Goal: Task Accomplishment & Management: Complete application form

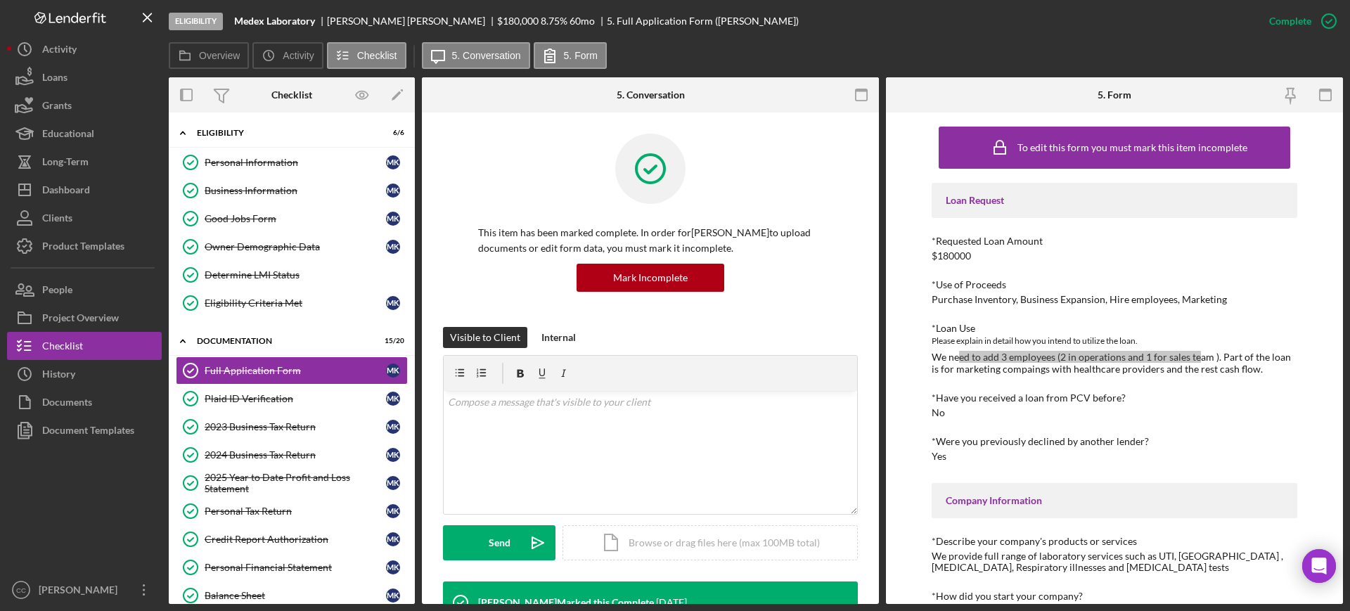
scroll to position [264, 0]
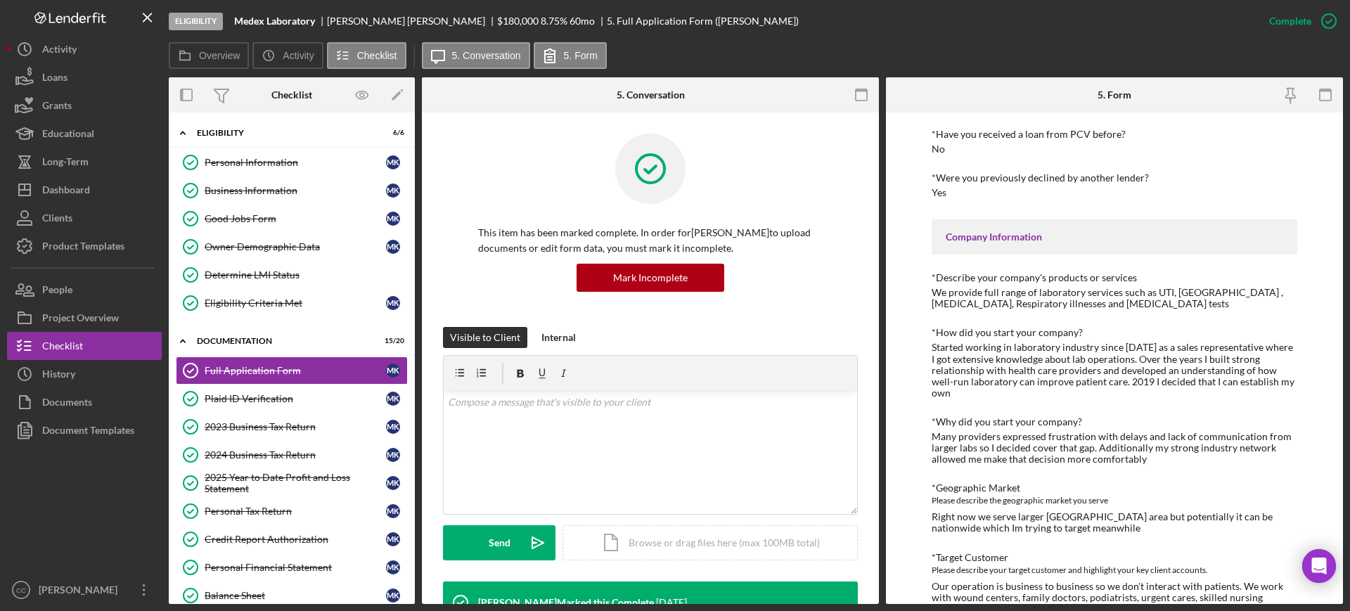
click at [746, 174] on div at bounding box center [650, 179] width 345 height 91
drag, startPoint x: 965, startPoint y: 349, endPoint x: 1088, endPoint y: 335, distance: 123.8
click at [1088, 335] on div "*How did you start your company? Started working in laboratory industry since […" at bounding box center [1115, 363] width 366 height 72
drag, startPoint x: 1046, startPoint y: 347, endPoint x: 1086, endPoint y: 338, distance: 41.0
click at [1086, 338] on div "*How did you start your company? Started working in laboratory industry since […" at bounding box center [1115, 363] width 366 height 72
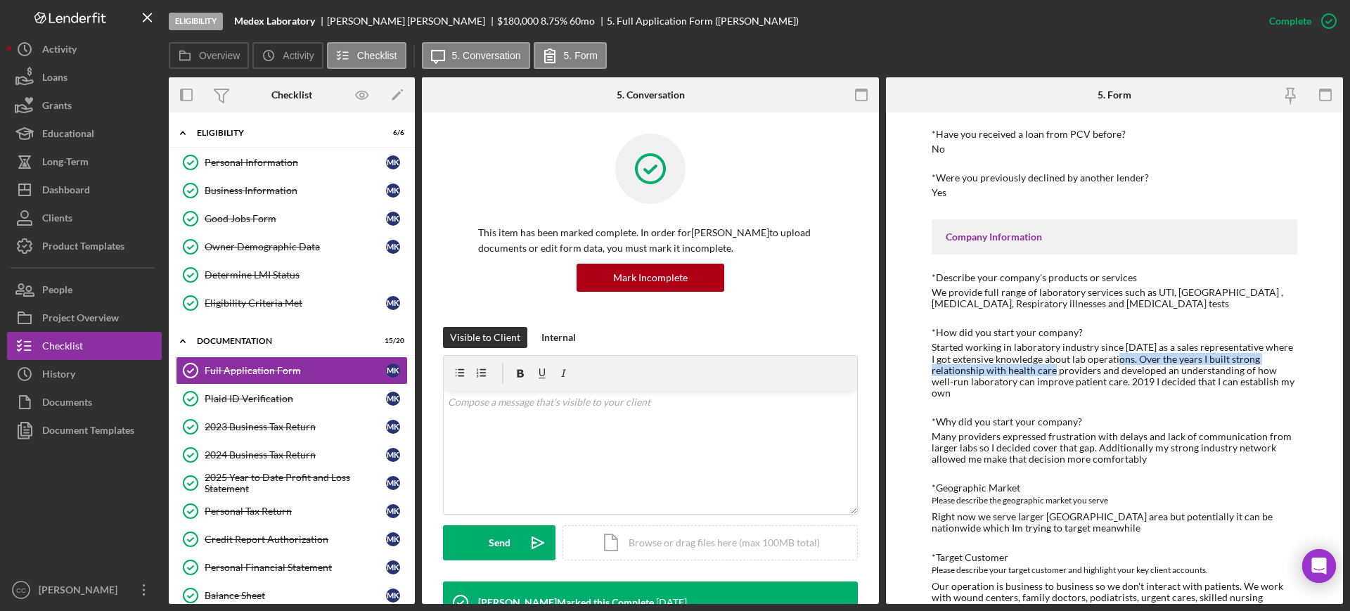
drag, startPoint x: 1060, startPoint y: 373, endPoint x: 1122, endPoint y: 361, distance: 63.8
click at [1122, 361] on div "Started working in laboratory industry since [DATE] as a sales representative w…" at bounding box center [1115, 370] width 366 height 56
drag, startPoint x: 959, startPoint y: 378, endPoint x: 1030, endPoint y: 373, distance: 71.2
click at [1030, 373] on div "Started working in laboratory industry since [DATE] as a sales representative w…" at bounding box center [1115, 370] width 366 height 56
click at [1027, 384] on div "Started working in laboratory industry since [DATE] as a sales representative w…" at bounding box center [1115, 370] width 366 height 56
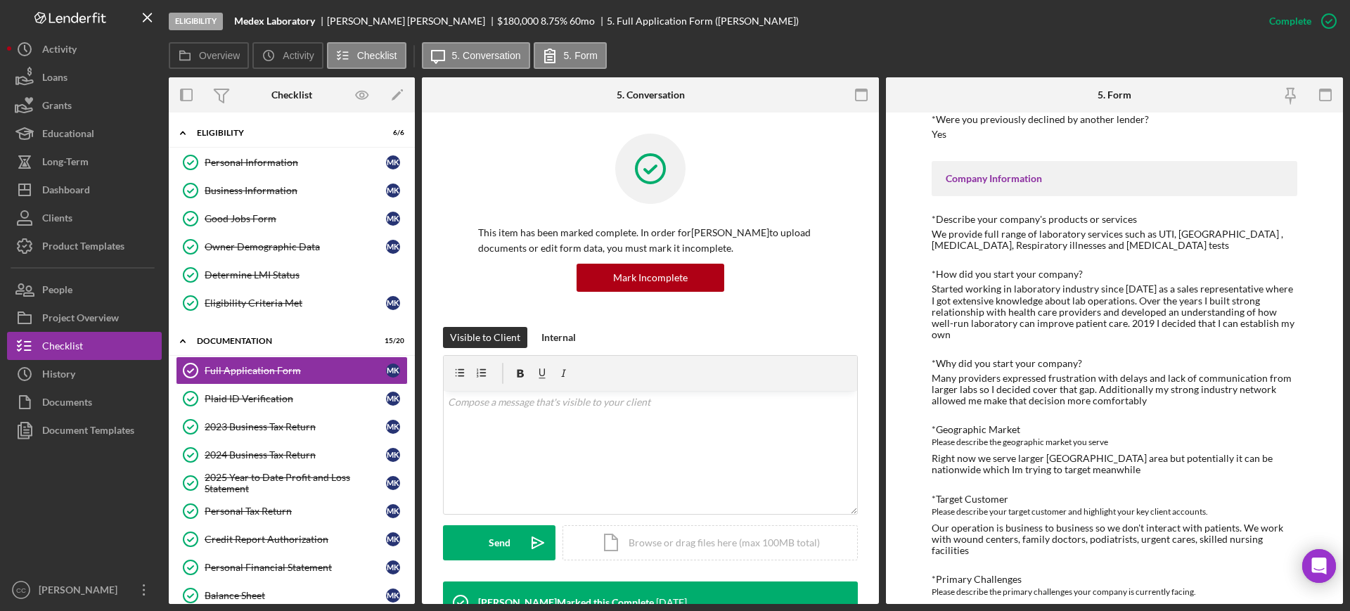
scroll to position [352, 0]
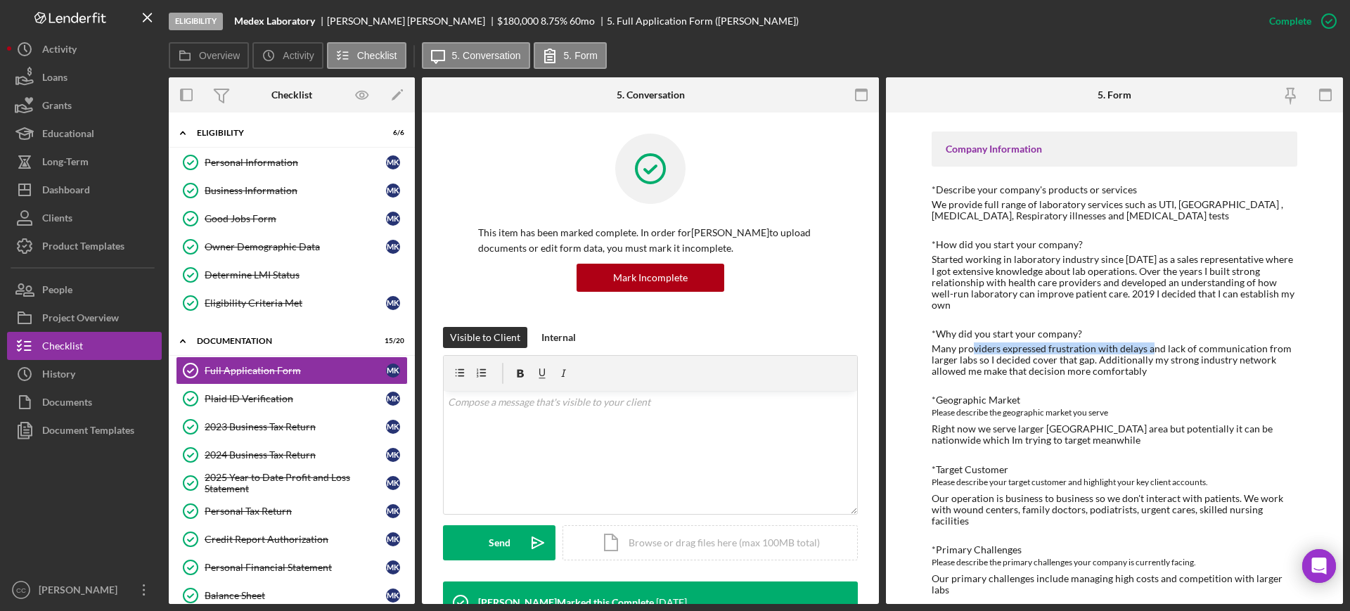
drag, startPoint x: 972, startPoint y: 341, endPoint x: 1148, endPoint y: 336, distance: 175.9
click at [1148, 343] on div "Many providers expressed frustration with delays and lack of communication from…" at bounding box center [1115, 360] width 366 height 34
drag, startPoint x: 984, startPoint y: 354, endPoint x: 1069, endPoint y: 345, distance: 84.9
click at [1069, 345] on div "Many providers expressed frustration with delays and lack of communication from…" at bounding box center [1115, 360] width 366 height 34
drag, startPoint x: 1083, startPoint y: 357, endPoint x: 1121, endPoint y: 357, distance: 38.0
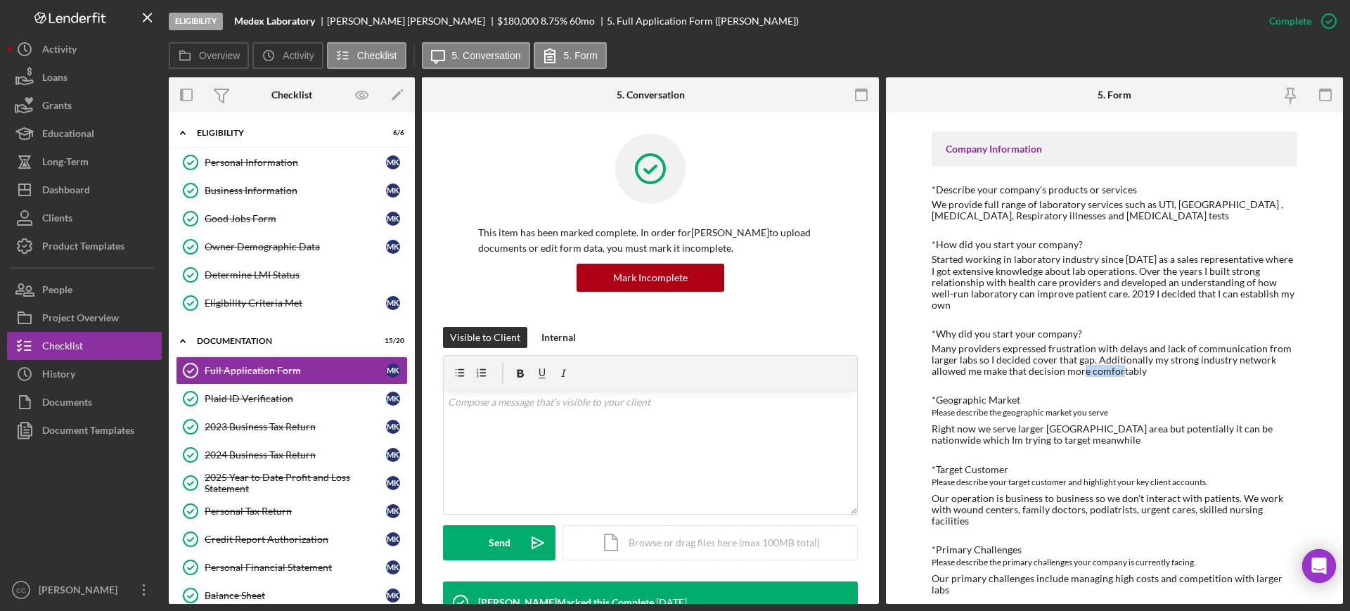
click at [1121, 357] on div "Many providers expressed frustration with delays and lack of communication from…" at bounding box center [1115, 360] width 366 height 34
click at [1003, 364] on div "Many providers expressed frustration with delays and lack of communication from…" at bounding box center [1115, 360] width 366 height 34
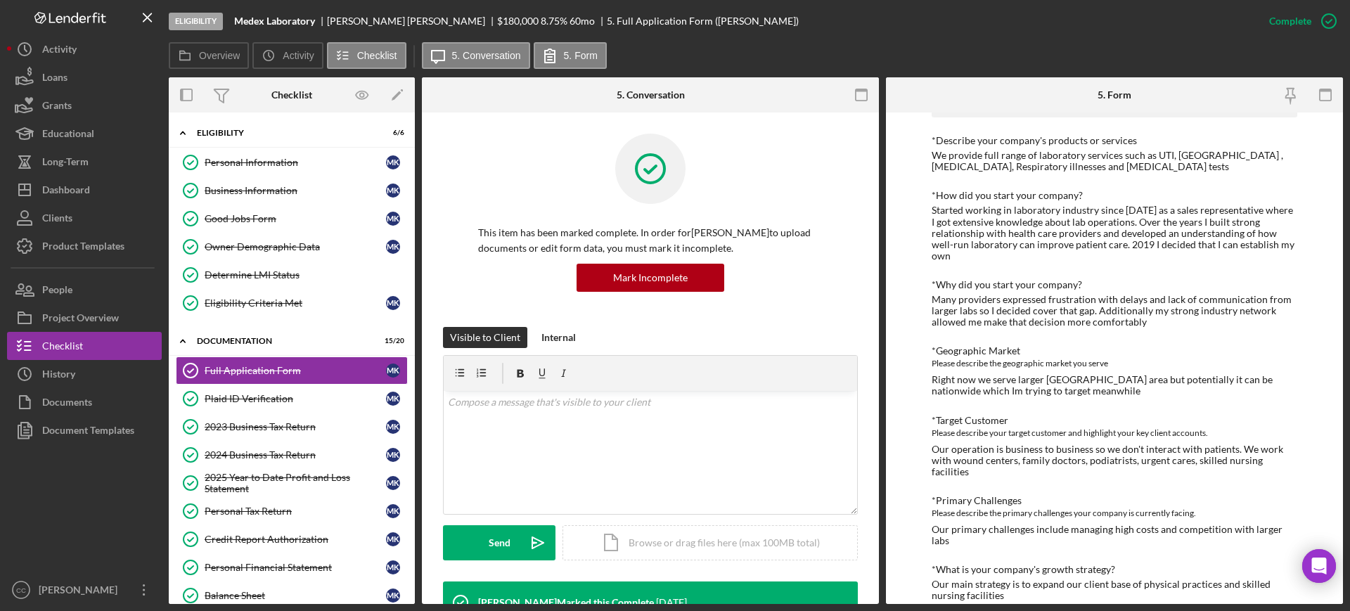
scroll to position [439, 0]
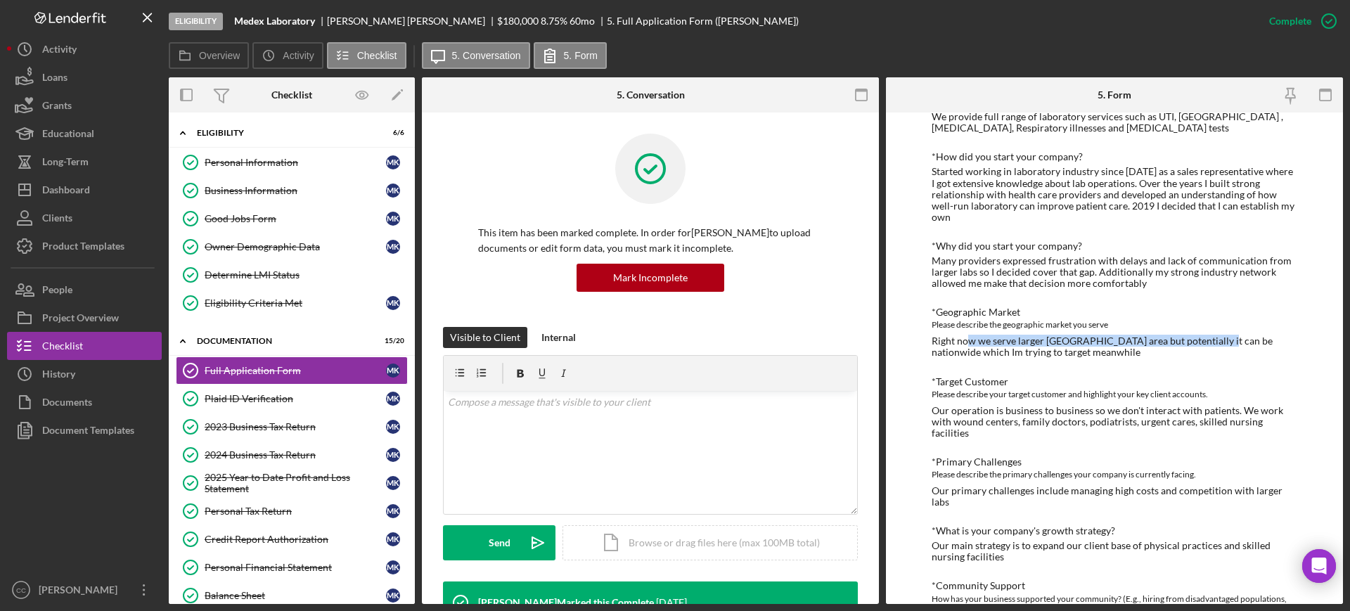
drag, startPoint x: 970, startPoint y: 328, endPoint x: 1209, endPoint y: 329, distance: 239.1
click at [1209, 335] on div "Right now we serve larger [GEOGRAPHIC_DATA] area but potentially it can be nati…" at bounding box center [1115, 346] width 366 height 23
click at [952, 345] on div "Right now we serve larger [GEOGRAPHIC_DATA] area but potentially it can be nati…" at bounding box center [1115, 346] width 366 height 23
drag, startPoint x: 944, startPoint y: 344, endPoint x: 1050, endPoint y: 336, distance: 105.8
click at [1050, 336] on div "Right now we serve larger [GEOGRAPHIC_DATA] area but potentially it can be nati…" at bounding box center [1115, 346] width 366 height 23
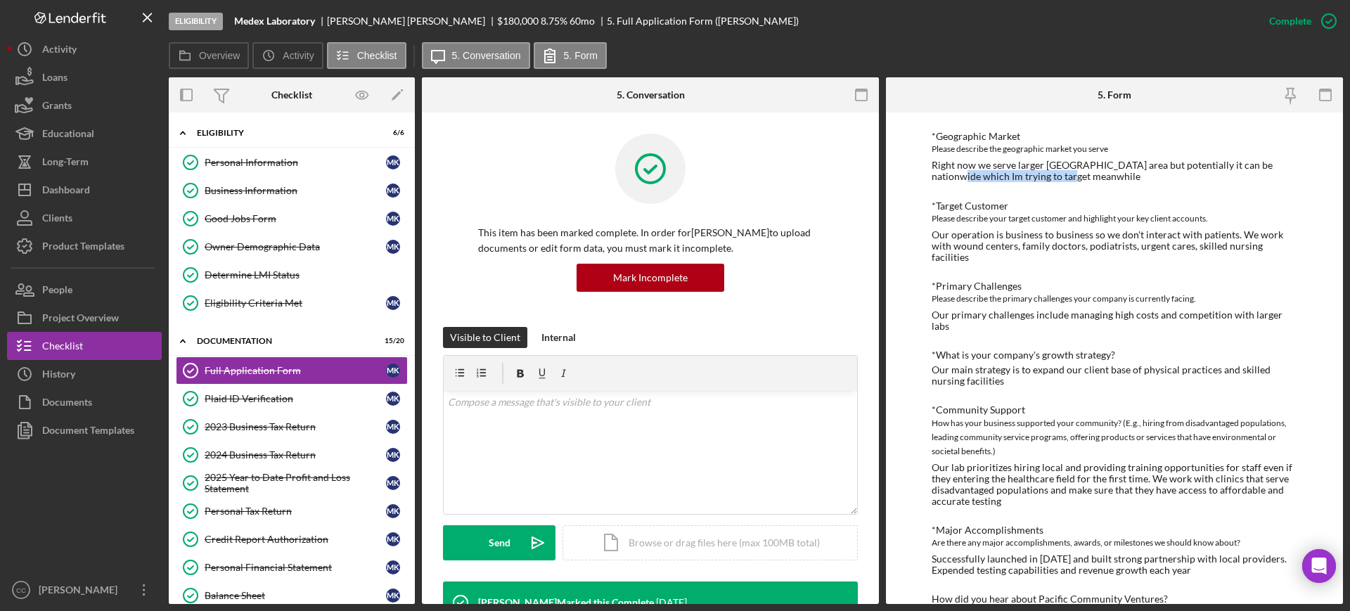
scroll to position [527, 0]
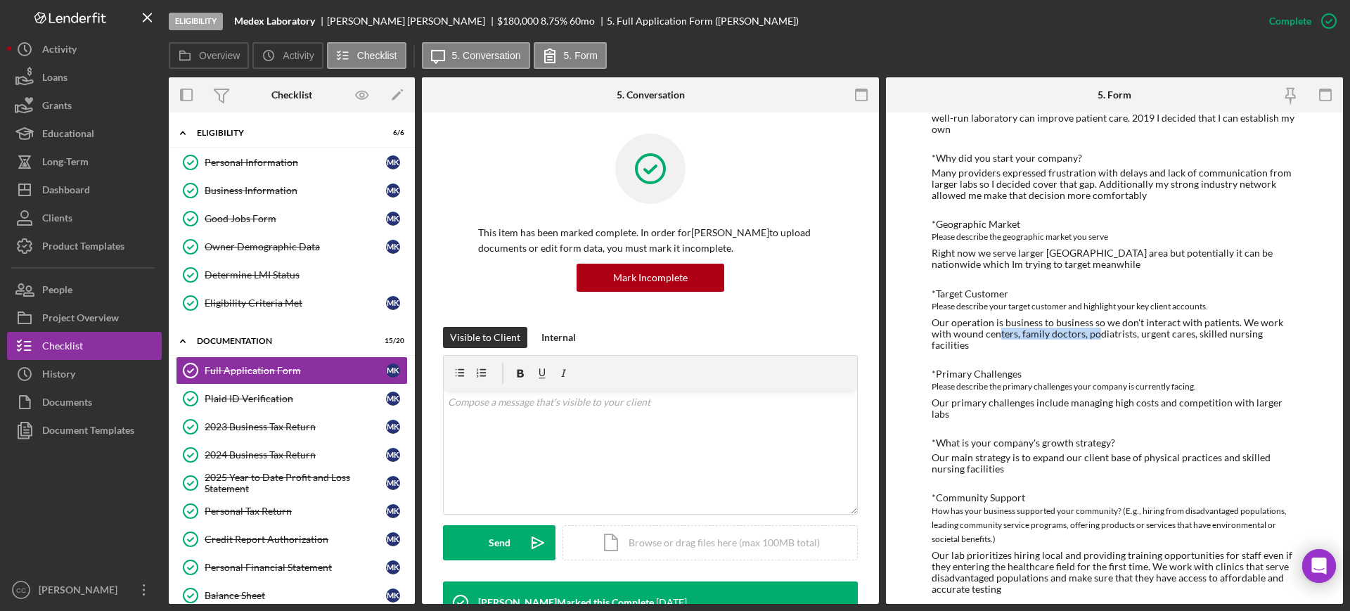
drag, startPoint x: 1000, startPoint y: 324, endPoint x: 1096, endPoint y: 323, distance: 96.3
click at [1096, 323] on div "Our operation is business to business so we don't interact with patients. We wo…" at bounding box center [1115, 334] width 366 height 34
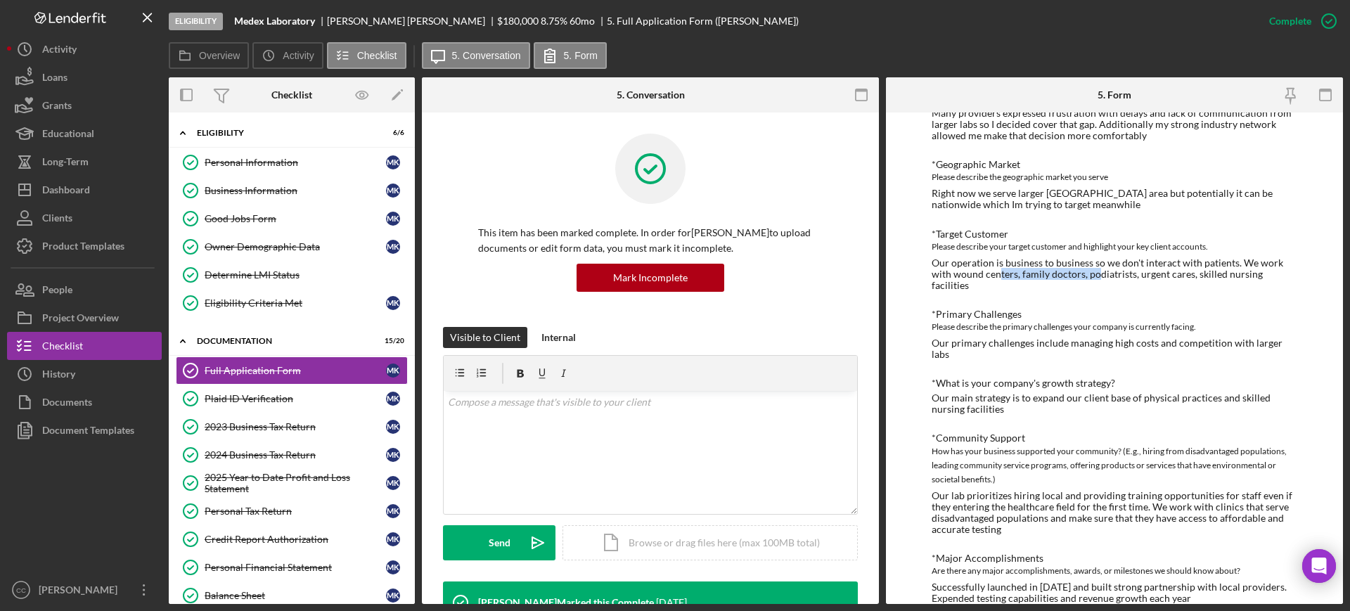
scroll to position [615, 0]
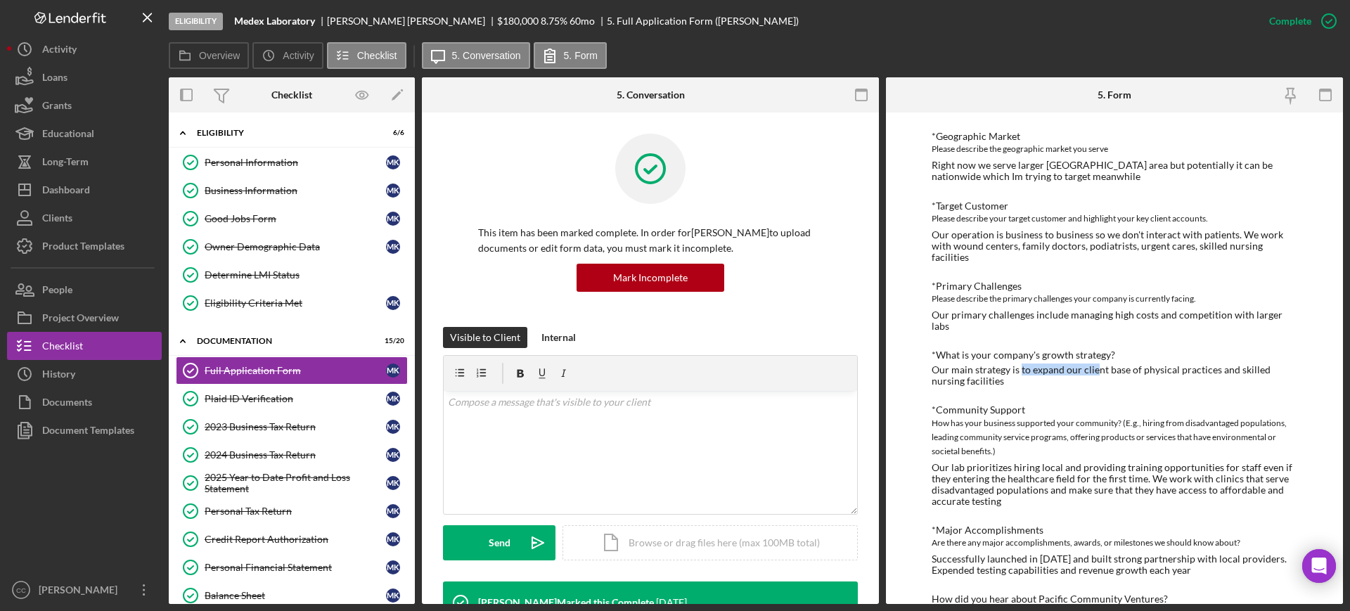
drag, startPoint x: 1021, startPoint y: 336, endPoint x: 1097, endPoint y: 330, distance: 76.2
click at [1097, 364] on div "Our main strategy is to expand our client base of physical practices and skille…" at bounding box center [1115, 375] width 366 height 23
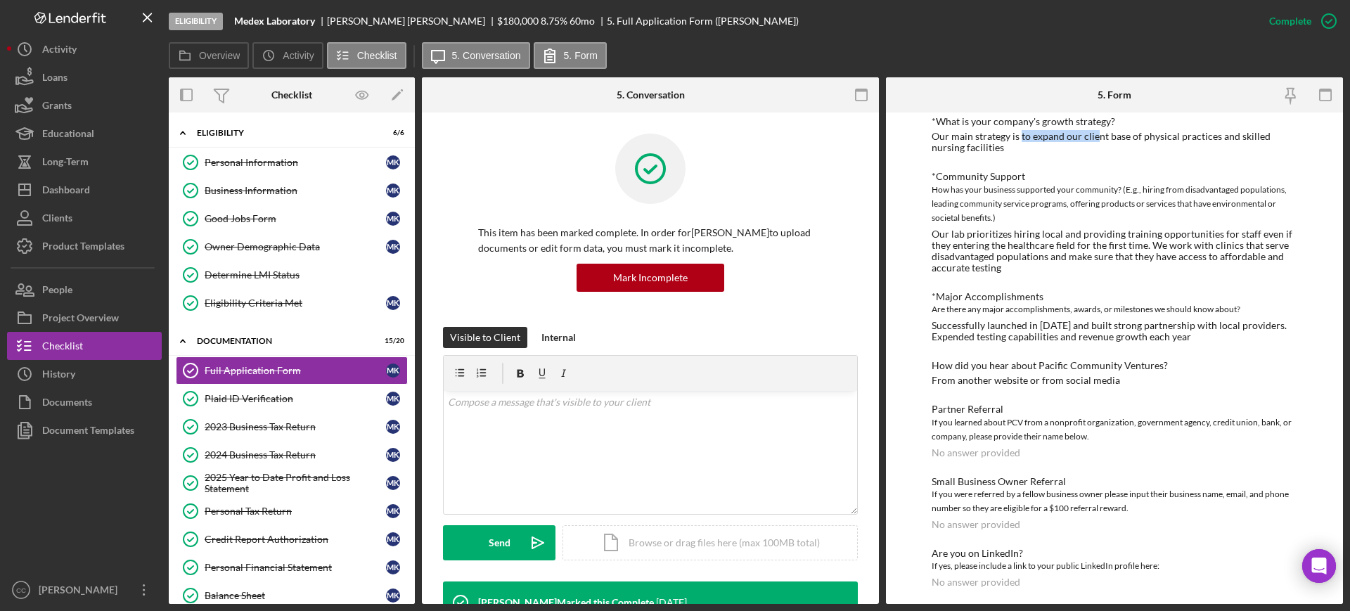
scroll to position [879, 0]
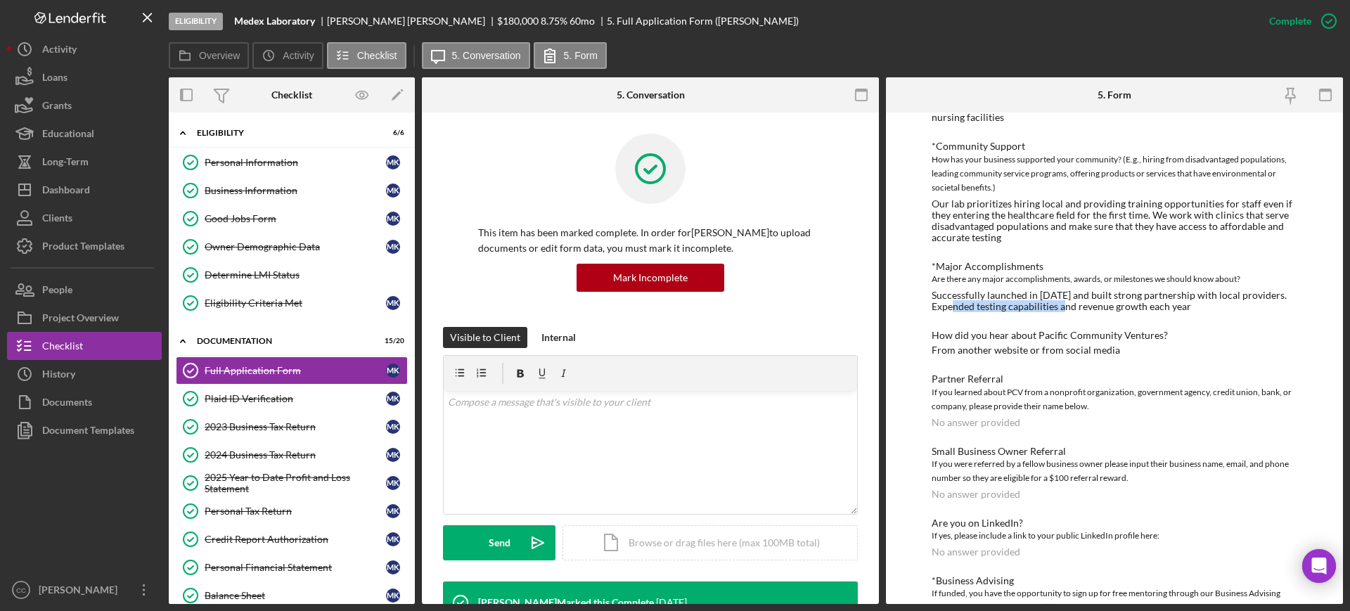
drag, startPoint x: 963, startPoint y: 271, endPoint x: 1074, endPoint y: 269, distance: 111.1
click at [1074, 290] on div "Successfully launched in [DATE] and built strong partnership with local provide…" at bounding box center [1115, 301] width 366 height 23
drag, startPoint x: 971, startPoint y: 316, endPoint x: 1070, endPoint y: 309, distance: 98.7
click at [1070, 330] on div "How did you hear about Pacific Community Ventures? From another website or from…" at bounding box center [1115, 343] width 366 height 26
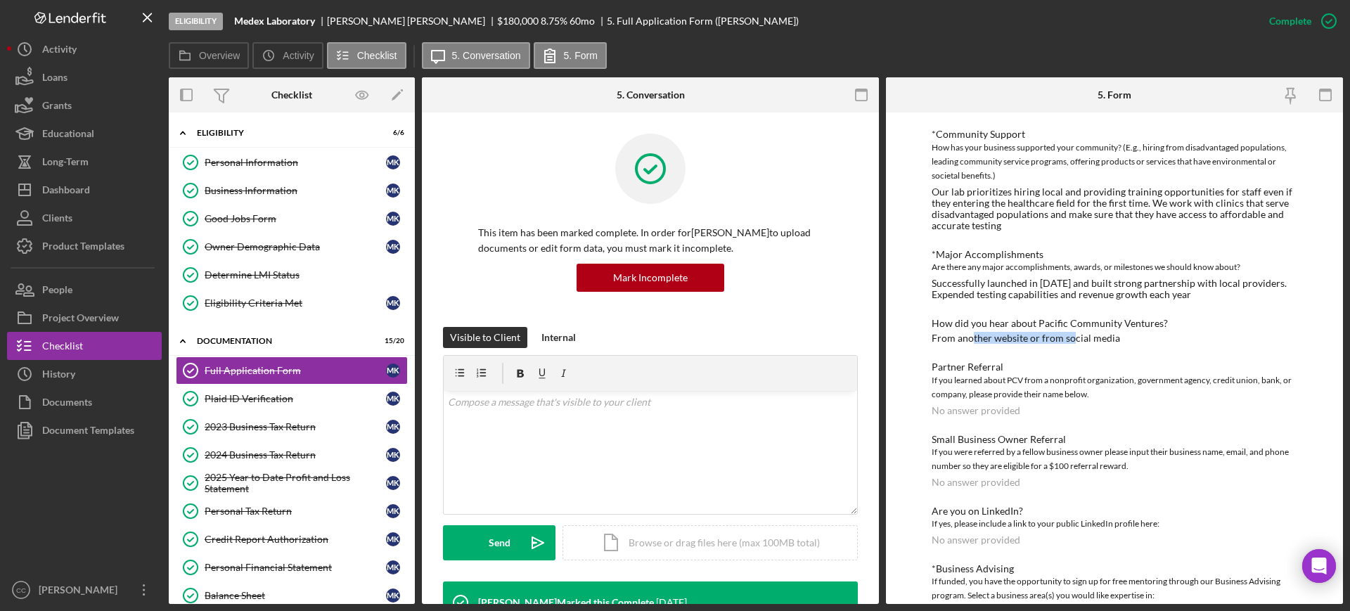
scroll to position [892, 0]
drag, startPoint x: 958, startPoint y: 375, endPoint x: 1062, endPoint y: 373, distance: 104.1
click at [1062, 373] on div "Partner Referral If you learned about PCV from a nonprofit organization, govern…" at bounding box center [1115, 388] width 366 height 54
drag, startPoint x: 979, startPoint y: 450, endPoint x: 1052, endPoint y: 442, distance: 73.6
click at [1052, 442] on div "Small Business Owner Referral If you were referred by a fellow business owner p…" at bounding box center [1115, 460] width 366 height 54
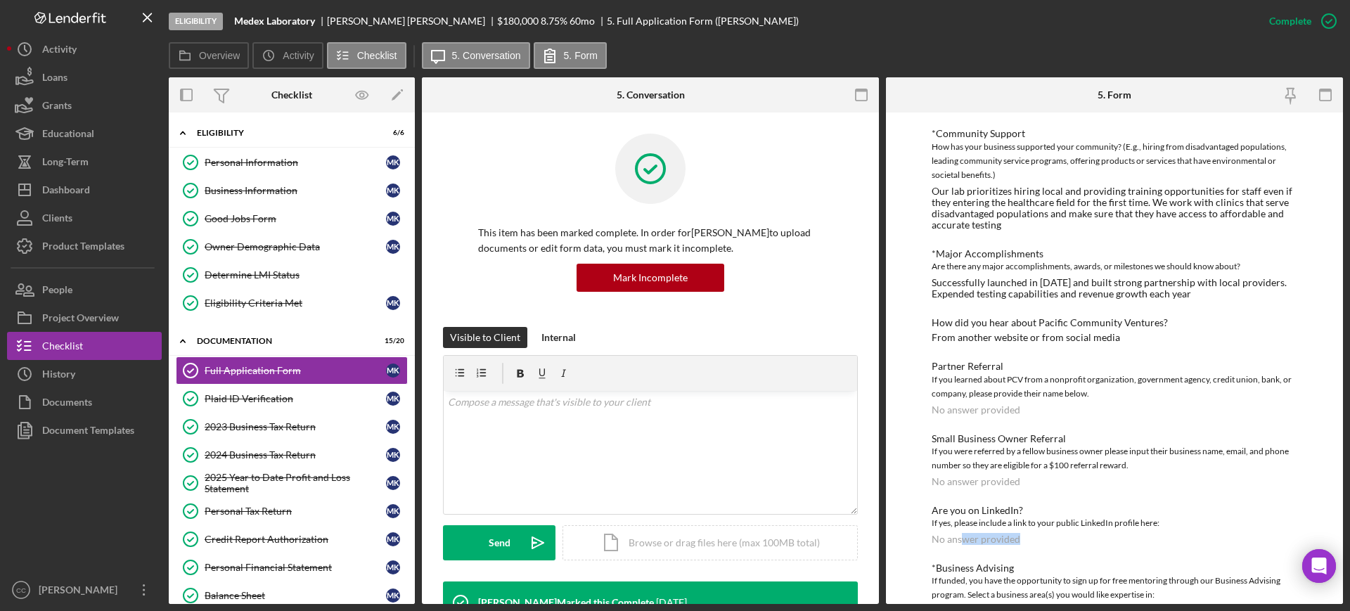
drag, startPoint x: 962, startPoint y: 507, endPoint x: 1050, endPoint y: 502, distance: 88.0
click at [1050, 505] on div "Are you on LinkedIn? If yes, please include a link to your public LinkedIn prof…" at bounding box center [1115, 525] width 366 height 40
drag, startPoint x: 961, startPoint y: 575, endPoint x: 1036, endPoint y: 559, distance: 77.6
click at [1036, 563] on div "*Business Advising If funded, you have the opportunity to sign up for free ment…" at bounding box center [1115, 590] width 366 height 54
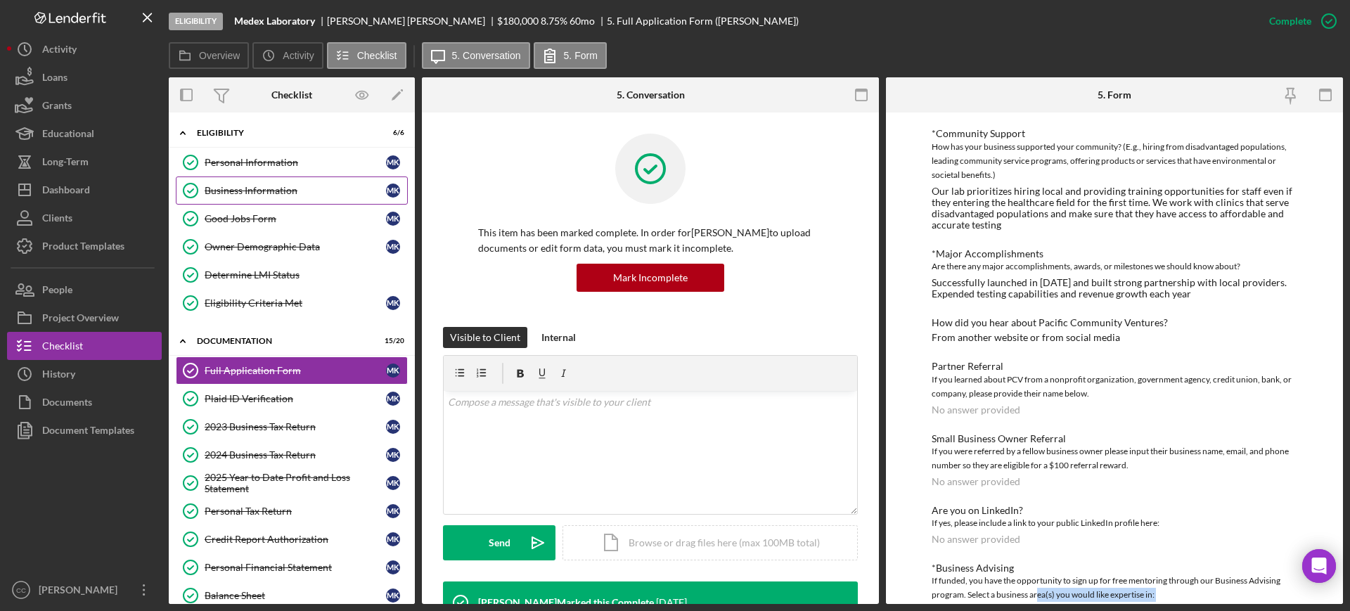
click at [251, 195] on div "Business Information" at bounding box center [295, 190] width 181 height 11
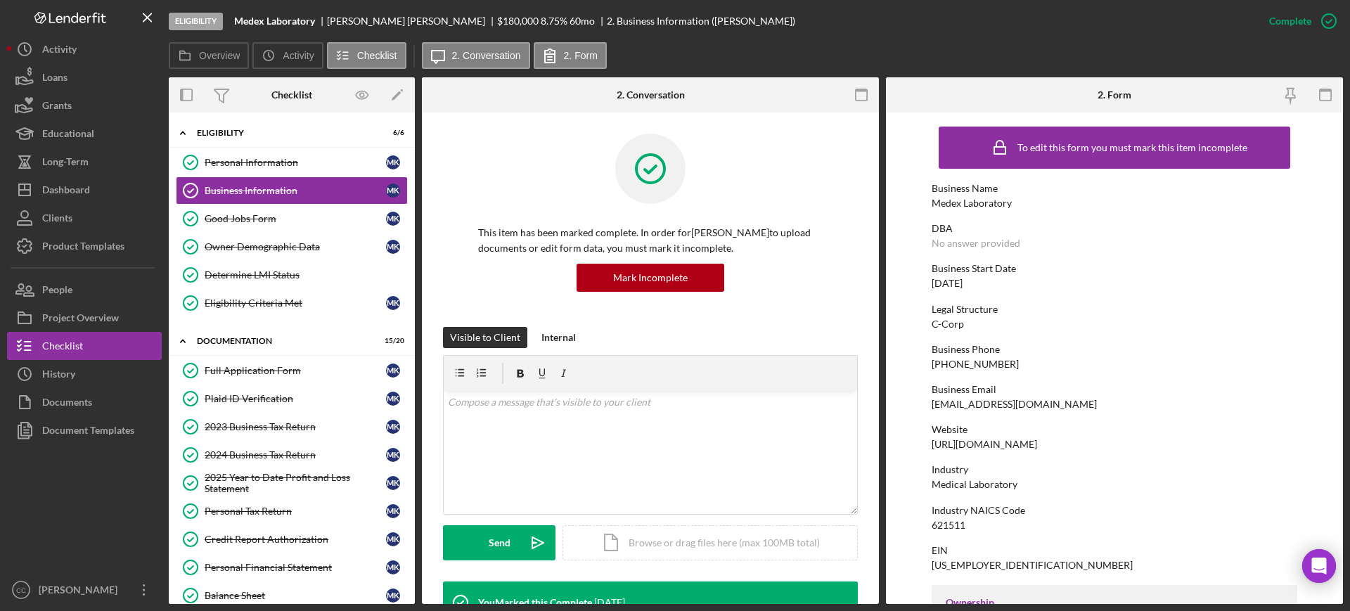
drag, startPoint x: 1048, startPoint y: 443, endPoint x: 923, endPoint y: 445, distance: 125.2
click at [923, 445] on form "To edit this form you must mark this item incomplete Business Name Medex Labora…" at bounding box center [1114, 359] width 457 height 492
copy div "[URL][DOMAIN_NAME]"
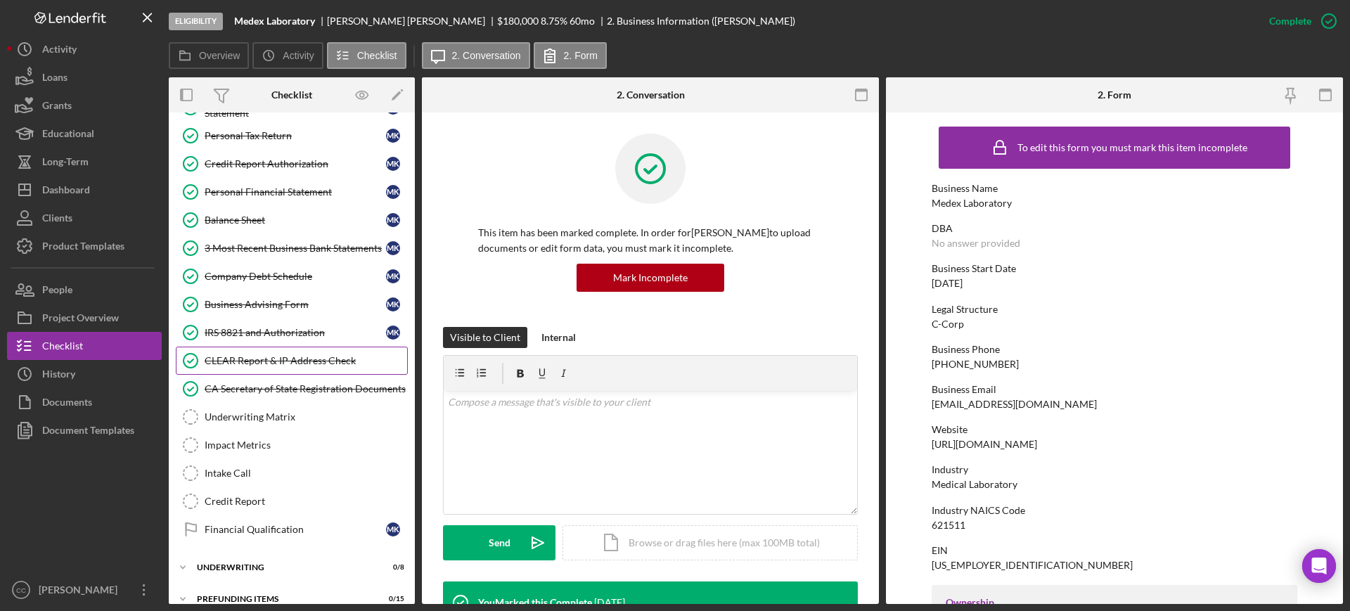
scroll to position [392, 0]
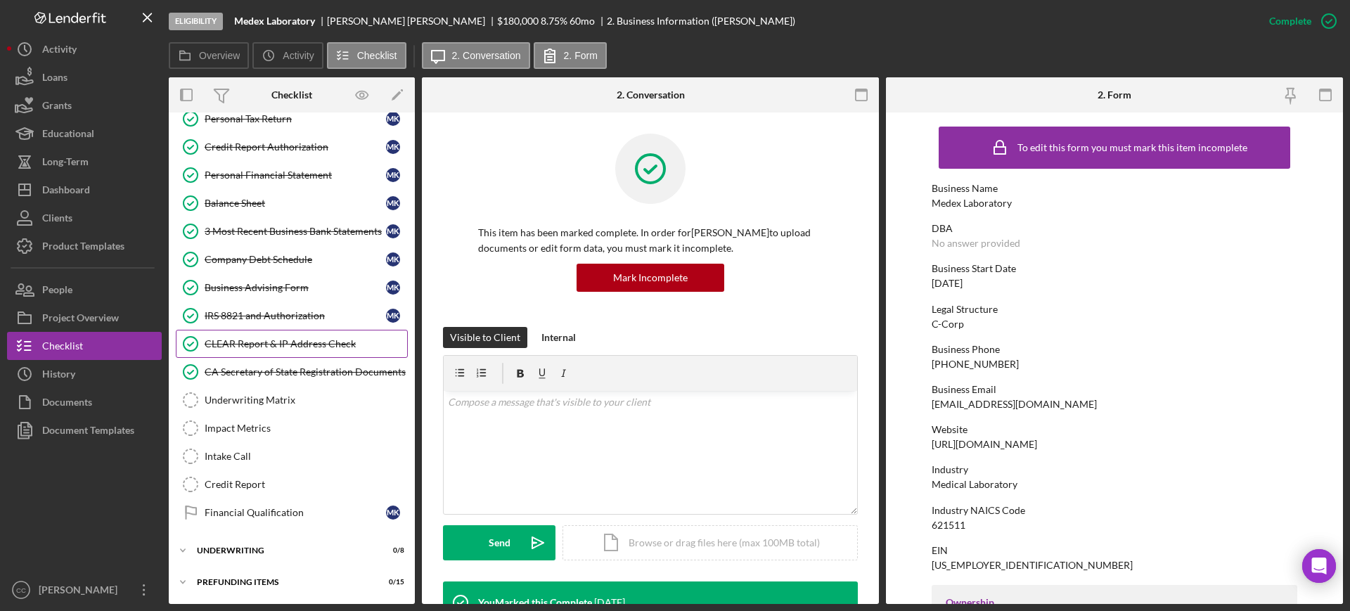
click at [264, 347] on div "CLEAR Report & IP Address Check" at bounding box center [306, 343] width 203 height 11
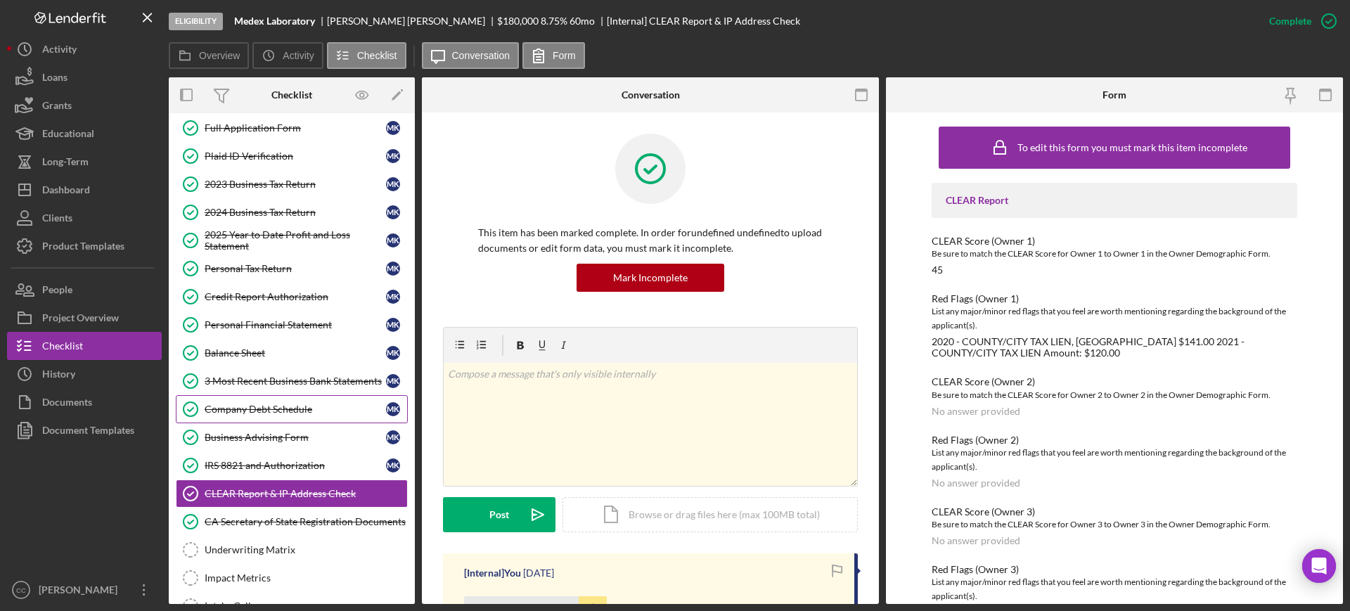
scroll to position [217, 0]
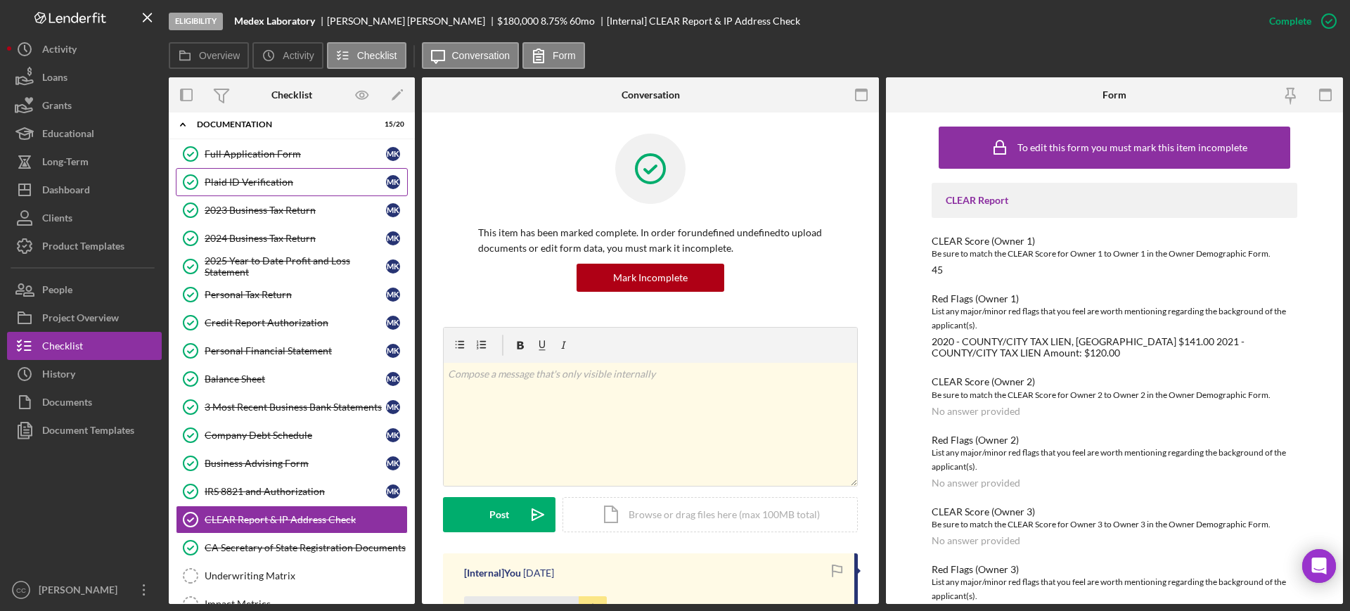
click at [264, 186] on div "Plaid ID Verification" at bounding box center [295, 181] width 181 height 11
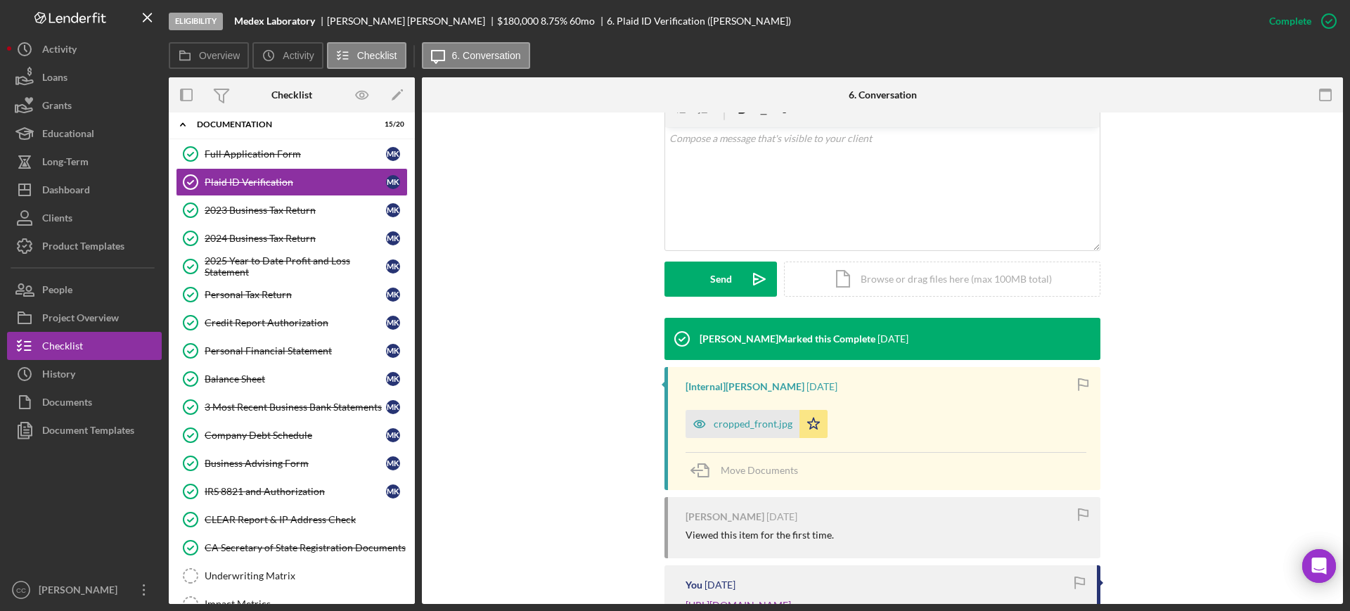
scroll to position [352, 0]
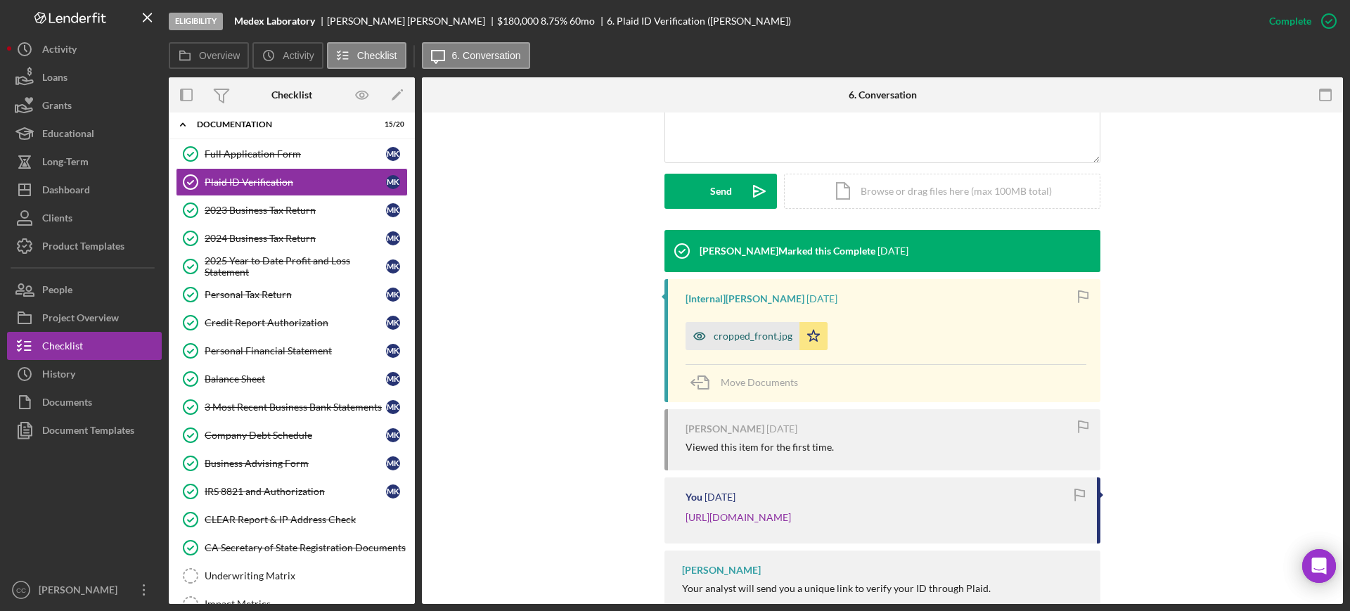
click at [739, 335] on div "cropped_front.jpg" at bounding box center [753, 335] width 79 height 11
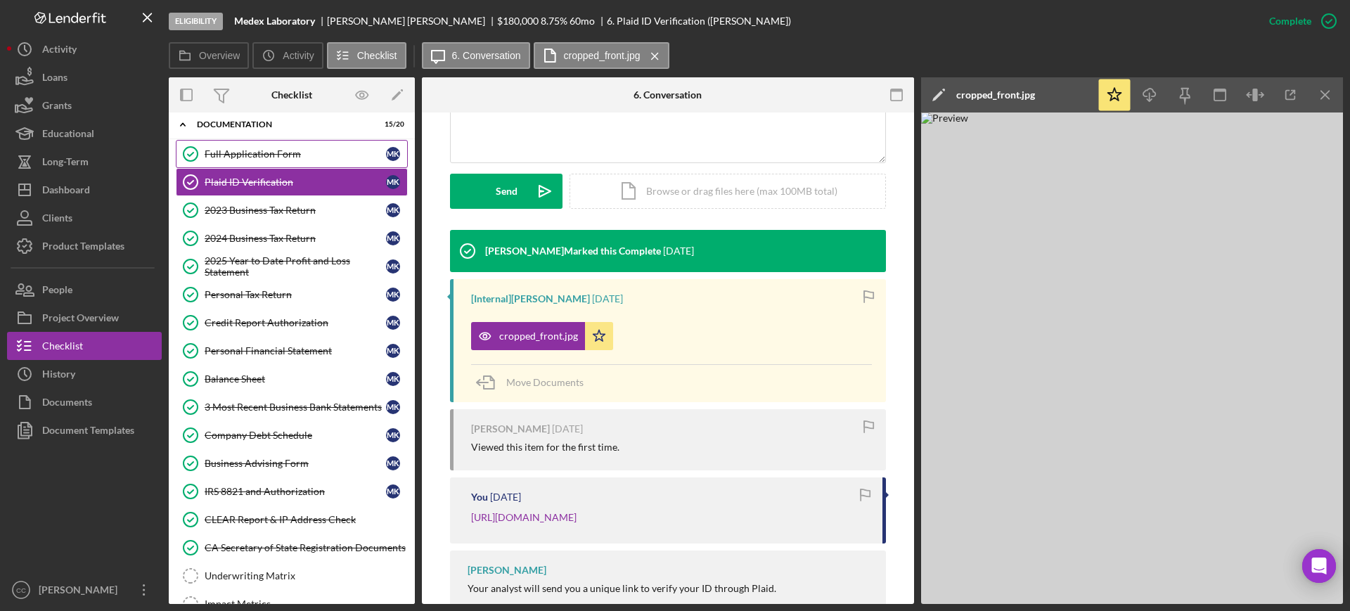
click at [256, 149] on div "Full Application Form" at bounding box center [295, 153] width 181 height 11
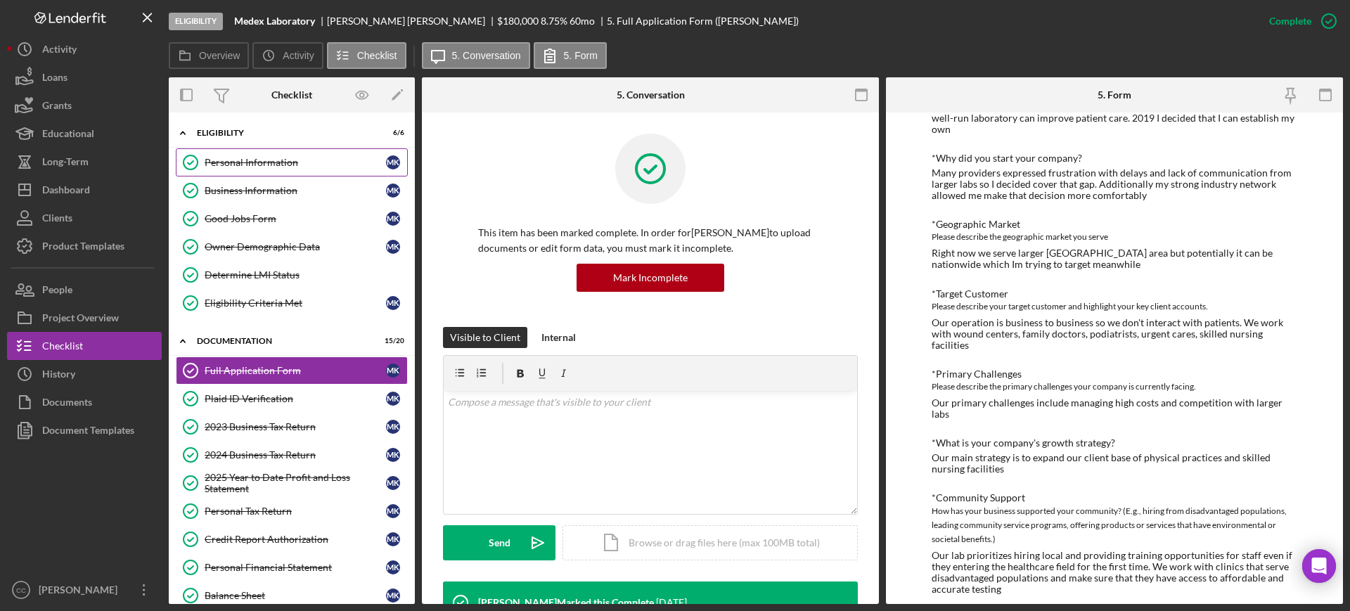
click at [240, 163] on div "Personal Information" at bounding box center [295, 162] width 181 height 11
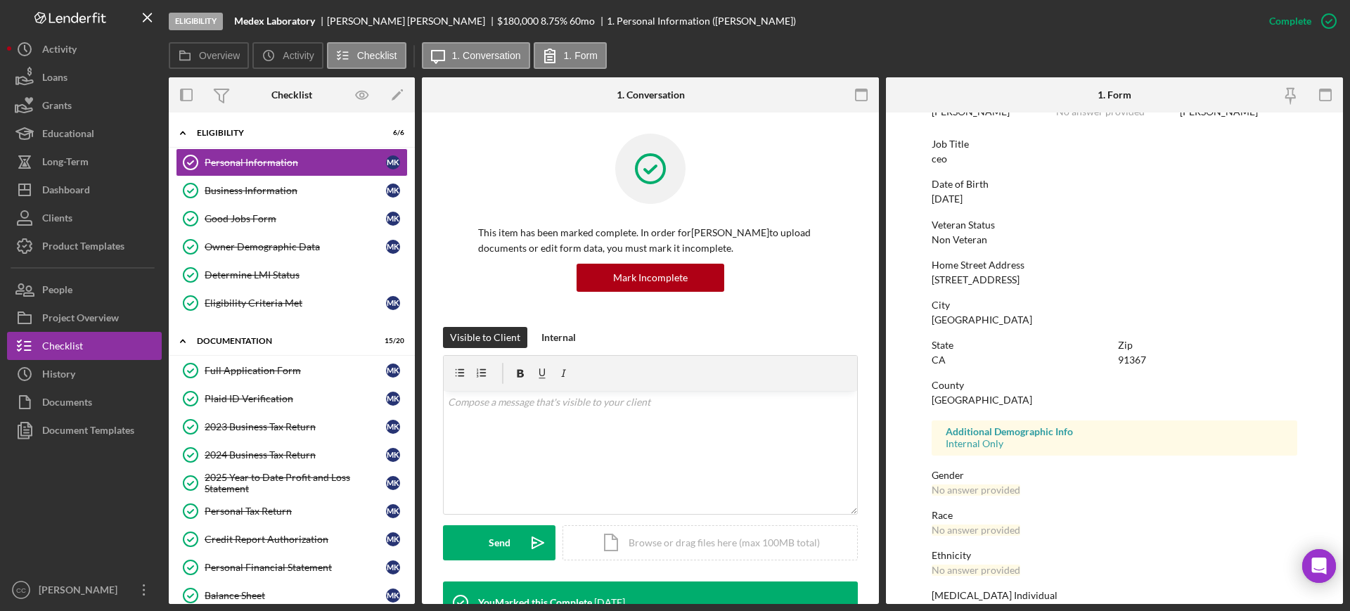
scroll to position [165, 0]
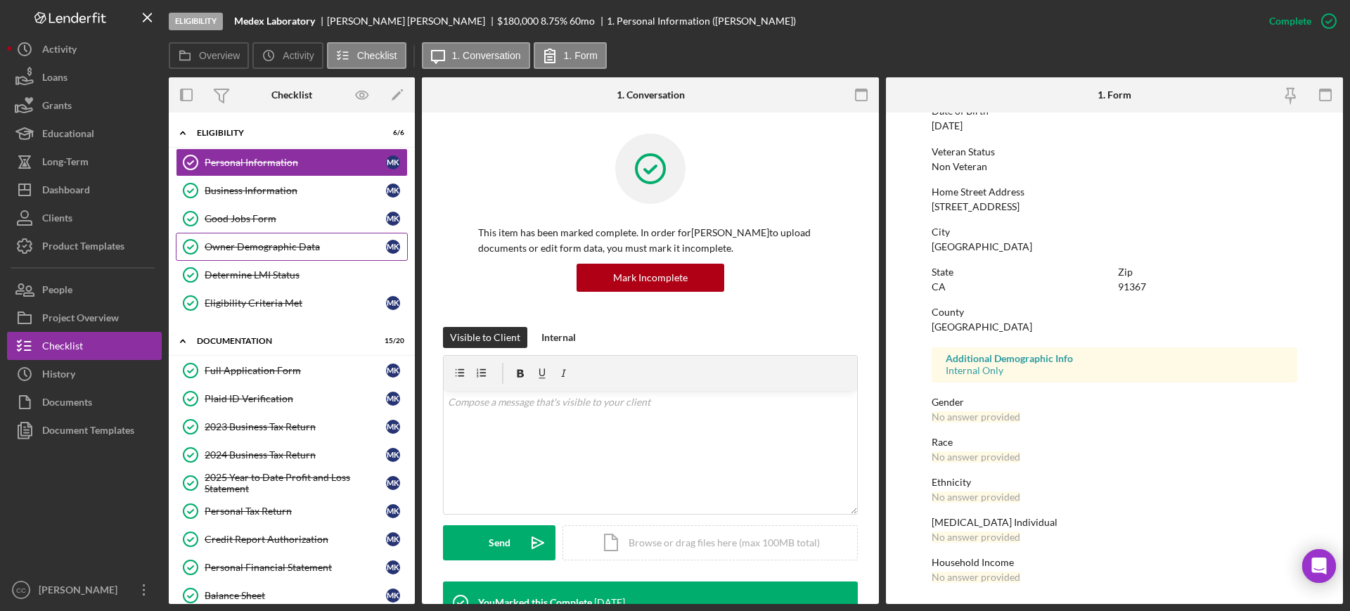
click at [262, 245] on div "Owner Demographic Data" at bounding box center [295, 246] width 181 height 11
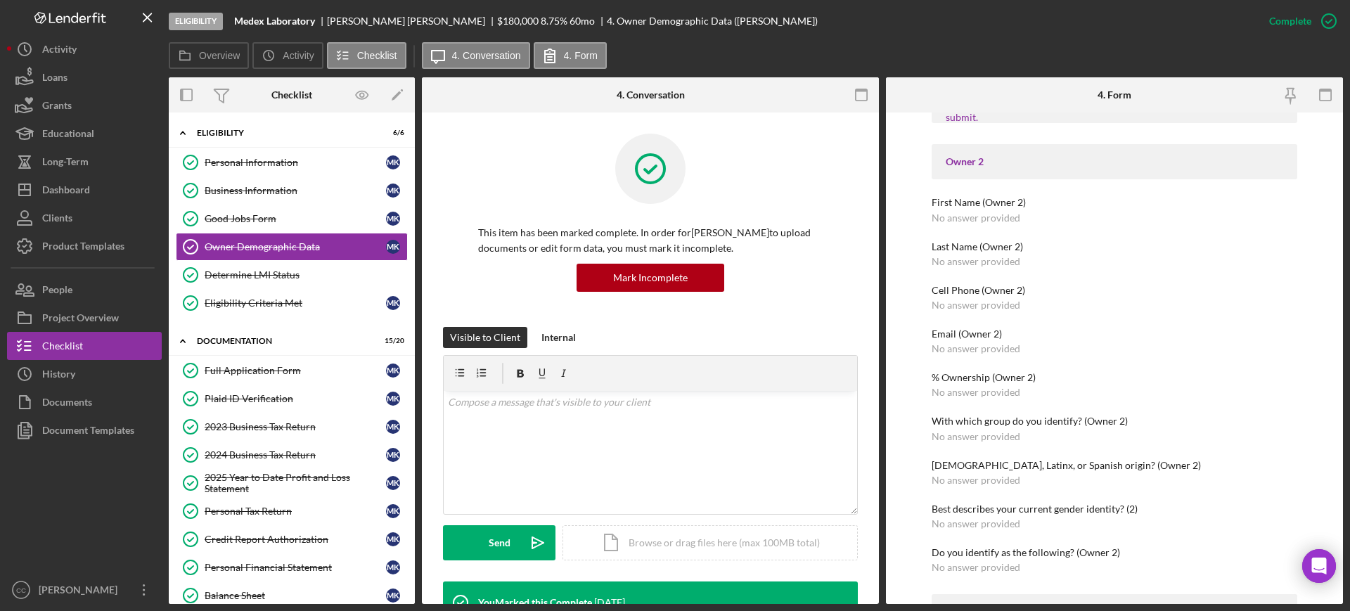
scroll to position [879, 0]
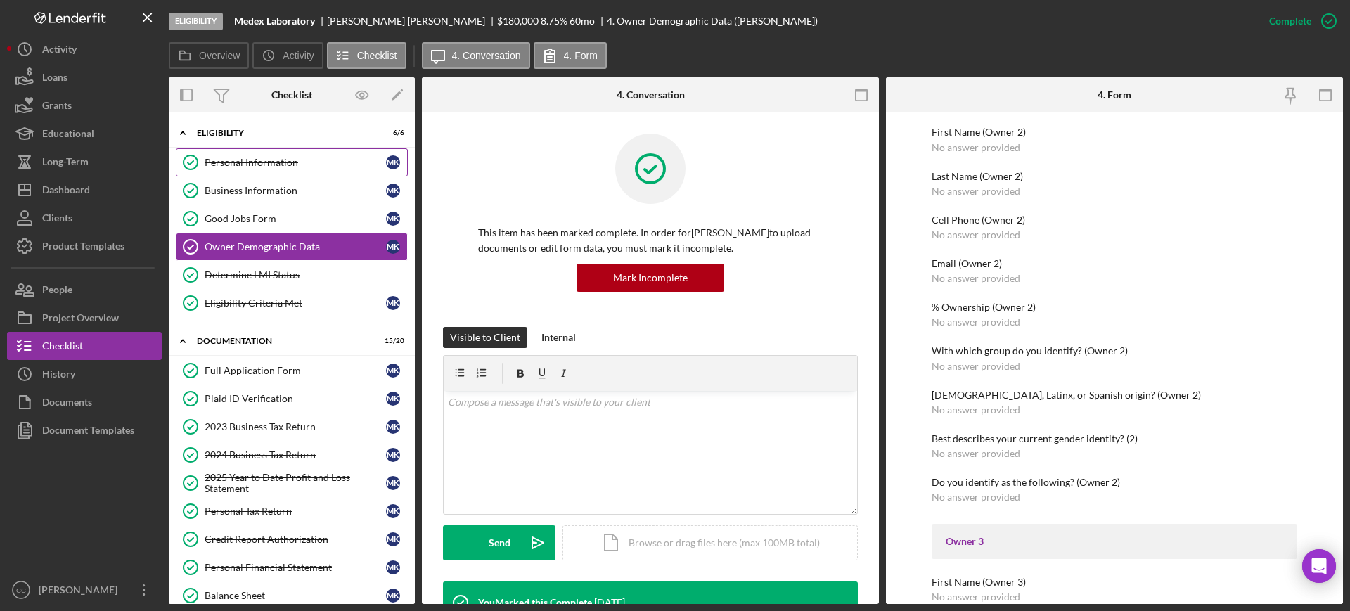
click at [250, 164] on div "Personal Information" at bounding box center [295, 162] width 181 height 11
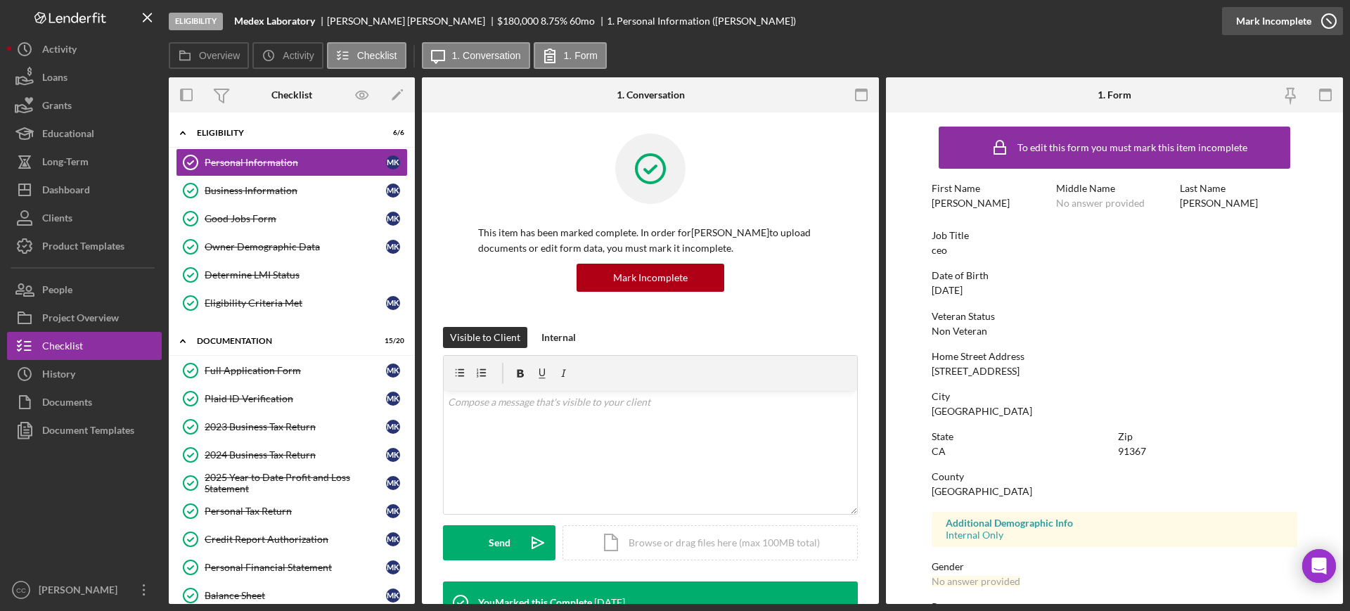
click at [1328, 17] on icon "button" at bounding box center [1328, 21] width 35 height 35
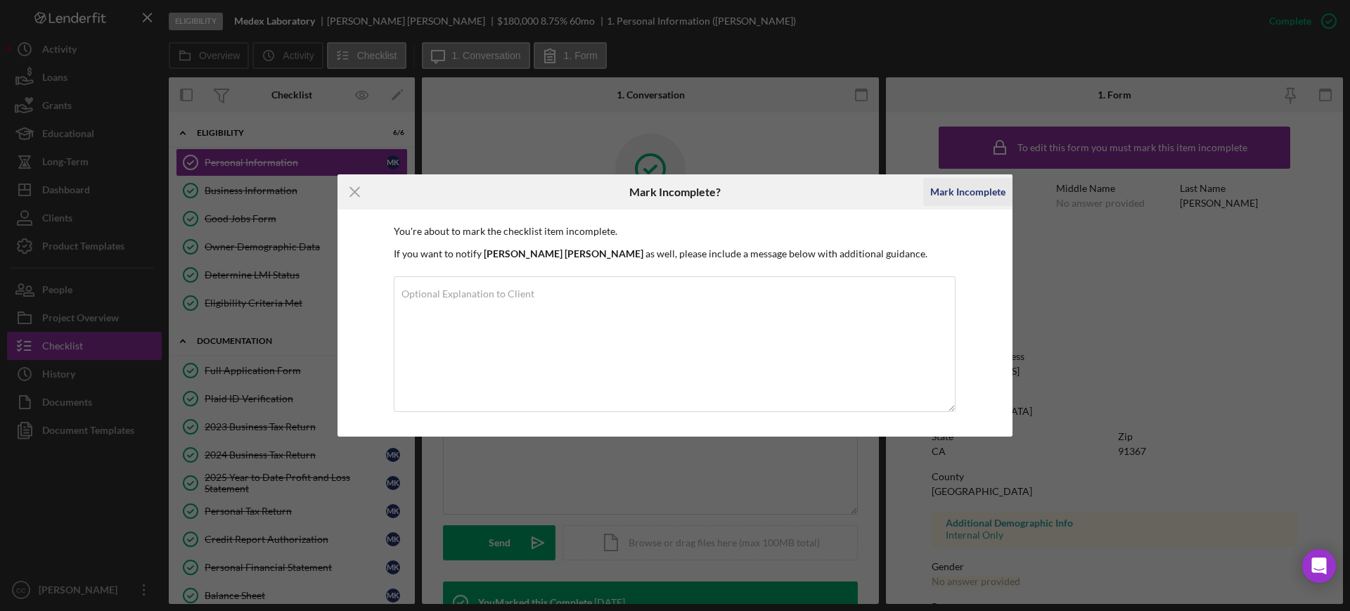
click at [964, 194] on div "Mark Incomplete" at bounding box center [967, 192] width 75 height 28
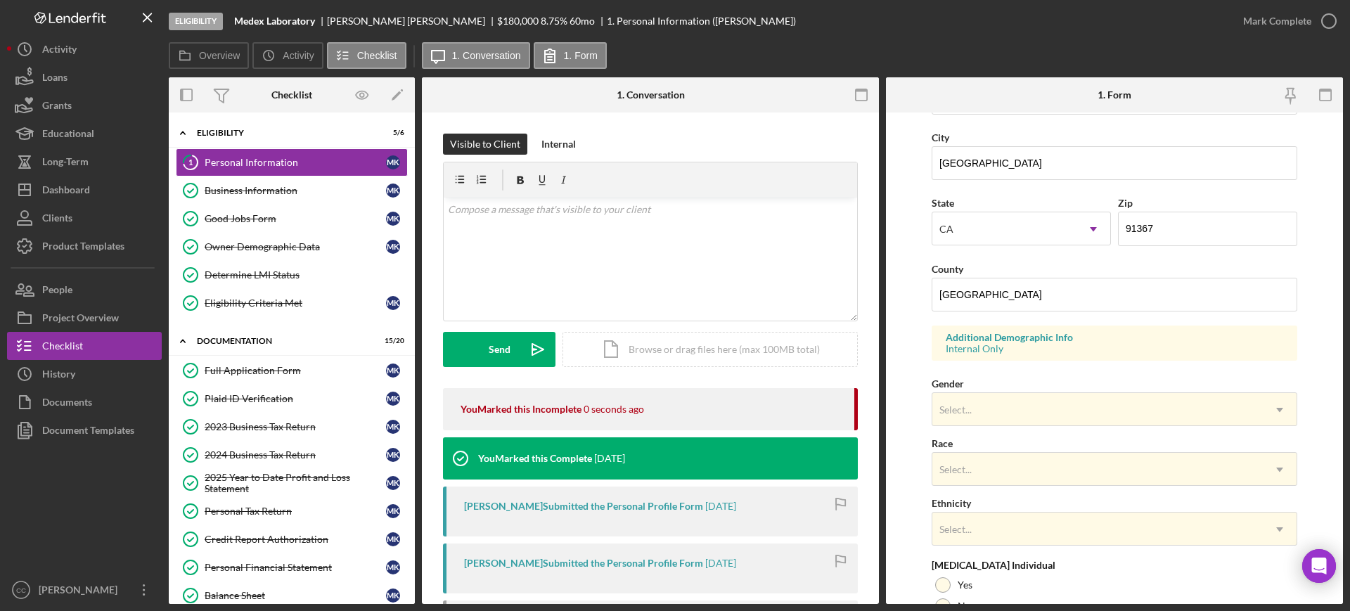
scroll to position [447, 0]
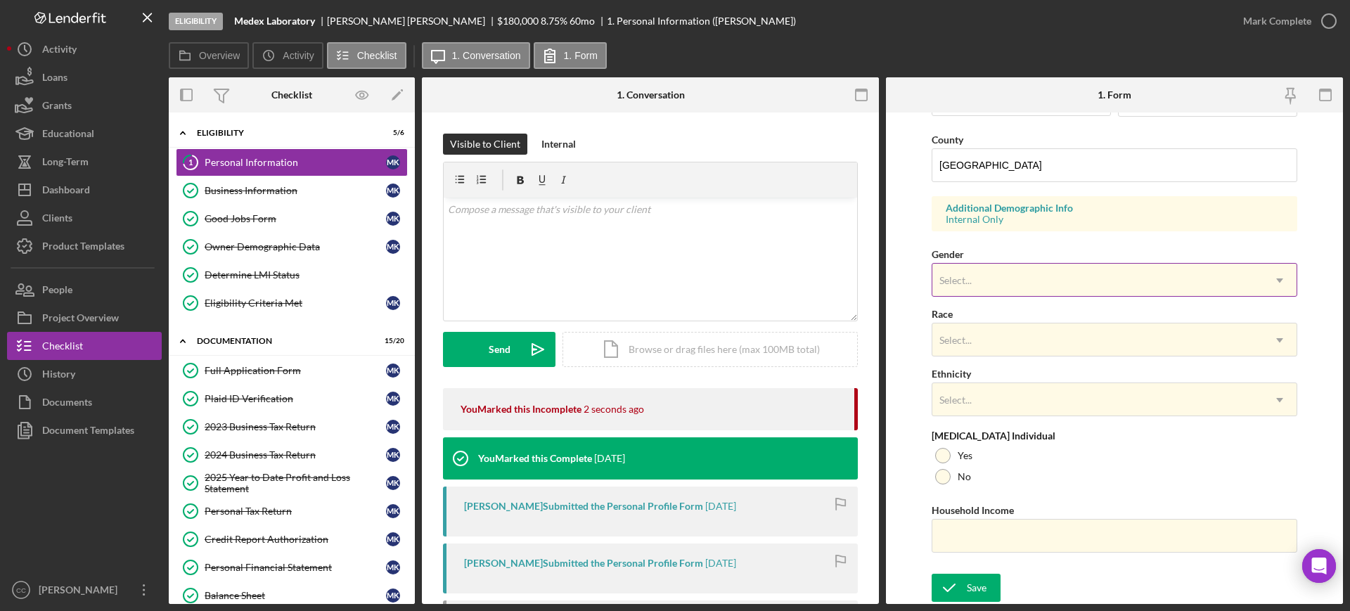
click at [1041, 272] on div "Select..." at bounding box center [1097, 280] width 330 height 32
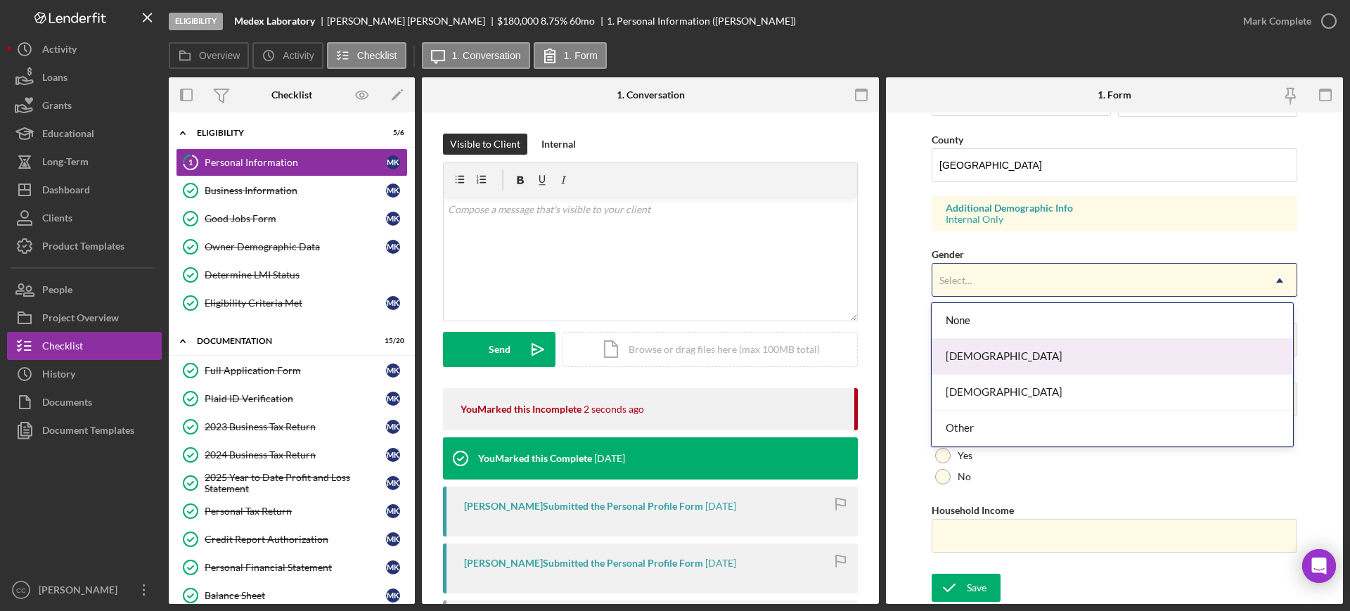
click at [986, 357] on div "[DEMOGRAPHIC_DATA]" at bounding box center [1112, 357] width 361 height 36
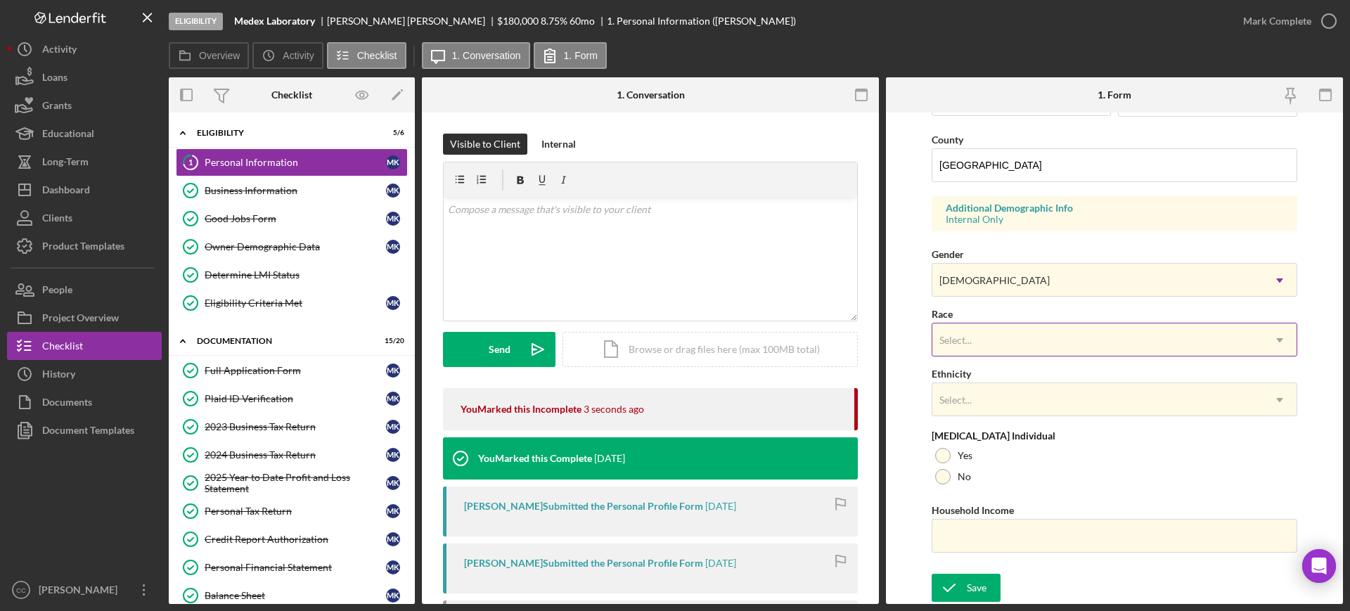
click at [994, 335] on div "Select..." at bounding box center [1097, 340] width 330 height 32
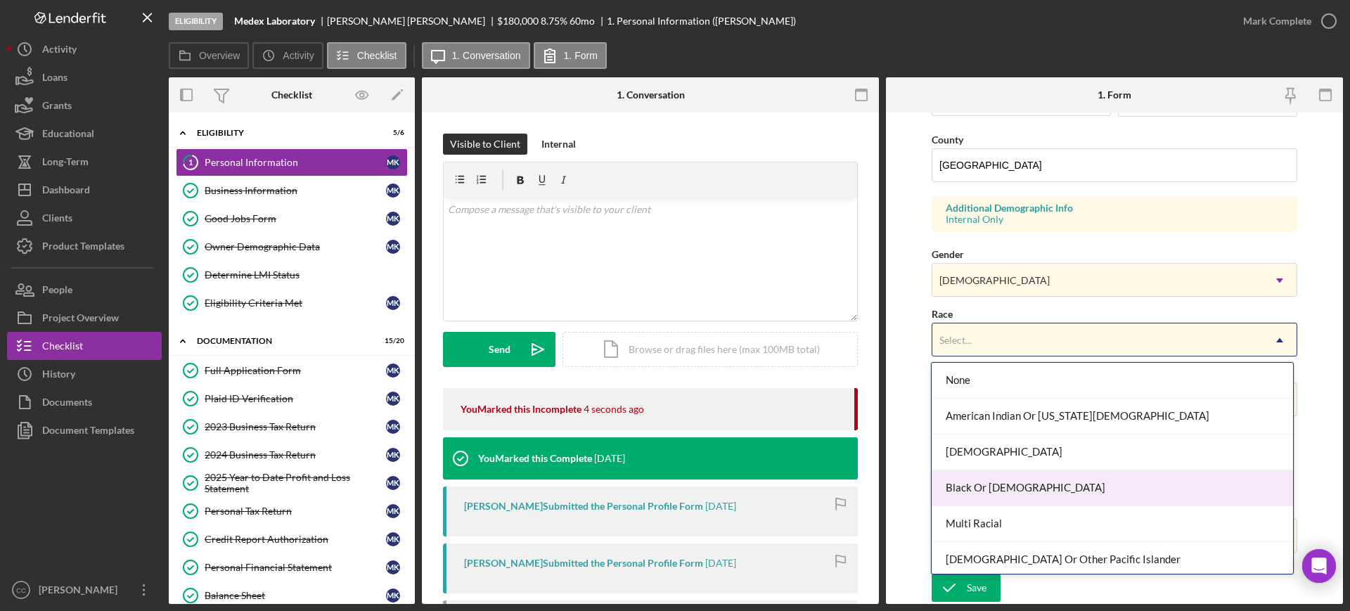
scroll to position [76, 0]
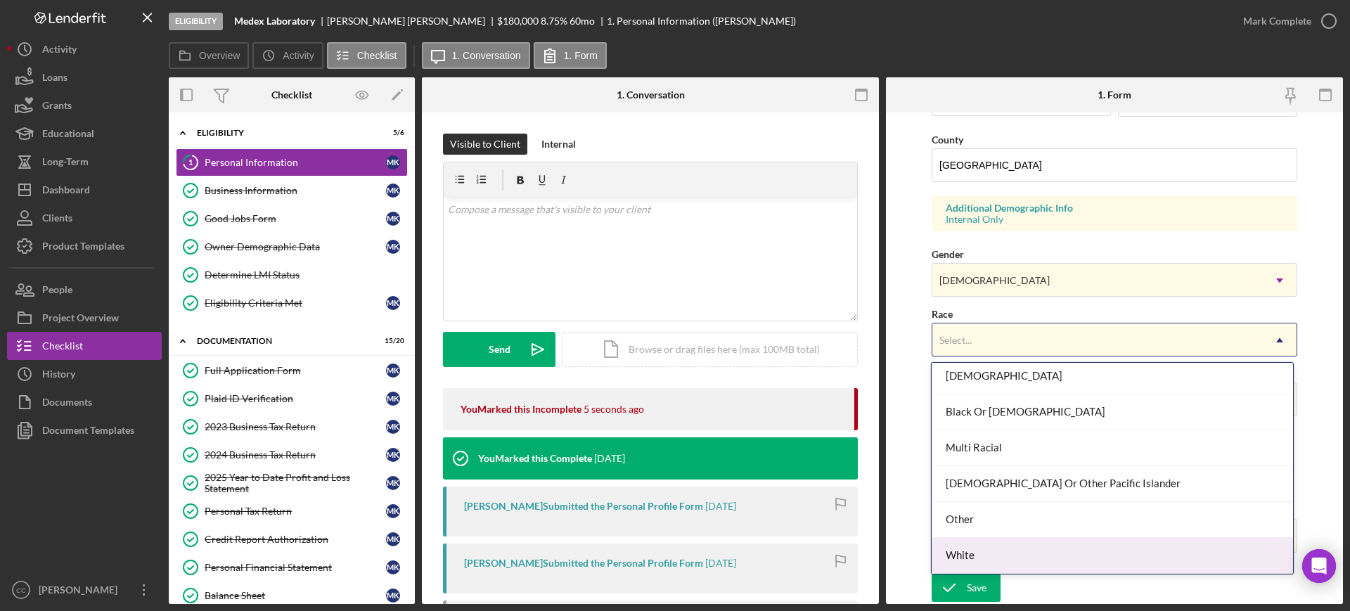
click at [989, 546] on div "White" at bounding box center [1112, 556] width 361 height 36
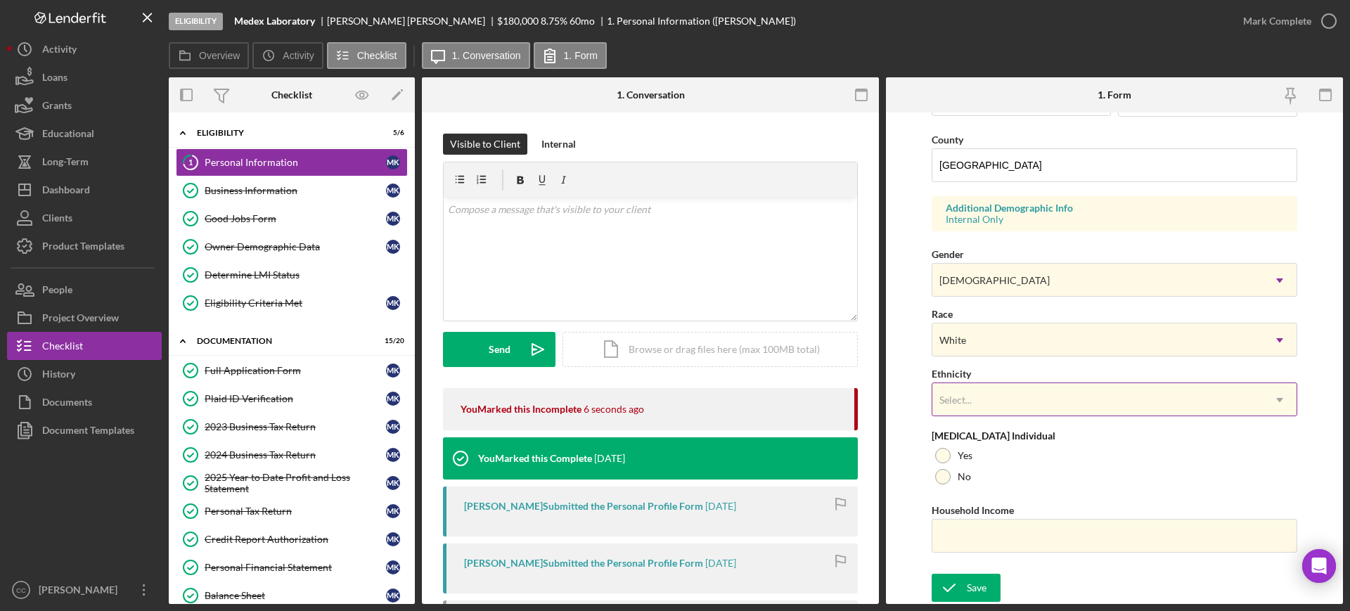
click at [989, 398] on div "Select..." at bounding box center [1097, 400] width 330 height 32
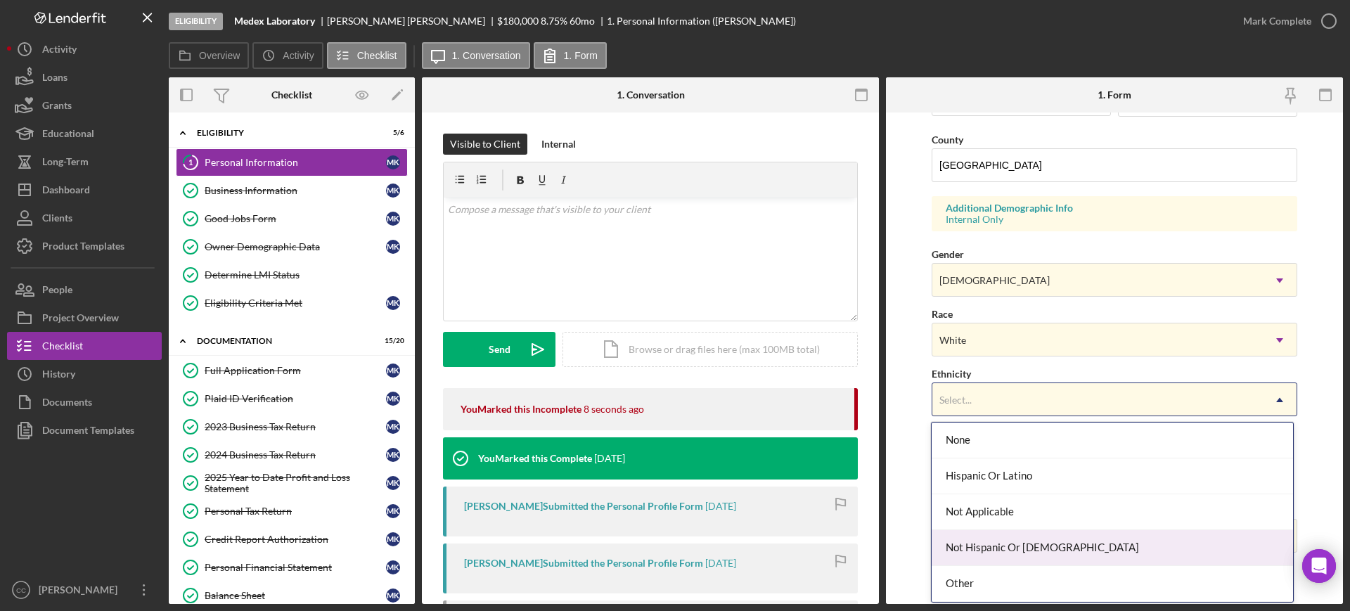
click at [984, 548] on div "Not Hispanic Or [DEMOGRAPHIC_DATA]" at bounding box center [1112, 548] width 361 height 36
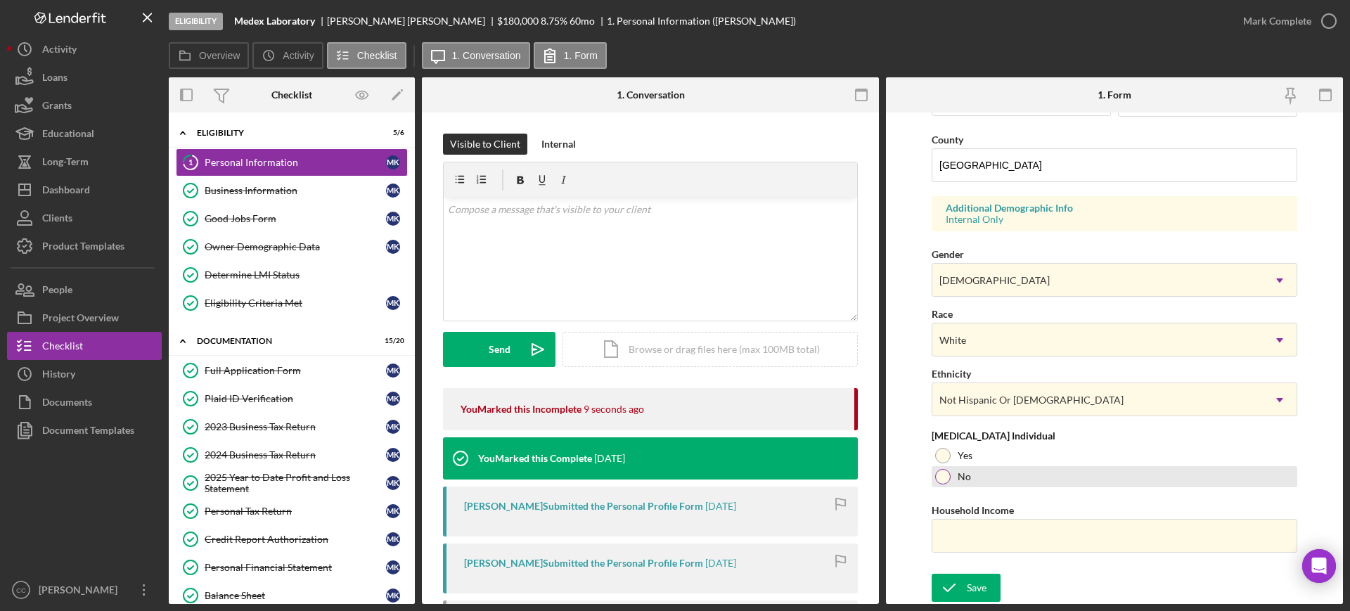
click at [946, 477] on div at bounding box center [942, 476] width 15 height 15
drag, startPoint x: 974, startPoint y: 586, endPoint x: 944, endPoint y: 570, distance: 33.7
click at [974, 586] on div "Save" at bounding box center [977, 588] width 20 height 28
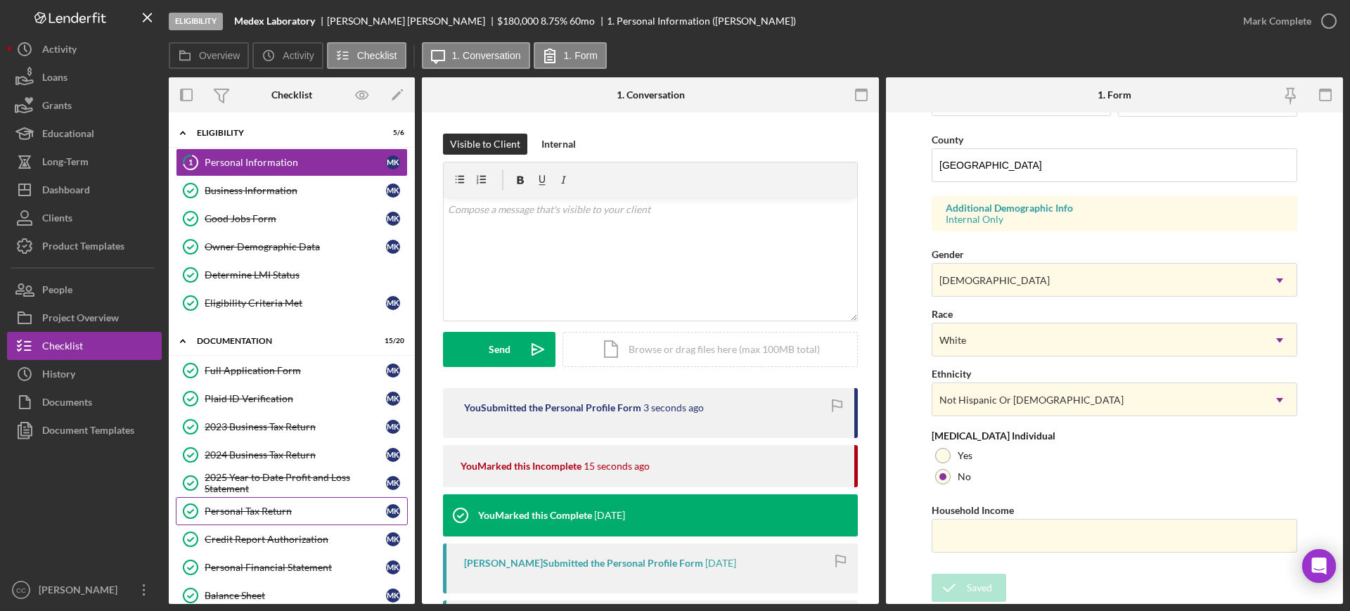
click at [233, 513] on div "Personal Tax Return" at bounding box center [295, 511] width 181 height 11
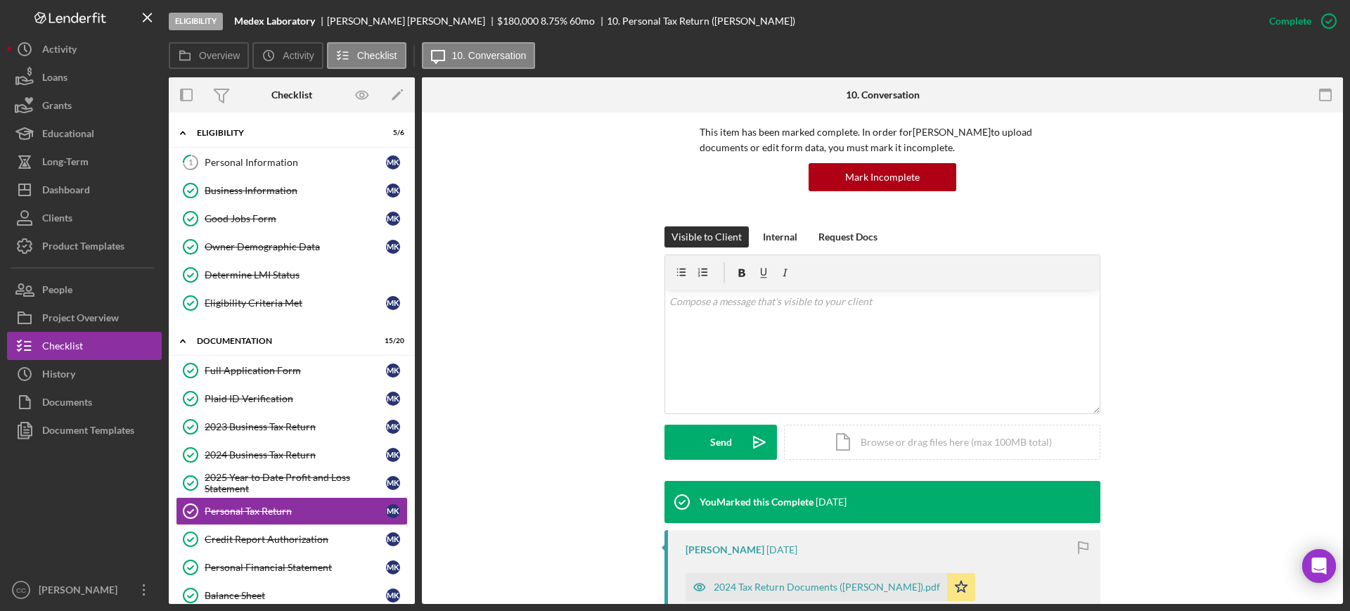
scroll to position [176, 0]
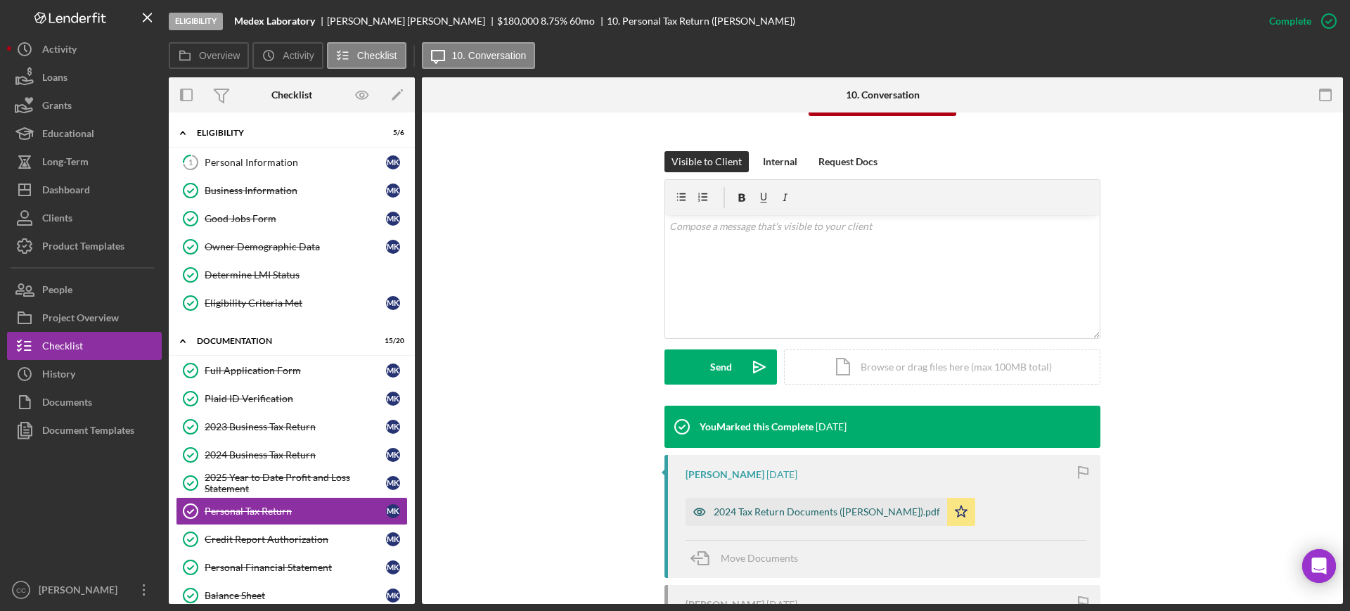
click at [752, 512] on div "2024 Tax Return Documents ([PERSON_NAME]).pdf" at bounding box center [827, 511] width 226 height 11
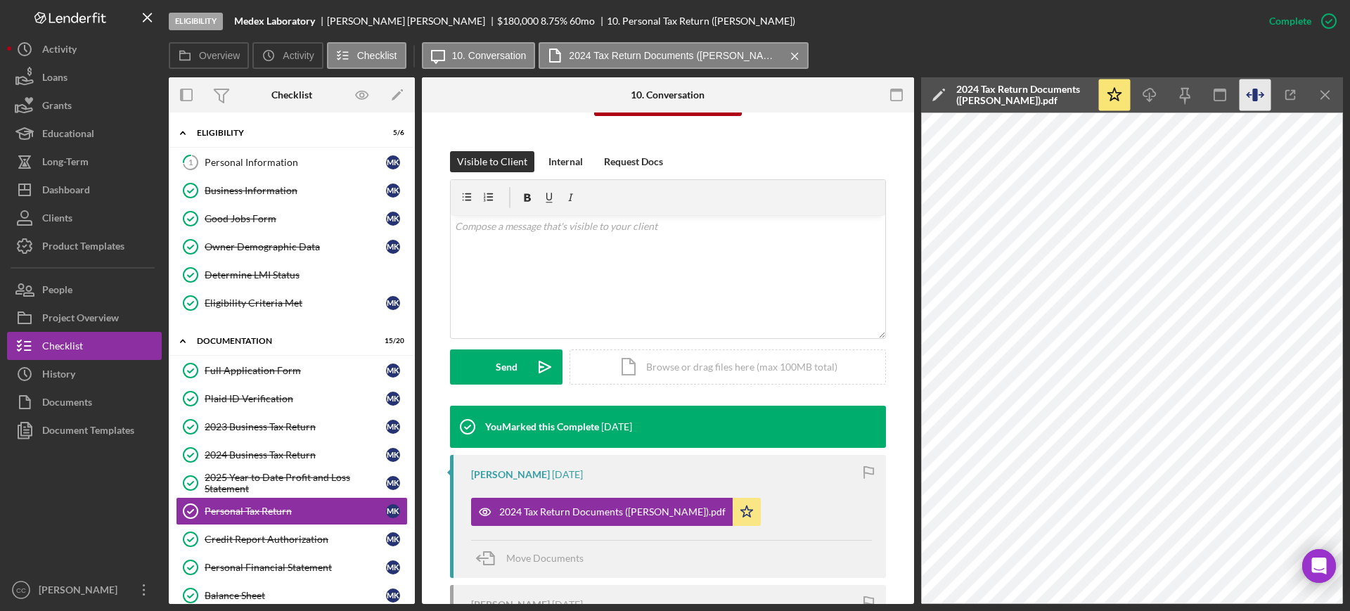
click at [1252, 88] on icon "button" at bounding box center [1256, 95] width 32 height 32
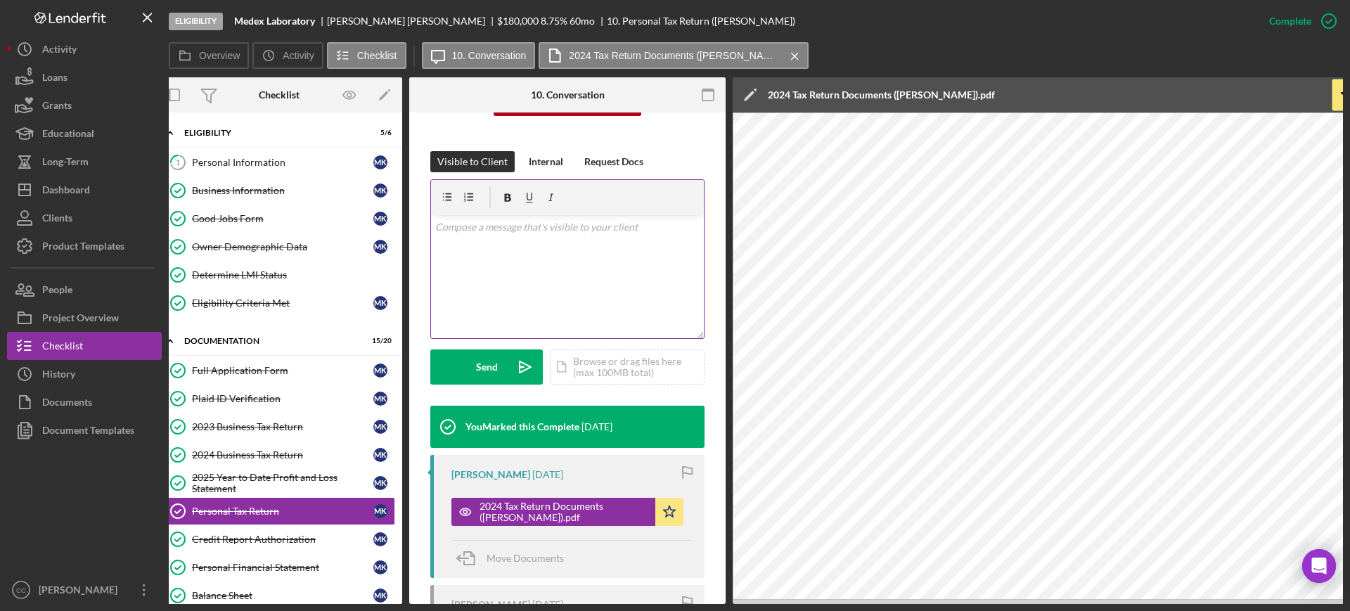
scroll to position [0, 0]
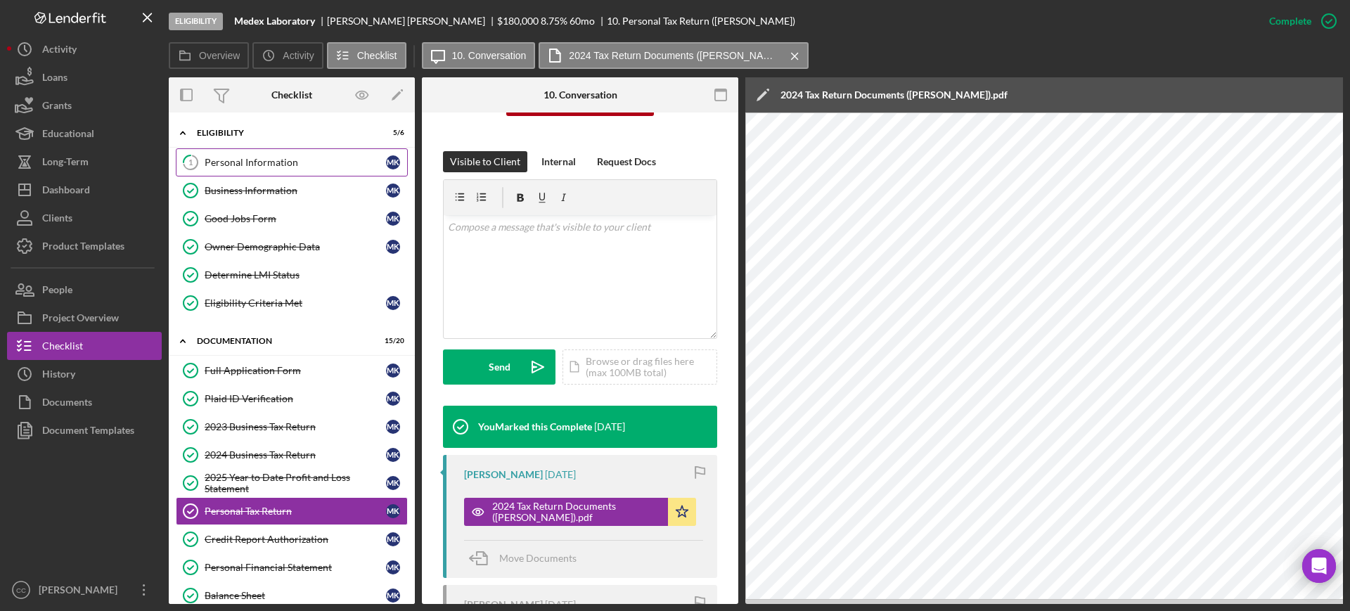
click at [262, 167] on div "Personal Information" at bounding box center [295, 162] width 181 height 11
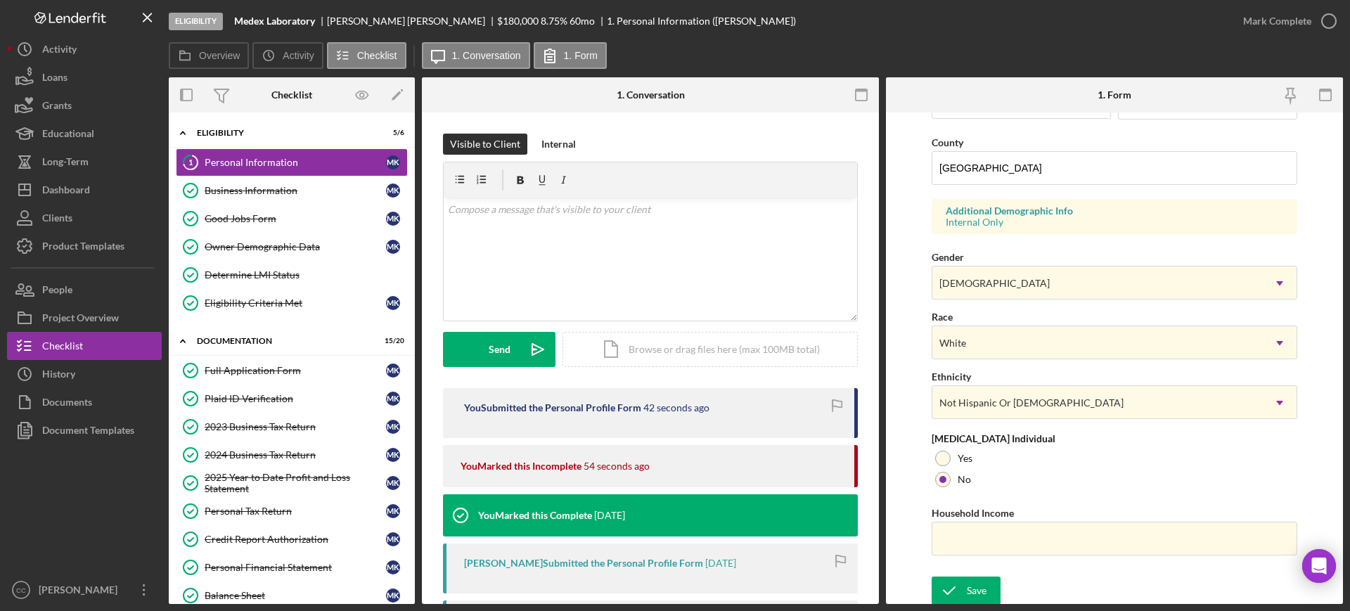
scroll to position [447, 0]
click at [1020, 536] on input "Household Income" at bounding box center [1115, 536] width 366 height 34
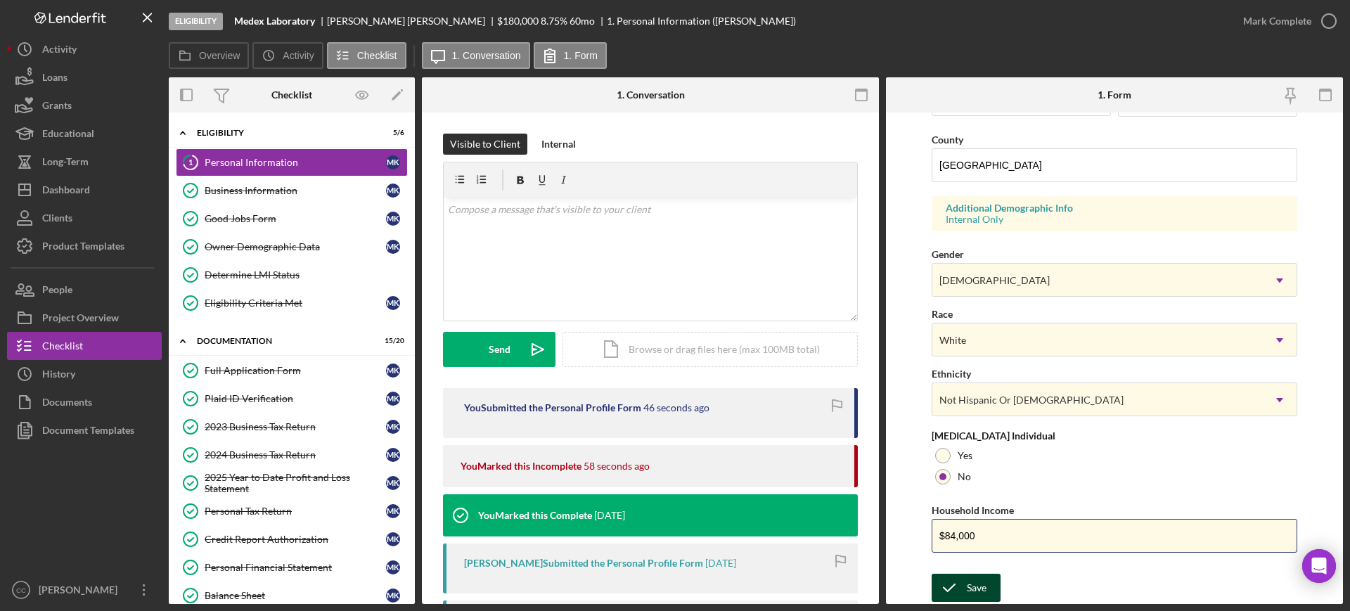
type input "$84,000"
click at [970, 581] on div "Save" at bounding box center [977, 588] width 20 height 28
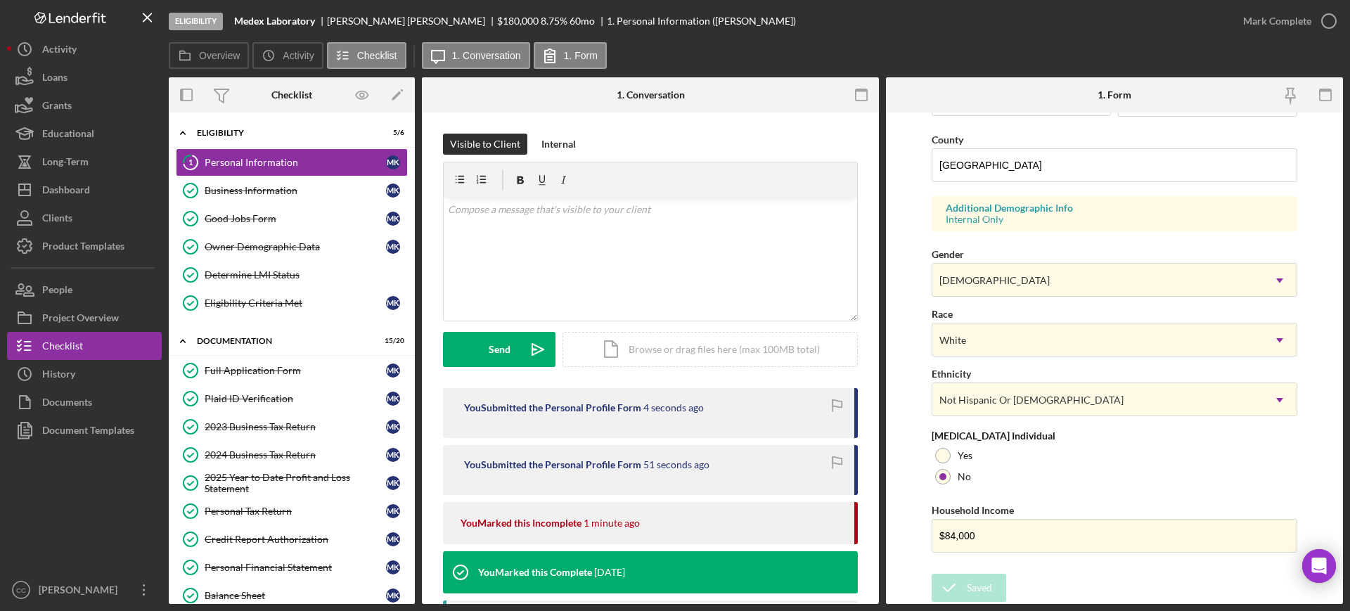
click at [1296, 25] on div "Mark Complete" at bounding box center [1277, 21] width 68 height 28
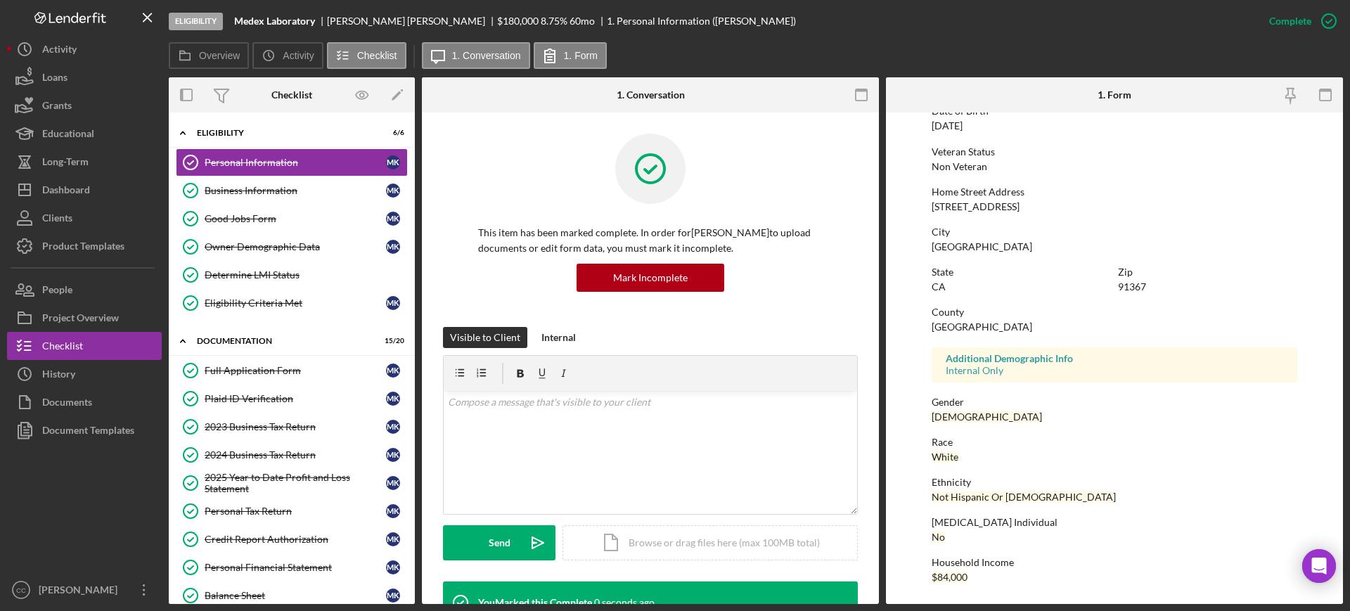
scroll to position [165, 0]
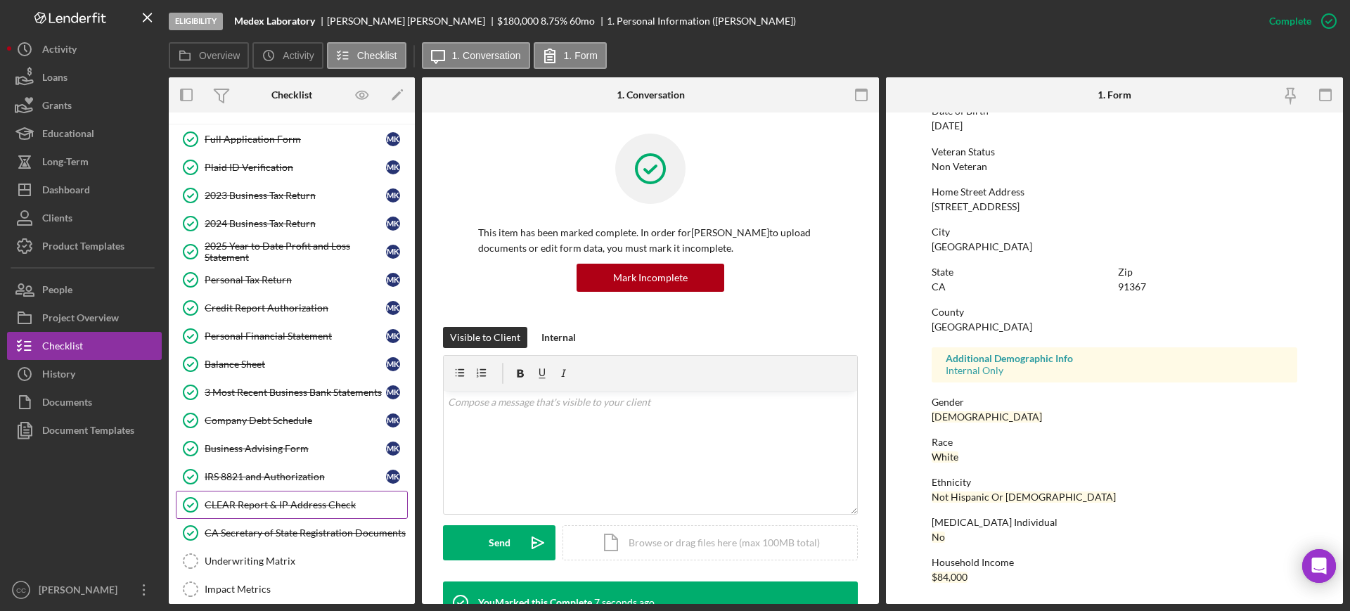
click at [248, 475] on div "Full Application Form Full Application Form M K Plaid ID Verification Plaid ID …" at bounding box center [292, 410] width 246 height 570
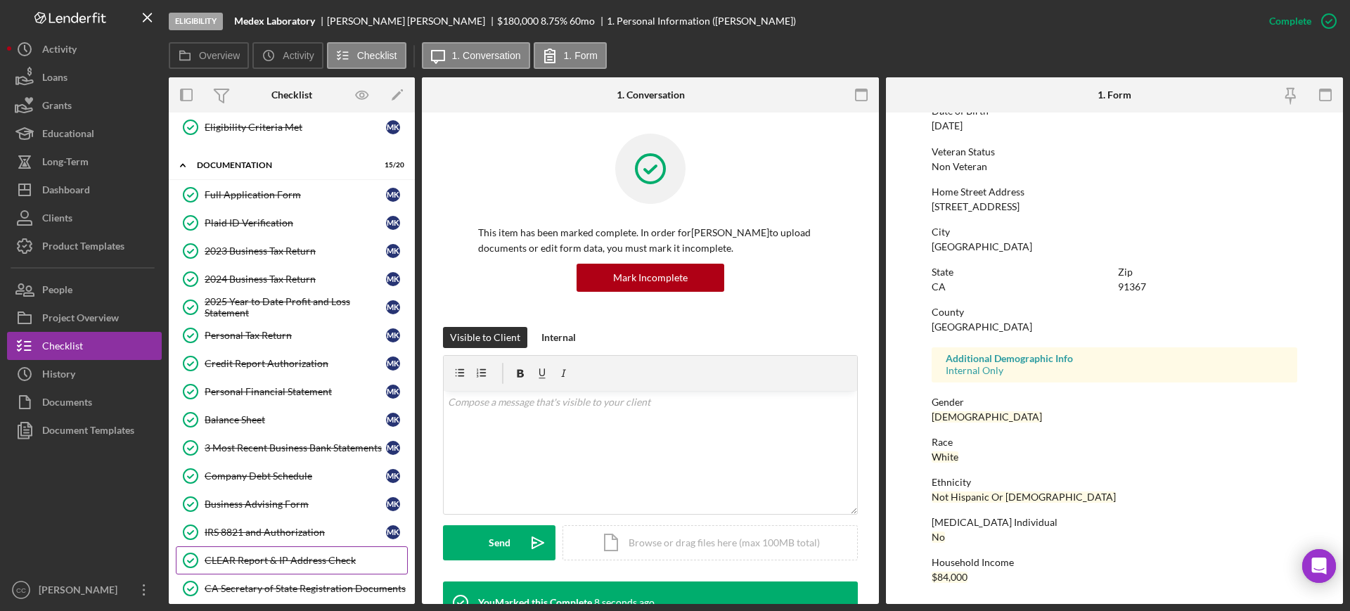
click at [238, 556] on div "CLEAR Report & IP Address Check" at bounding box center [306, 560] width 203 height 11
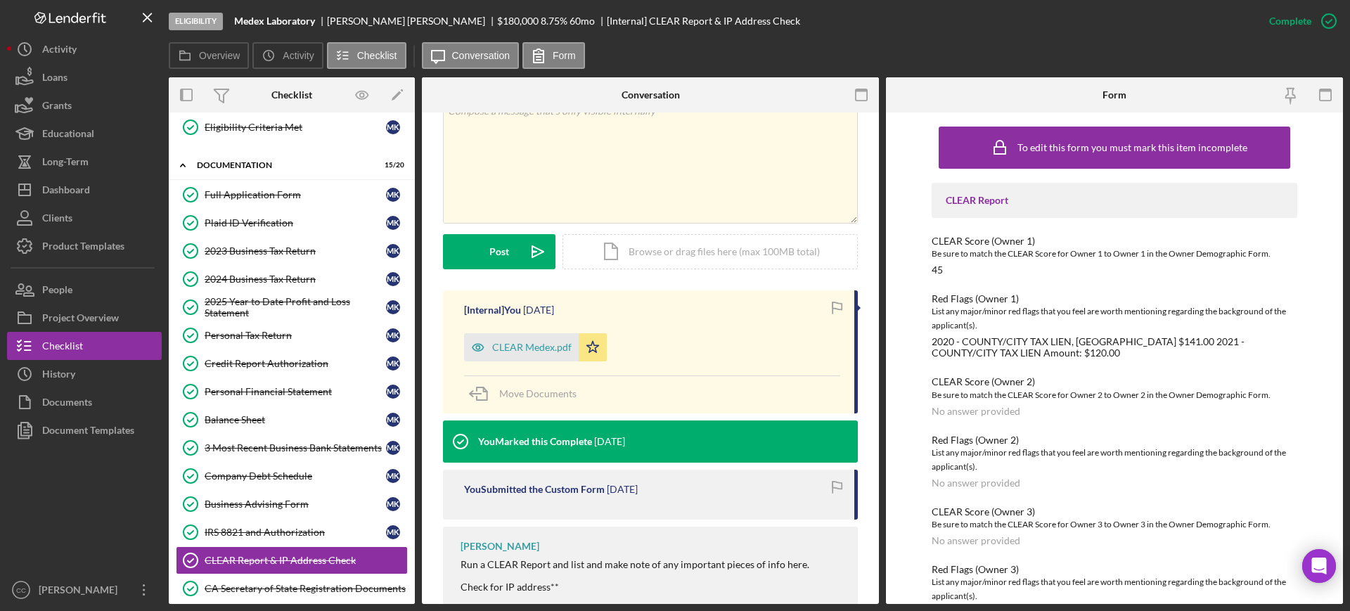
scroll to position [264, 0]
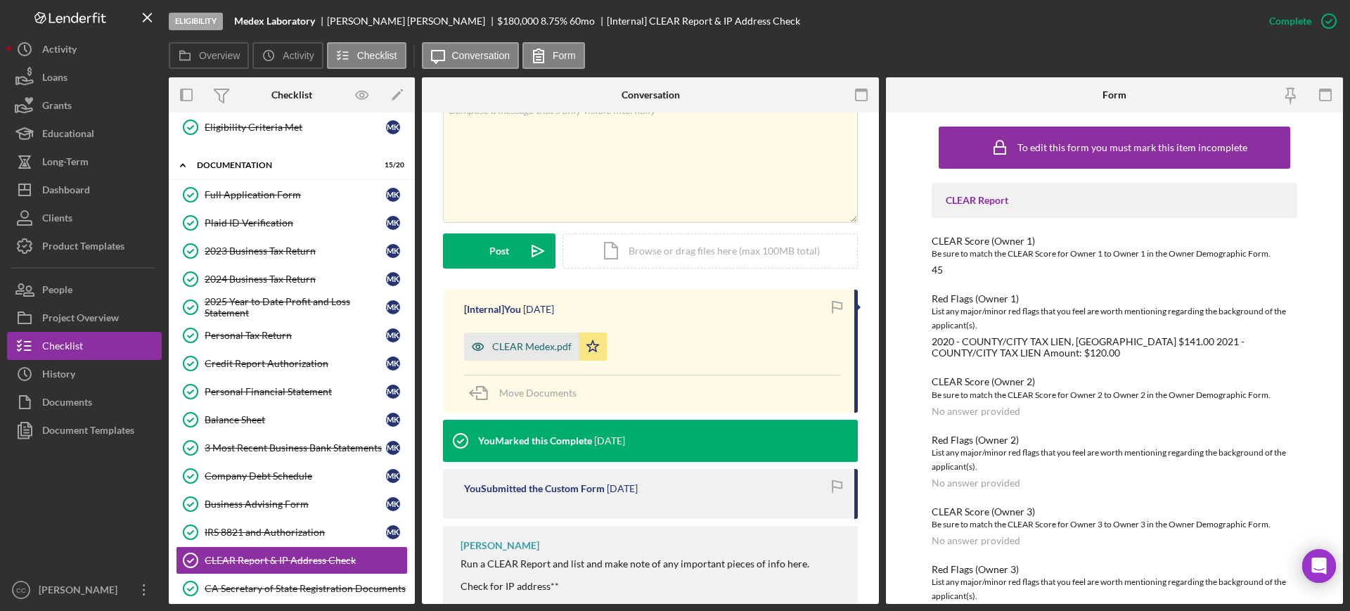
click at [525, 345] on div "CLEAR Medex.pdf" at bounding box center [531, 346] width 79 height 11
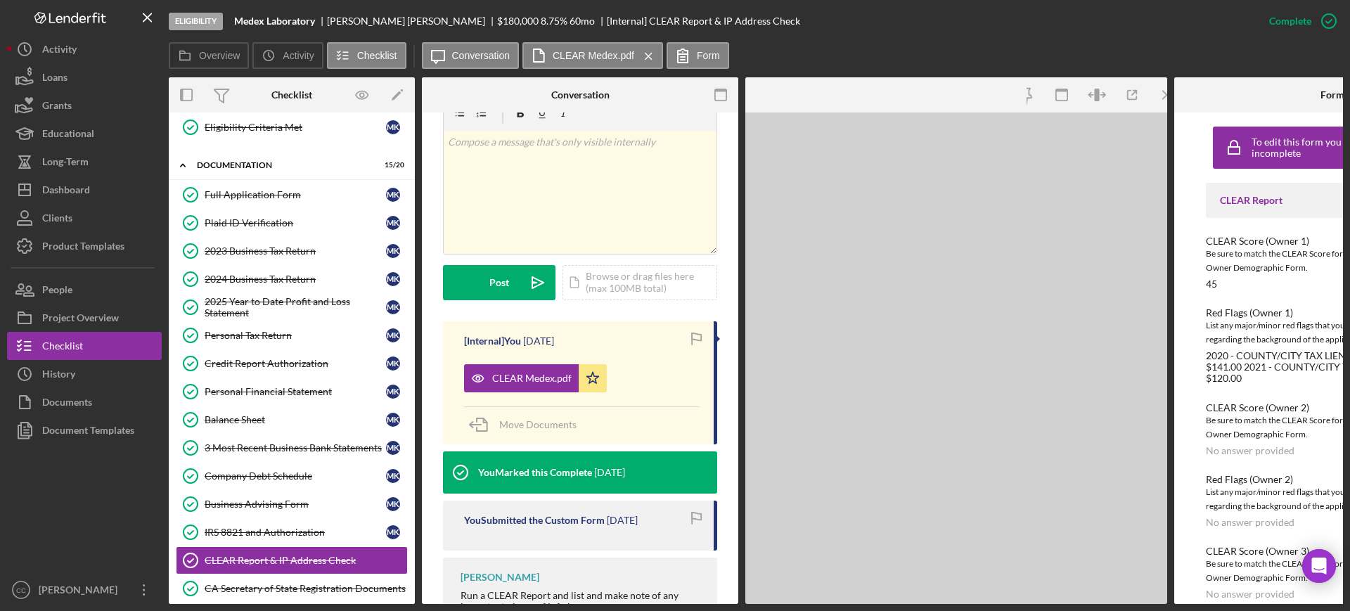
scroll to position [280, 0]
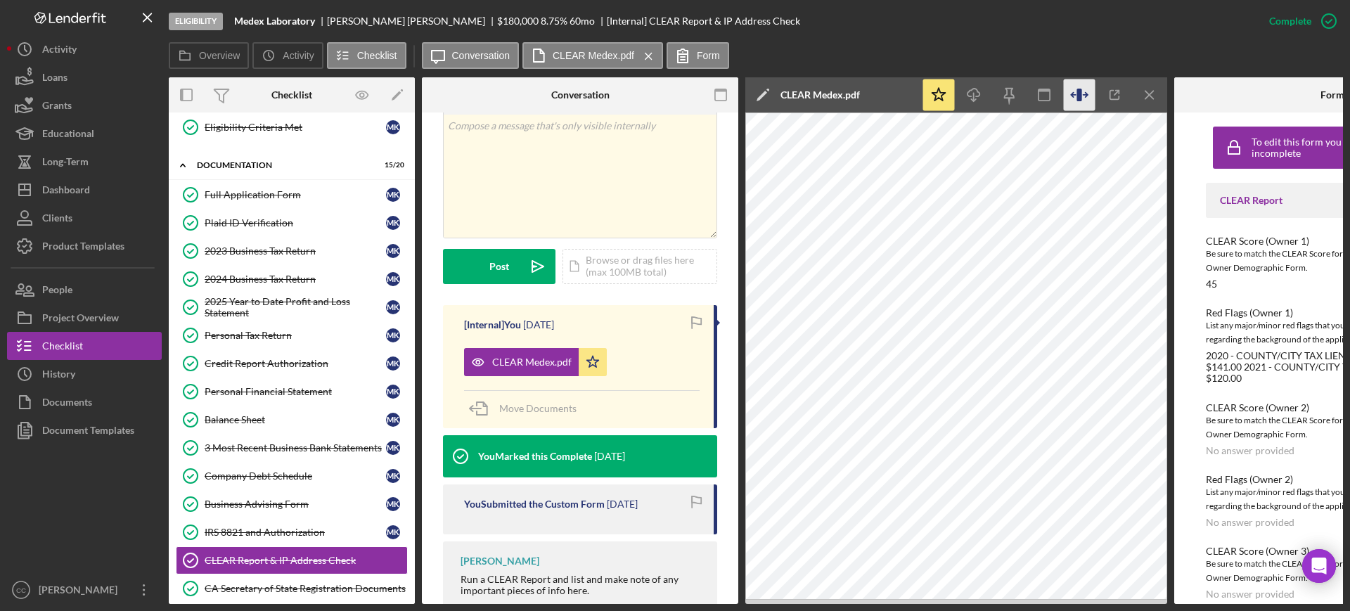
click at [1086, 93] on icon "button" at bounding box center [1085, 95] width 4 height 4
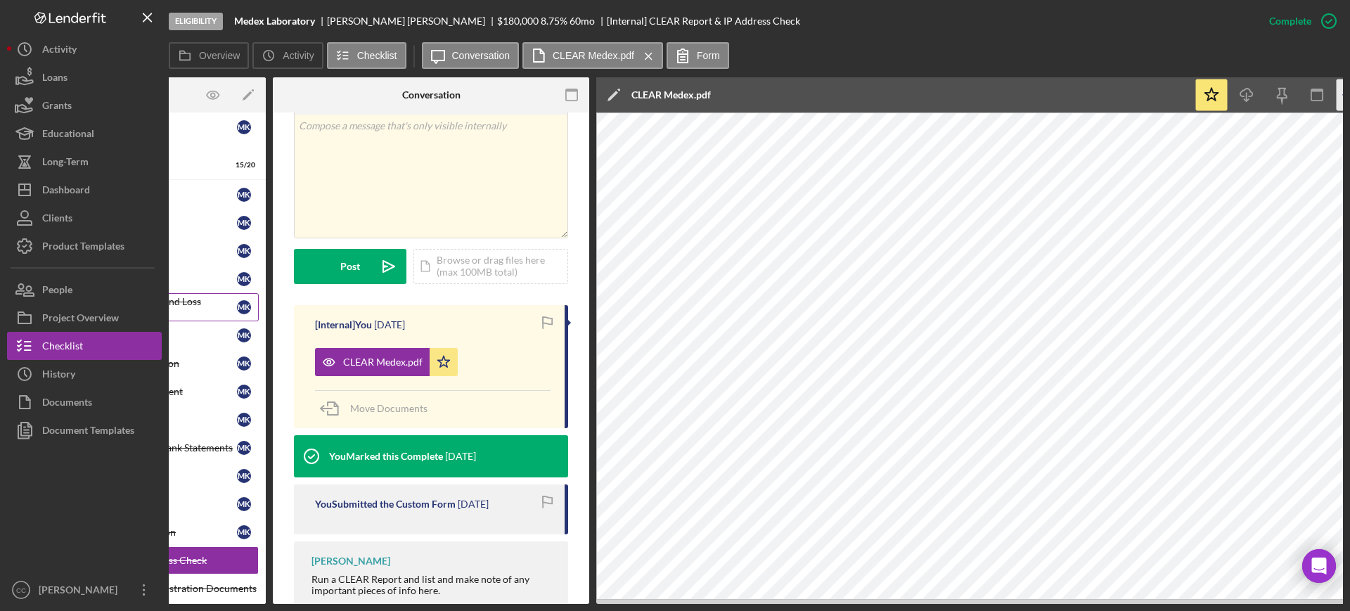
scroll to position [0, 0]
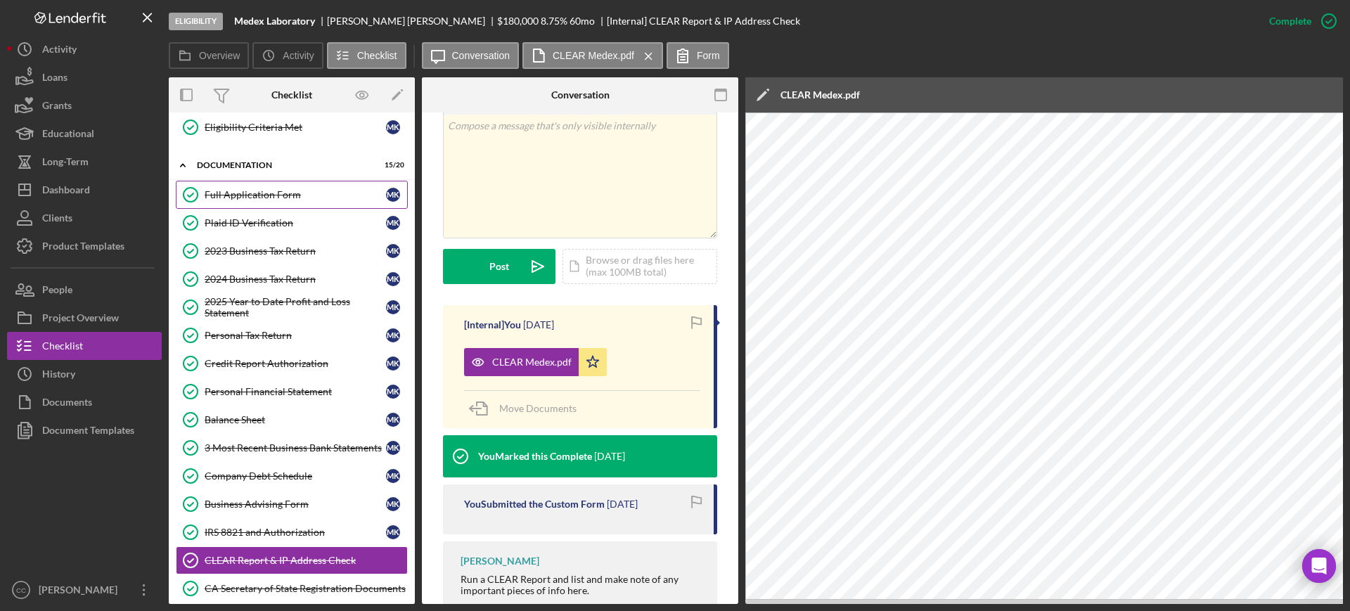
click at [251, 192] on div "Full Application Form" at bounding box center [295, 194] width 181 height 11
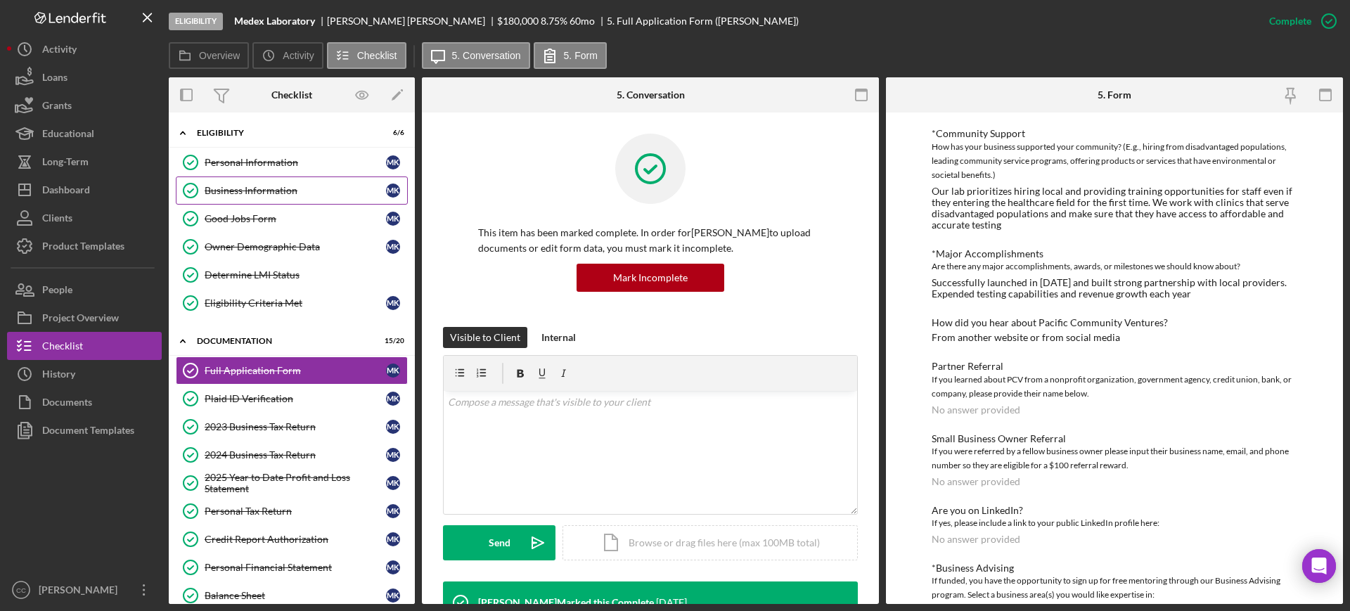
click at [251, 188] on div "Business Information" at bounding box center [295, 190] width 181 height 11
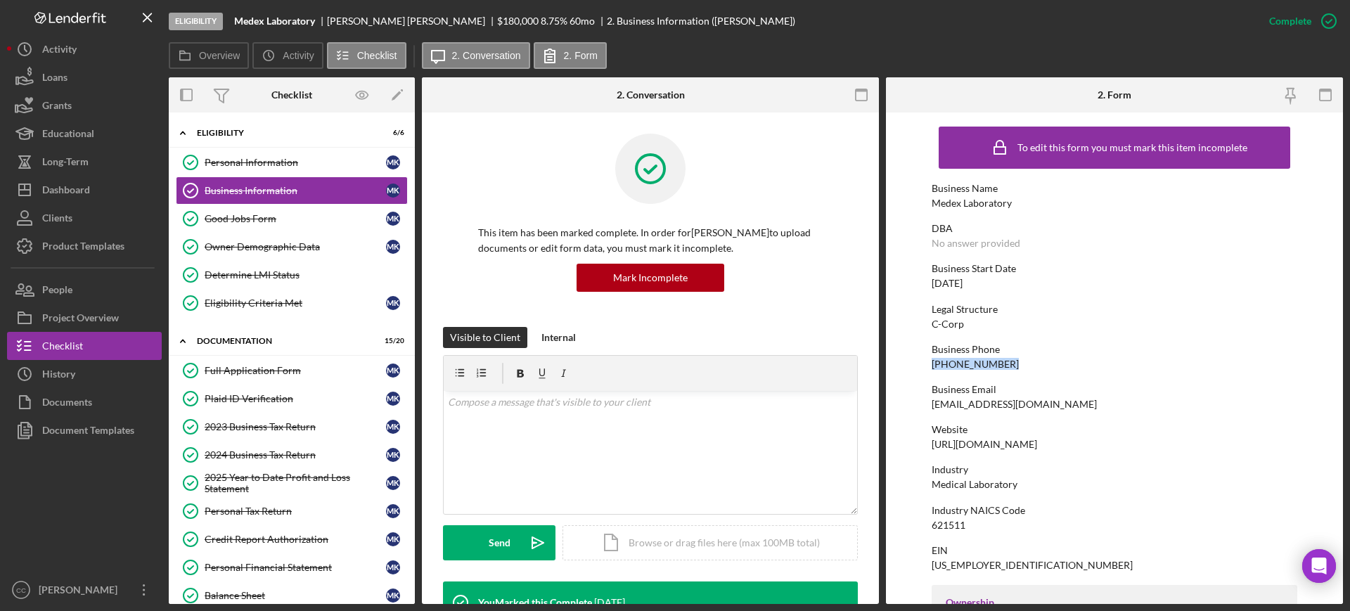
drag, startPoint x: 1013, startPoint y: 363, endPoint x: 930, endPoint y: 361, distance: 82.3
click at [930, 361] on form "To edit this form you must mark this item incomplete Business Name Medex Labora…" at bounding box center [1114, 359] width 457 height 492
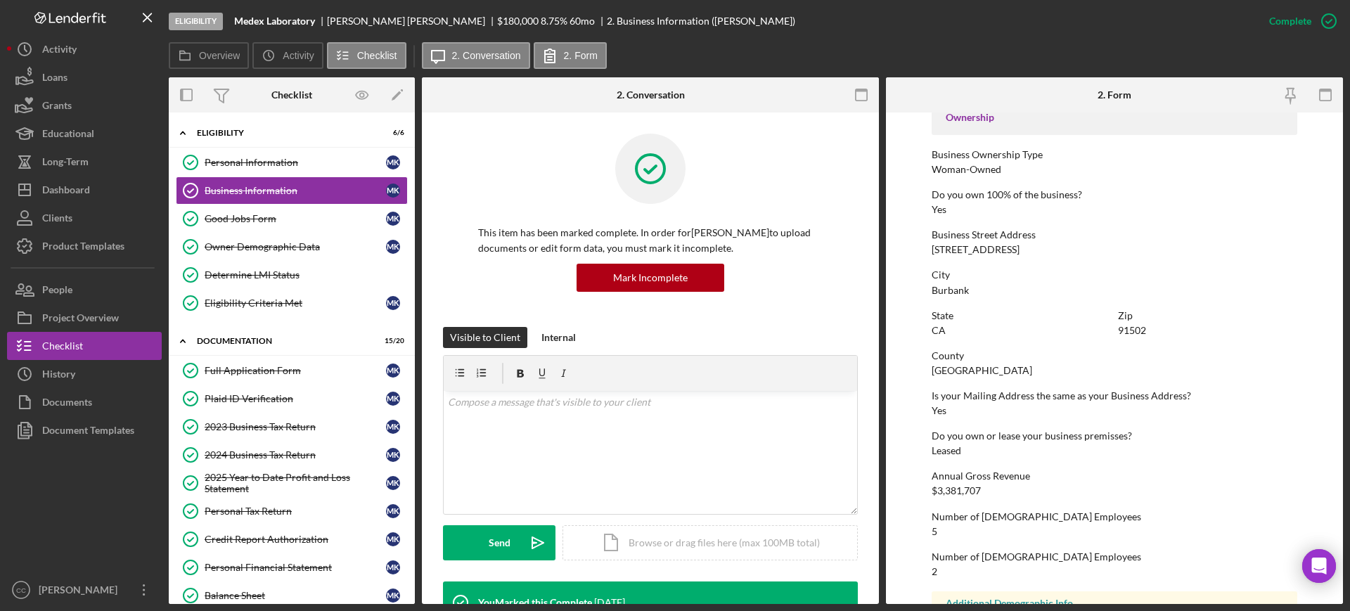
scroll to position [527, 0]
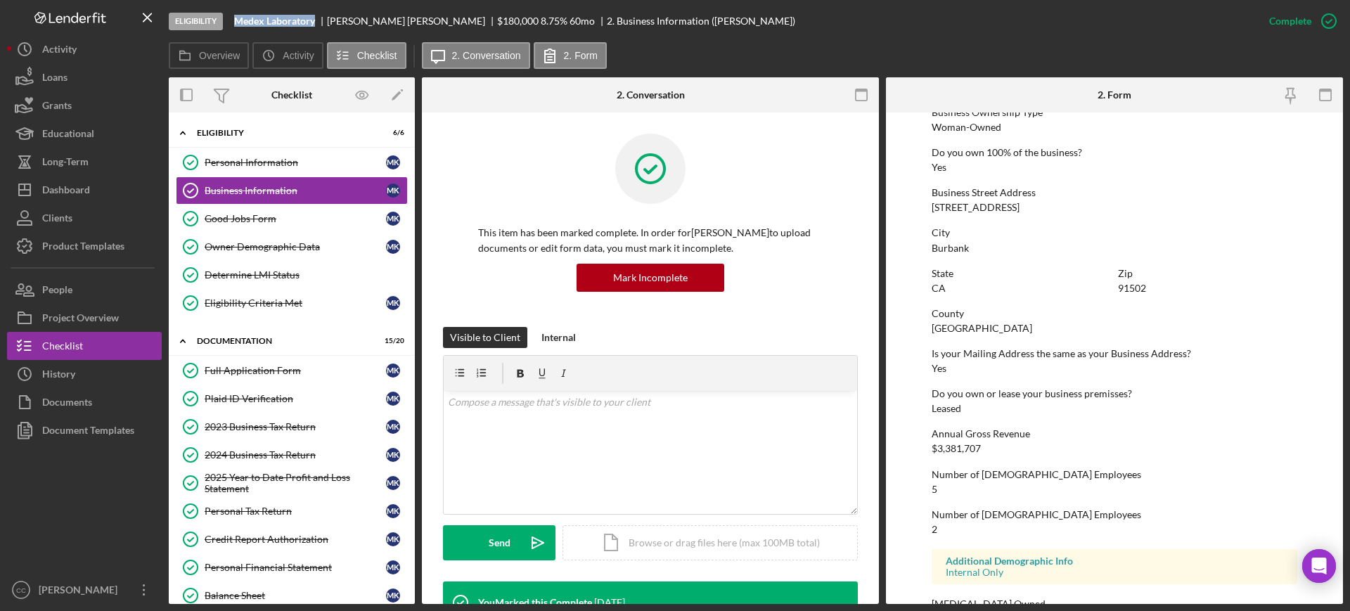
drag, startPoint x: 316, startPoint y: 23, endPoint x: 238, endPoint y: 20, distance: 78.1
click at [238, 20] on div "Medex Laboratory" at bounding box center [280, 20] width 93 height 11
copy b "Medex Laboratory"
click at [226, 370] on div "Full Application Form" at bounding box center [295, 370] width 181 height 11
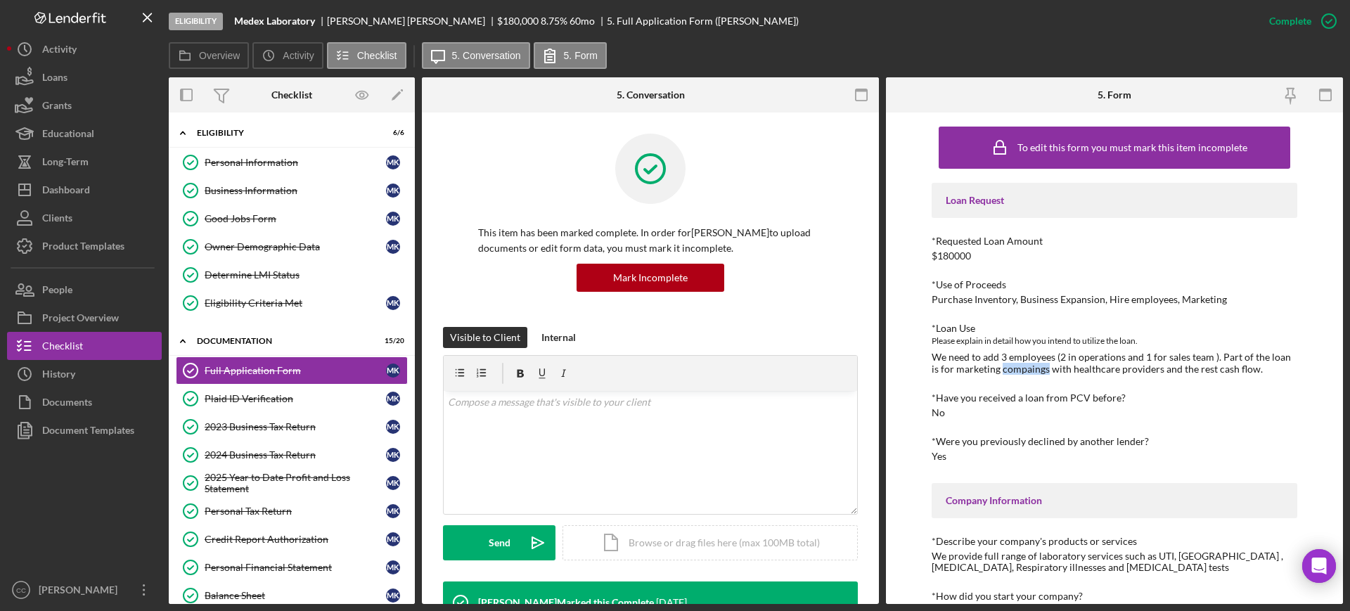
drag, startPoint x: 993, startPoint y: 366, endPoint x: 1038, endPoint y: 364, distance: 45.1
click at [1038, 364] on div "We need to add 3 employees (2 in operations and 1 for sales team ). Part of the…" at bounding box center [1115, 363] width 366 height 23
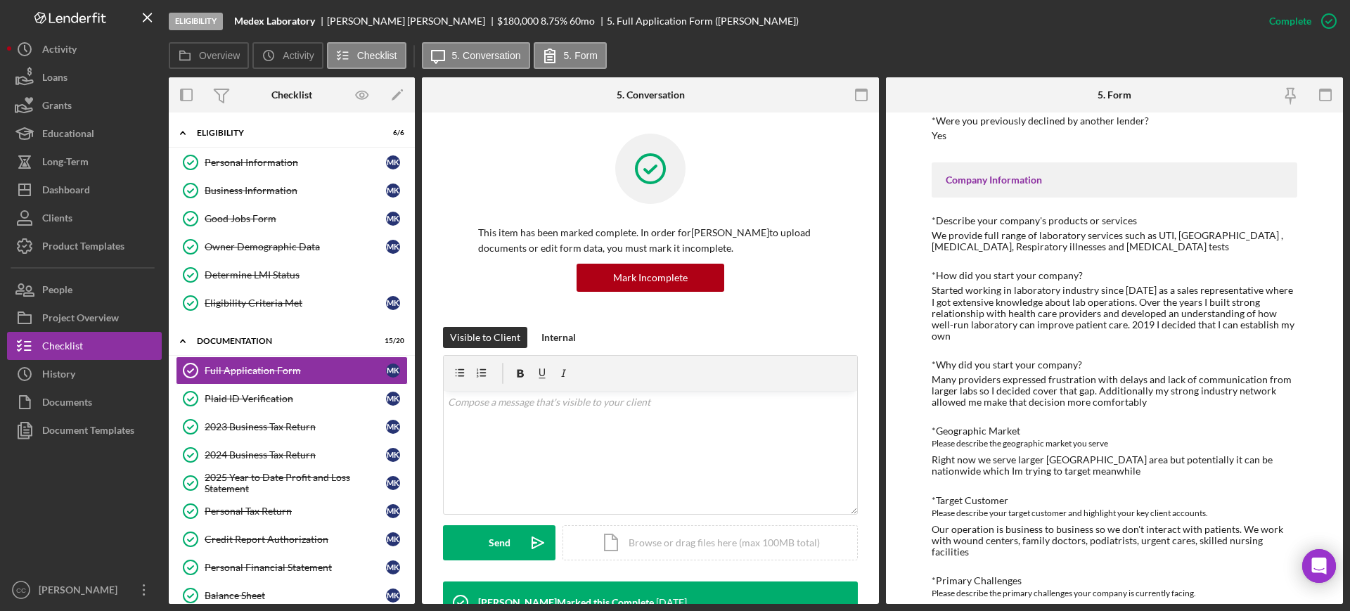
scroll to position [352, 0]
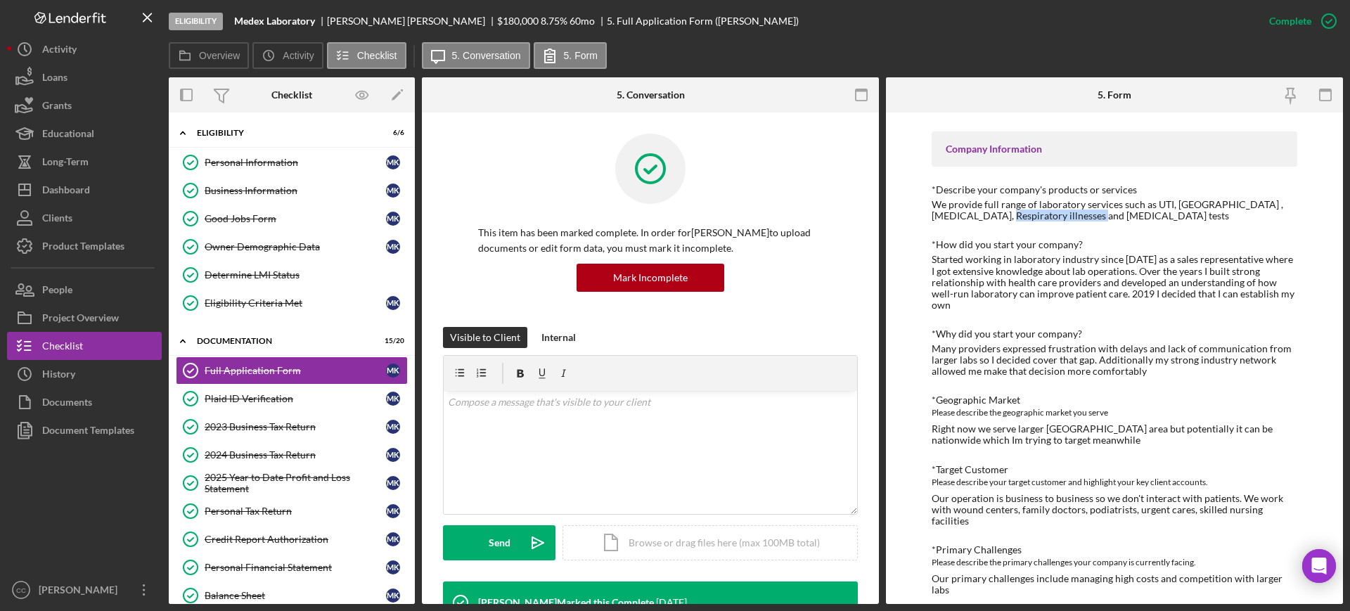
drag, startPoint x: 1003, startPoint y: 217, endPoint x: 1092, endPoint y: 211, distance: 89.5
click at [1092, 211] on div "We provide full range of laboratory services such as UTI, [GEOGRAPHIC_DATA] , […" at bounding box center [1115, 210] width 366 height 23
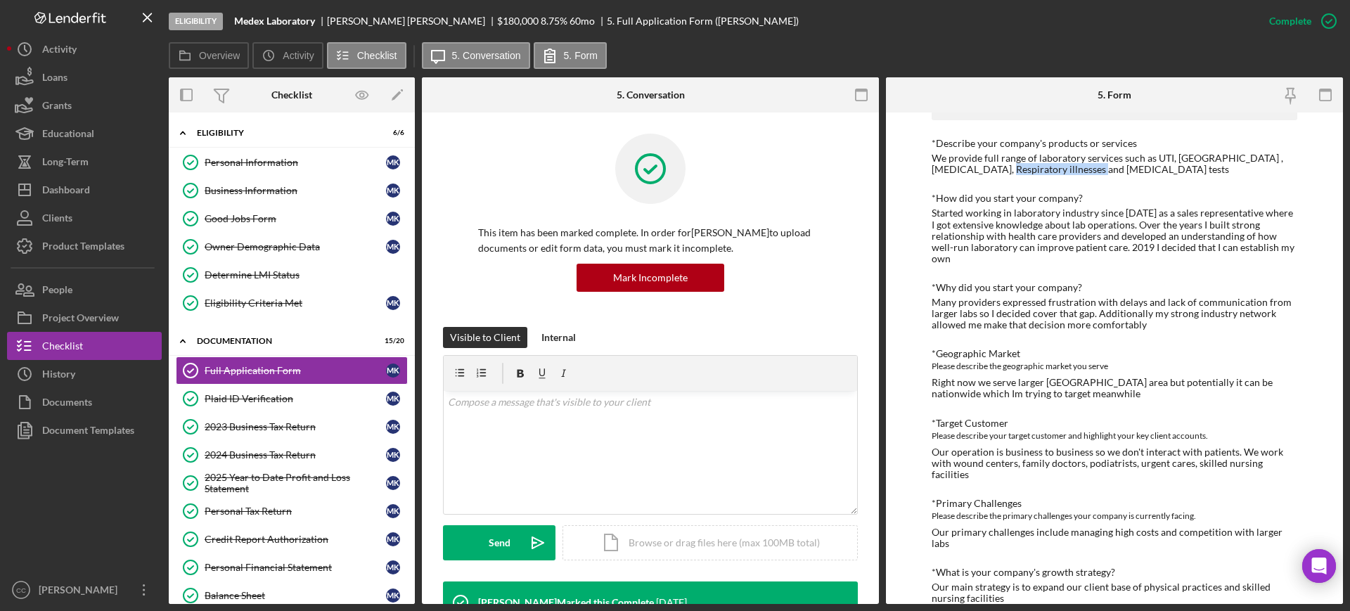
scroll to position [439, 0]
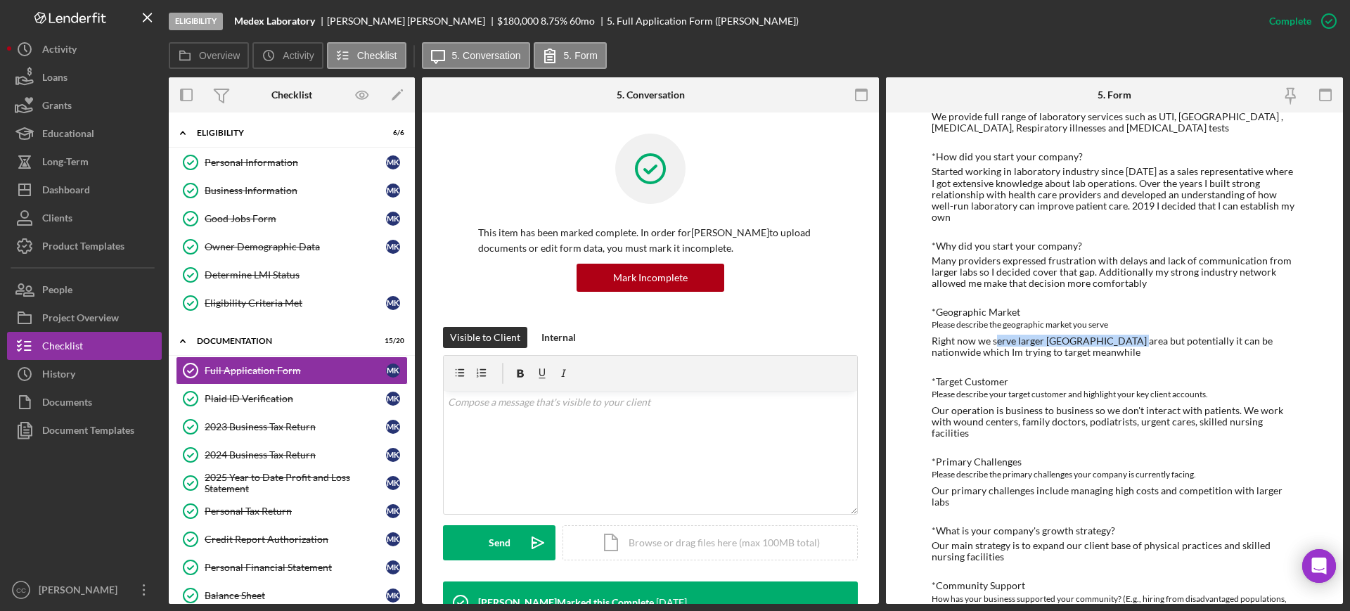
drag, startPoint x: 996, startPoint y: 331, endPoint x: 1124, endPoint y: 326, distance: 127.4
click at [1124, 335] on div "Right now we serve larger [GEOGRAPHIC_DATA] area but potentially it can be nati…" at bounding box center [1115, 346] width 366 height 23
drag, startPoint x: 970, startPoint y: 341, endPoint x: 1089, endPoint y: 335, distance: 119.0
click at [1089, 335] on div "Right now we serve larger [GEOGRAPHIC_DATA] area but potentially it can be nati…" at bounding box center [1115, 346] width 366 height 23
drag, startPoint x: 982, startPoint y: 396, endPoint x: 1032, endPoint y: 394, distance: 50.6
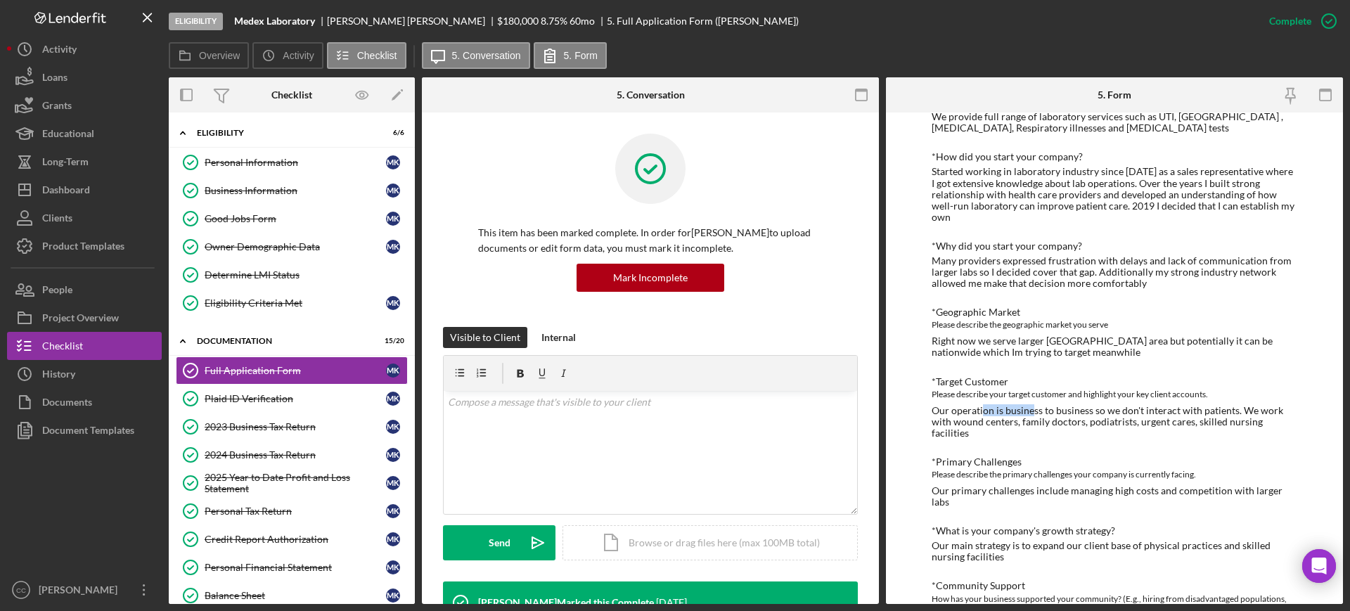
click at [1032, 405] on div "Our operation is business to business so we don't interact with patients. We wo…" at bounding box center [1115, 422] width 366 height 34
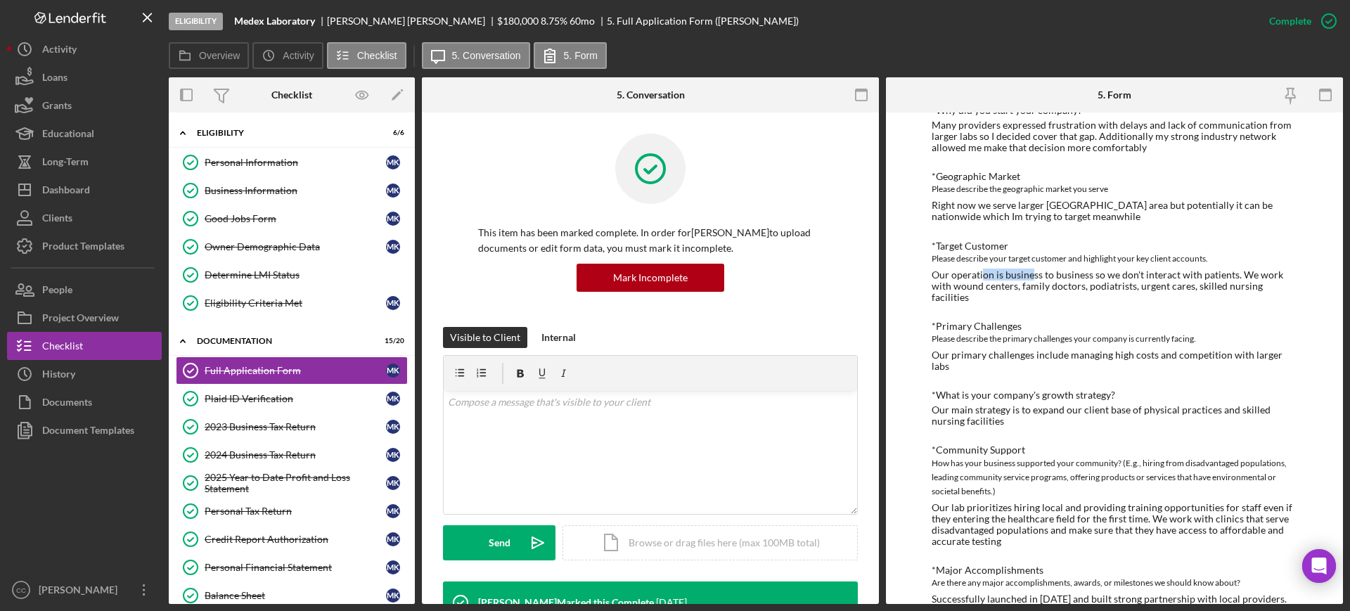
scroll to position [615, 0]
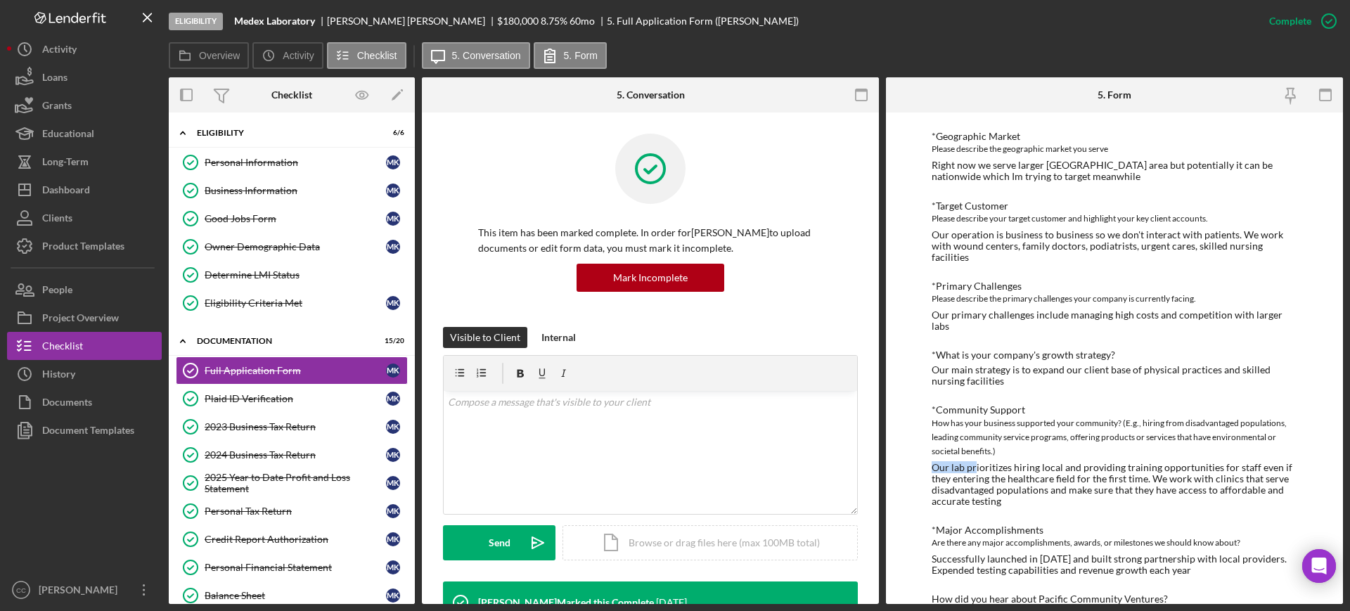
drag, startPoint x: 975, startPoint y: 431, endPoint x: 1090, endPoint y: 423, distance: 114.9
click at [1090, 423] on div "*Community Support How has your business supported your community? (E.g., hirin…" at bounding box center [1115, 455] width 366 height 102
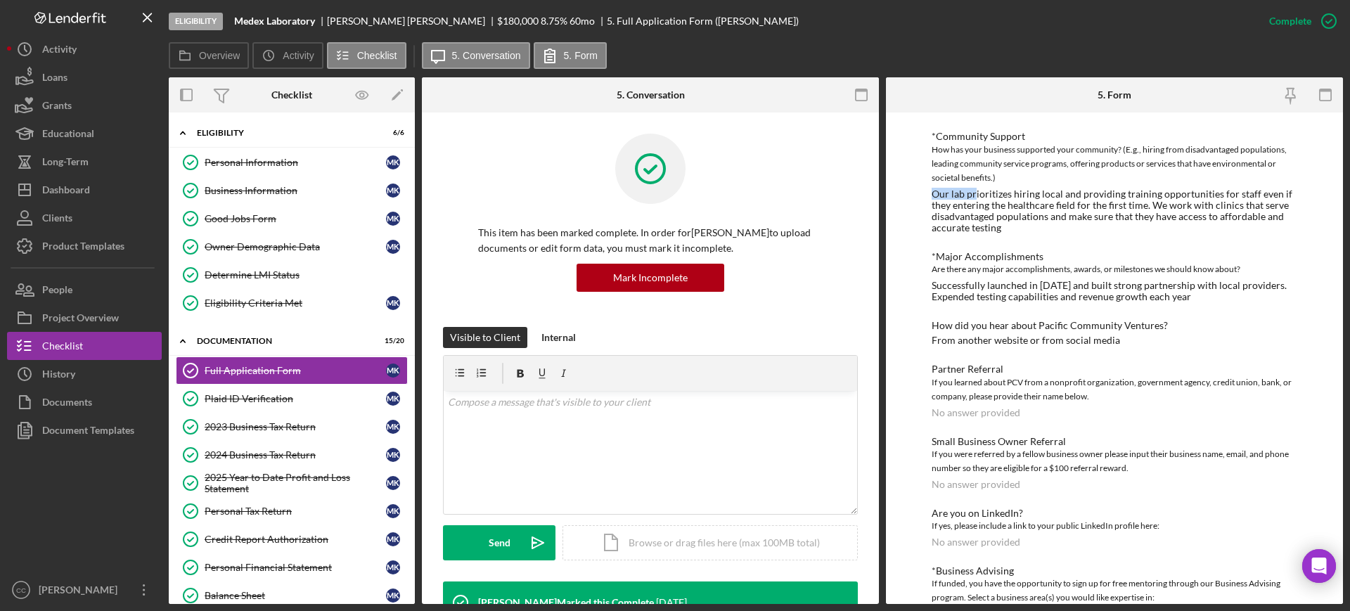
scroll to position [892, 0]
click at [243, 221] on div "Good Jobs Form" at bounding box center [295, 218] width 181 height 11
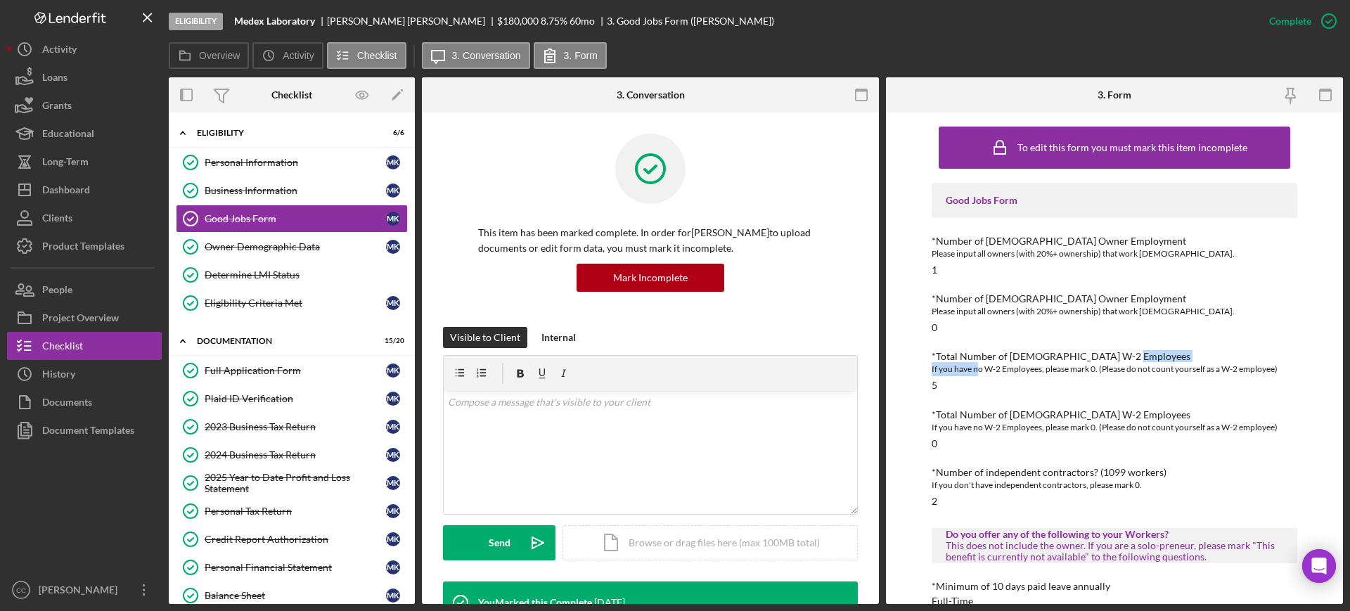
drag, startPoint x: 978, startPoint y: 363, endPoint x: 1071, endPoint y: 397, distance: 99.0
click at [1124, 356] on div "*Total Number of [DEMOGRAPHIC_DATA] W-2 Employees If you have no W-2 Employees,…" at bounding box center [1115, 371] width 366 height 40
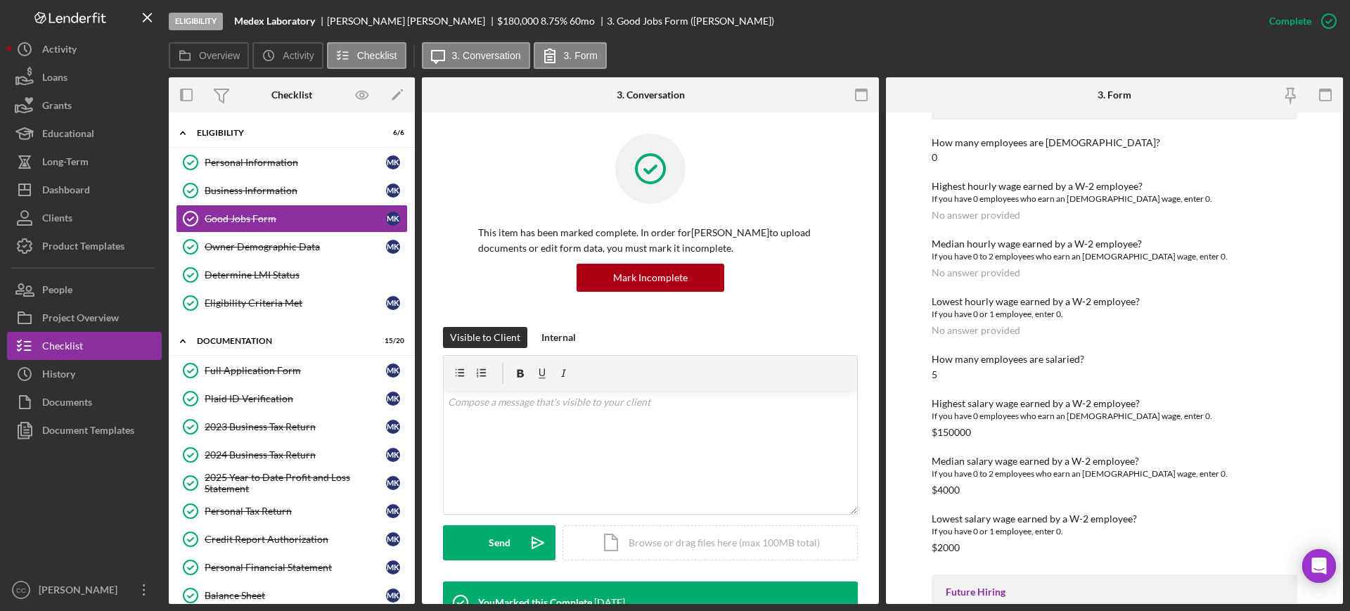
scroll to position [1758, 0]
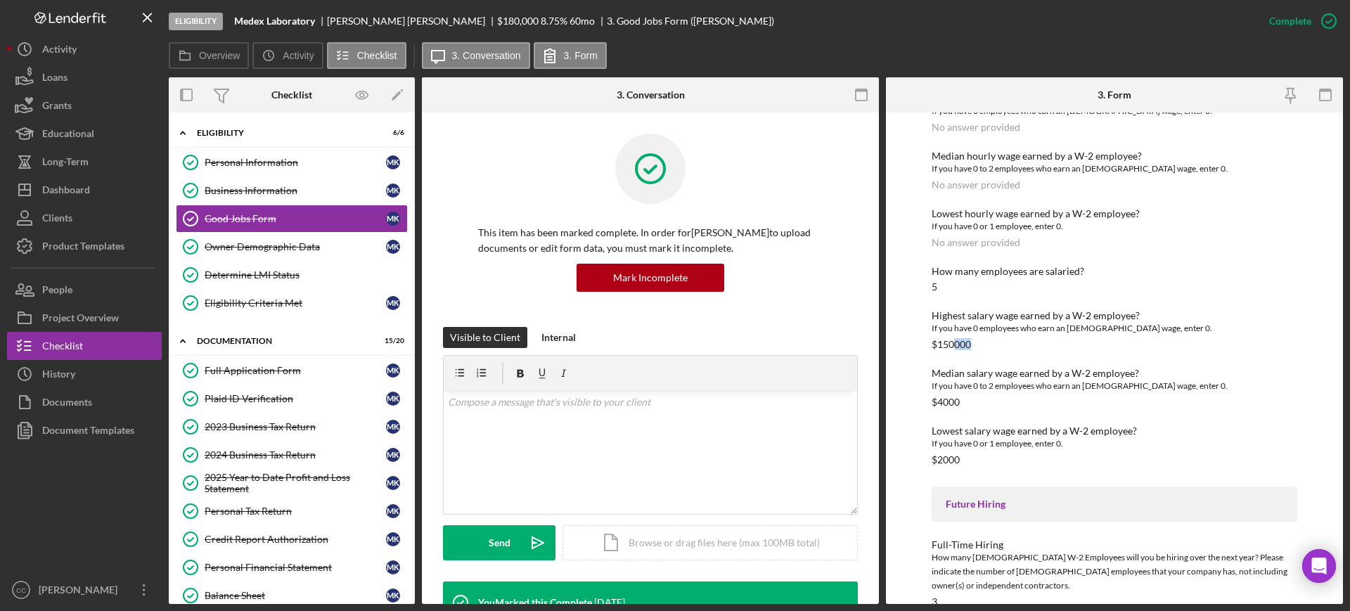
drag, startPoint x: 952, startPoint y: 330, endPoint x: 976, endPoint y: 330, distance: 23.9
click at [976, 330] on div "Highest salary wage earned by a W-2 employee? If you have 0 employees who earn …" at bounding box center [1115, 330] width 366 height 40
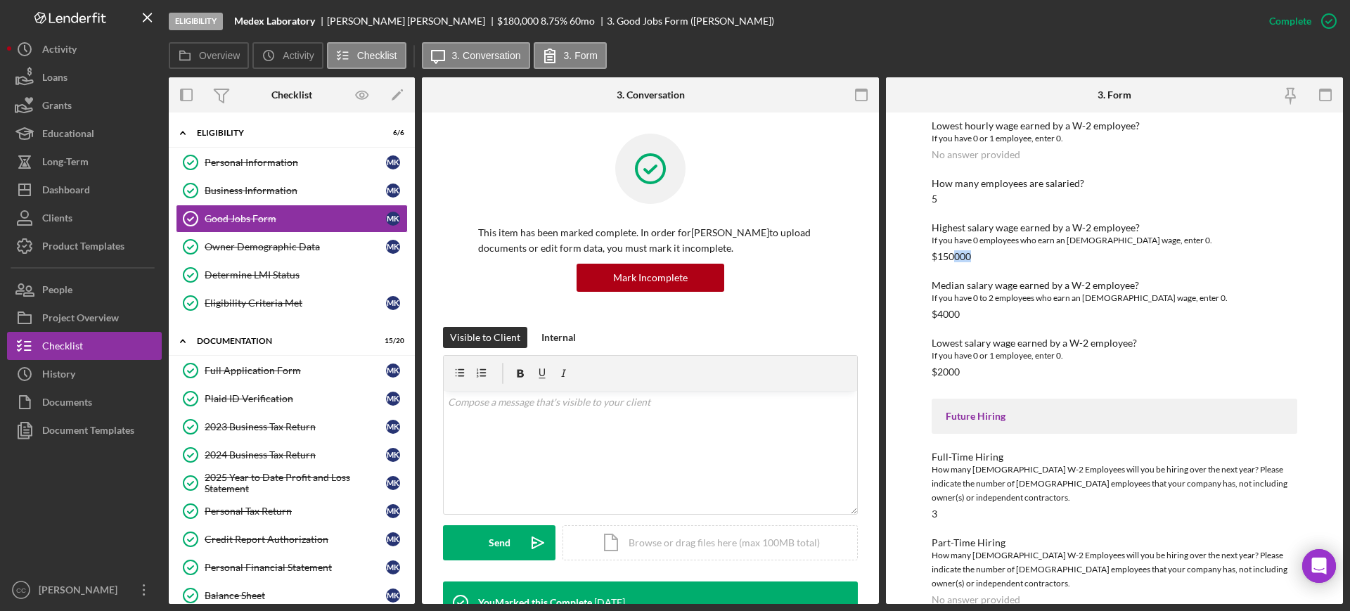
scroll to position [1855, 0]
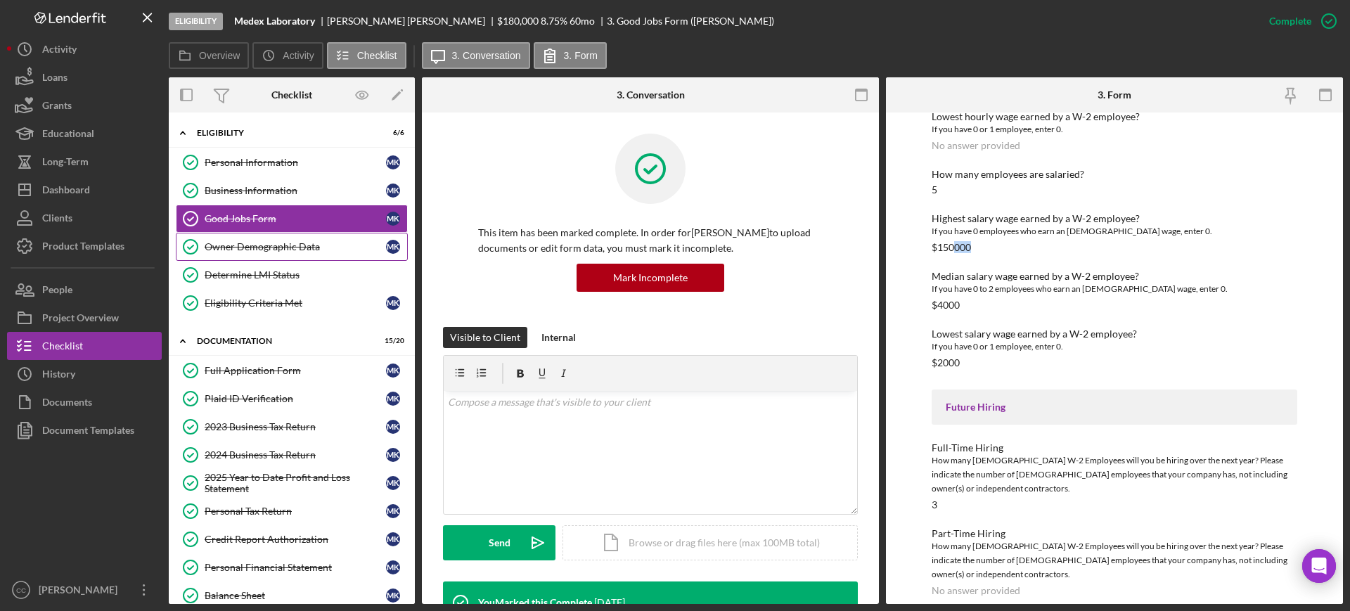
click at [244, 250] on div "Owner Demographic Data" at bounding box center [295, 246] width 181 height 11
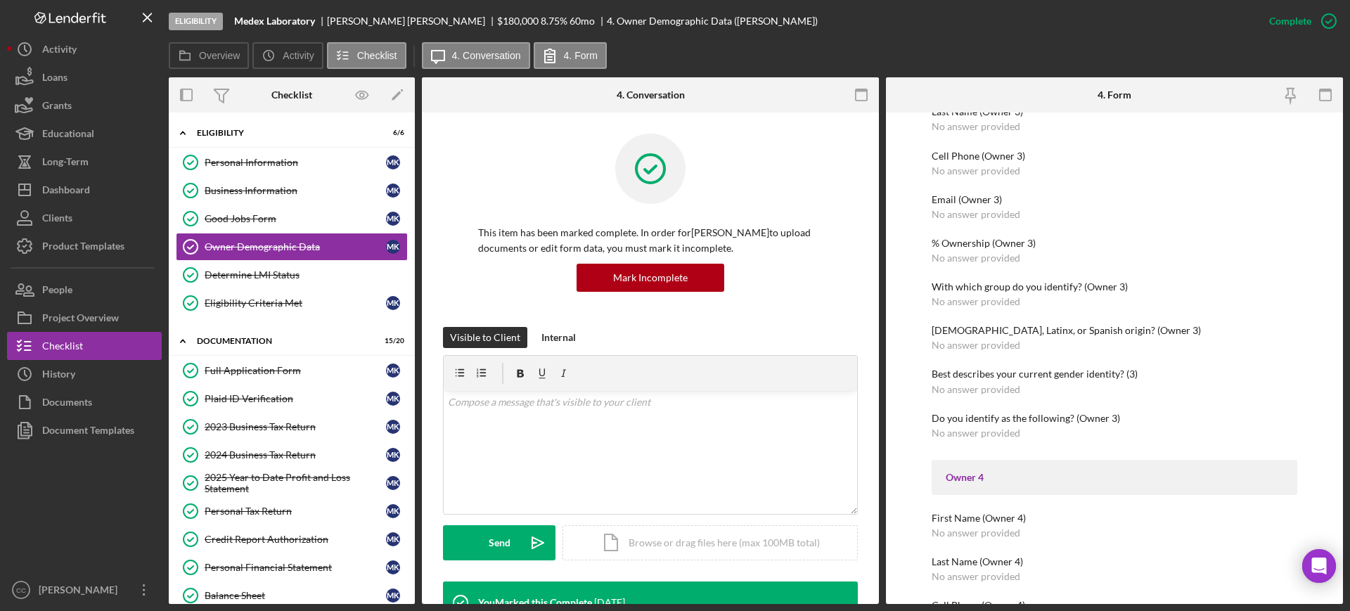
scroll to position [1406, 0]
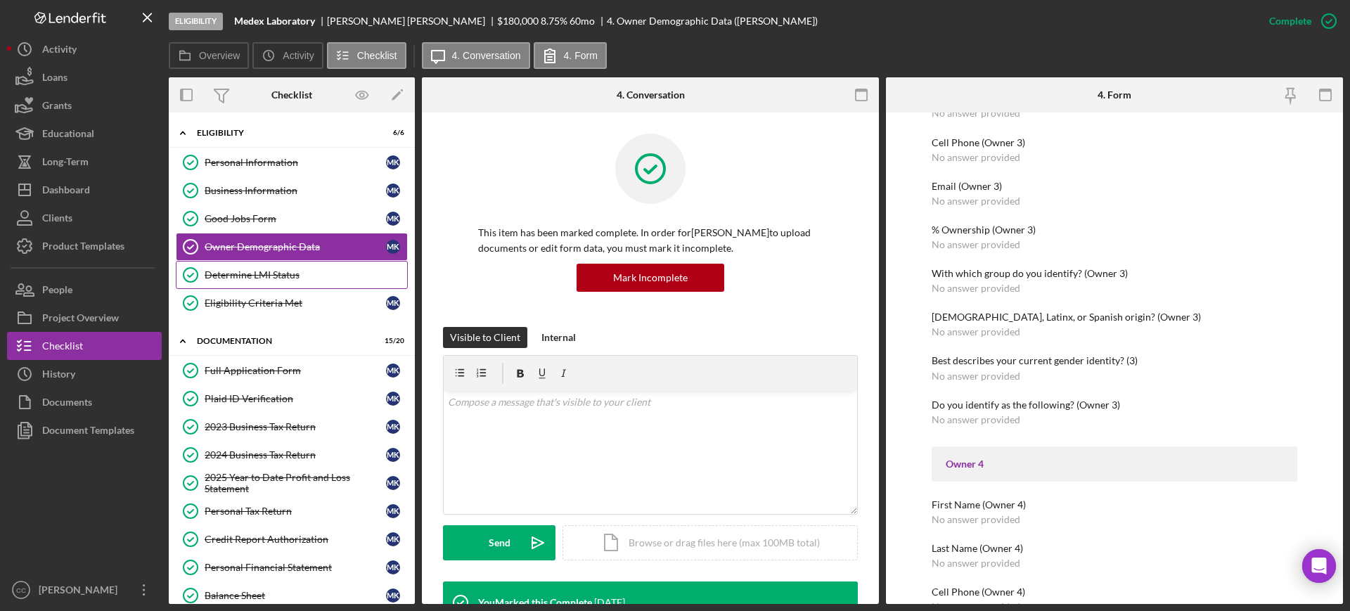
click at [254, 281] on link "Determine LMI Status Determine LMI Status" at bounding box center [292, 275] width 232 height 28
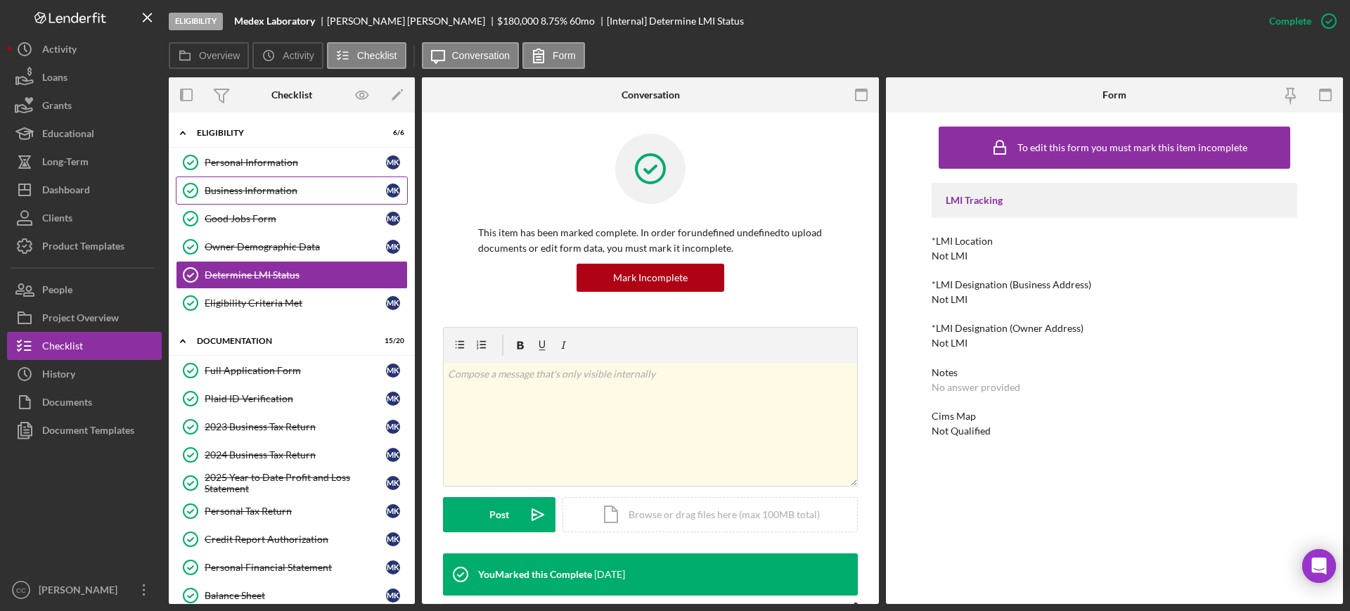
click at [264, 193] on div "Business Information" at bounding box center [295, 190] width 181 height 11
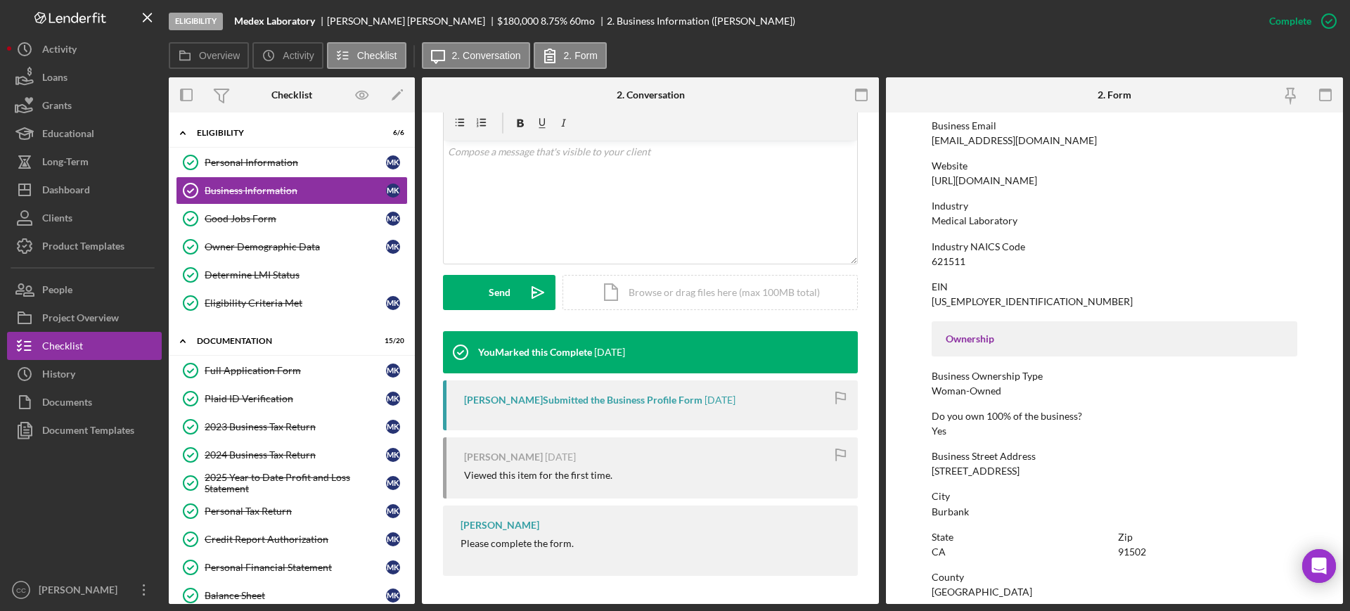
scroll to position [352, 0]
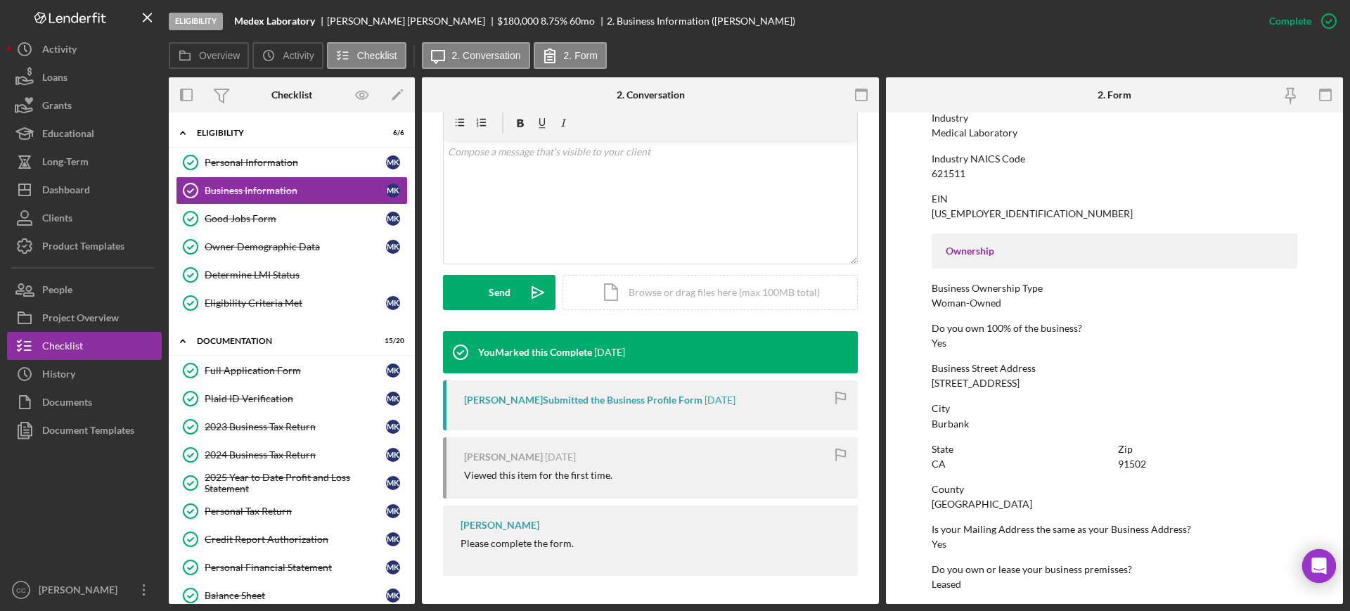
drag, startPoint x: 1058, startPoint y: 383, endPoint x: 925, endPoint y: 387, distance: 132.3
click at [925, 387] on form "To edit this form you must mark this item incomplete Business Name Medex Labora…" at bounding box center [1114, 359] width 457 height 492
copy div "[STREET_ADDRESS]"
click at [277, 162] on div "Personal Information" at bounding box center [295, 162] width 181 height 11
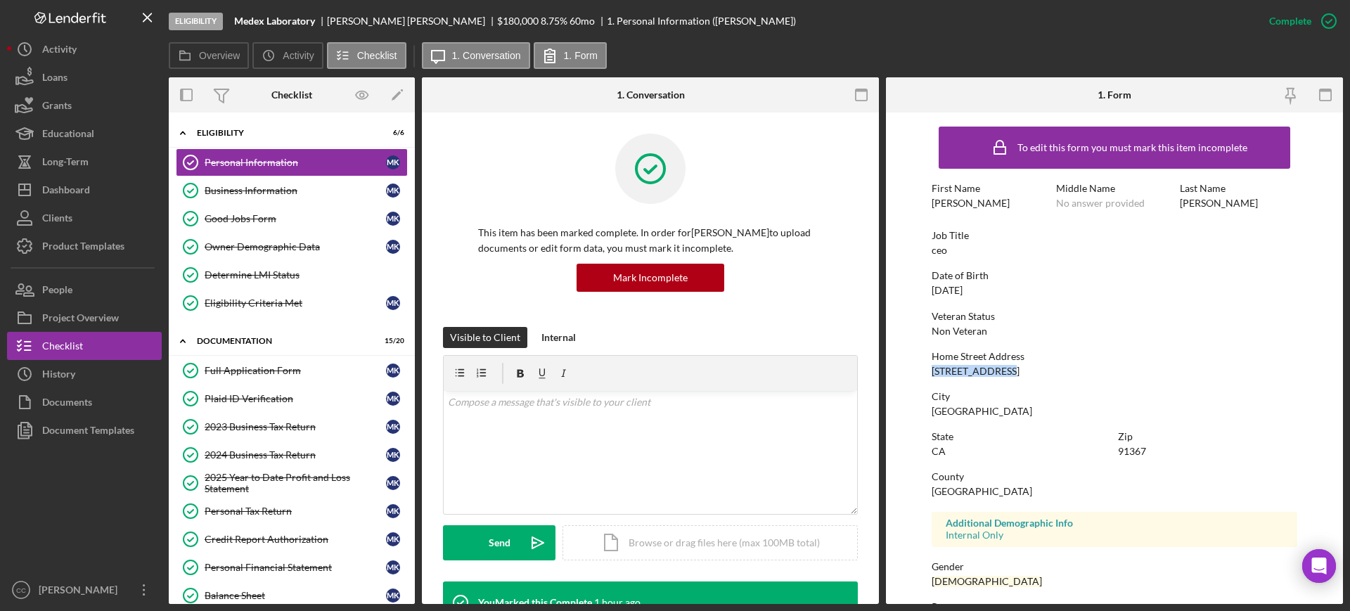
drag, startPoint x: 1013, startPoint y: 374, endPoint x: 920, endPoint y: 373, distance: 92.1
click at [920, 373] on form "To edit this form you must mark this item incomplete First Name [PERSON_NAME] M…" at bounding box center [1114, 359] width 457 height 492
copy div "[STREET_ADDRESS]"
drag, startPoint x: 1007, startPoint y: 411, endPoint x: 931, endPoint y: 417, distance: 76.2
click at [932, 417] on div "To edit this form you must mark this item incomplete First Name [PERSON_NAME] M…" at bounding box center [1115, 441] width 366 height 642
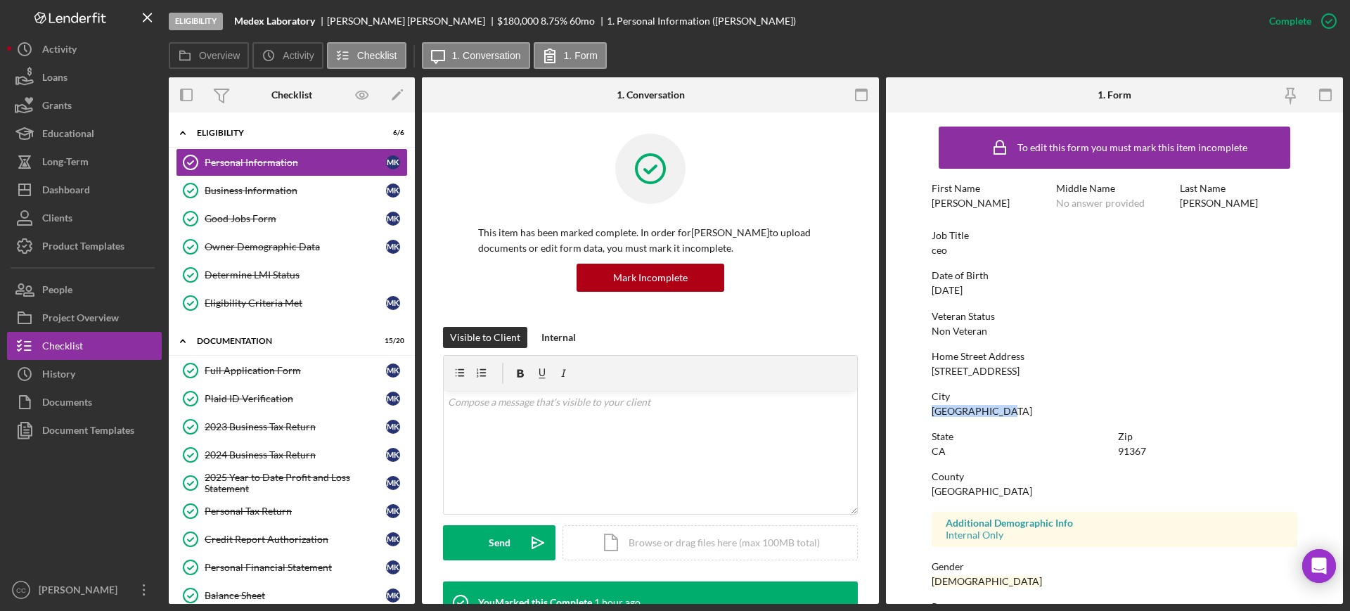
copy div "[GEOGRAPHIC_DATA]"
click at [1023, 364] on div "Home Street Address [STREET_ADDRESS]" at bounding box center [1115, 364] width 366 height 26
drag, startPoint x: 1010, startPoint y: 369, endPoint x: 900, endPoint y: 371, distance: 109.7
click at [900, 371] on form "To edit this form you must mark this item incomplete First Name [PERSON_NAME] M…" at bounding box center [1114, 359] width 457 height 492
copy div "[STREET_ADDRESS]"
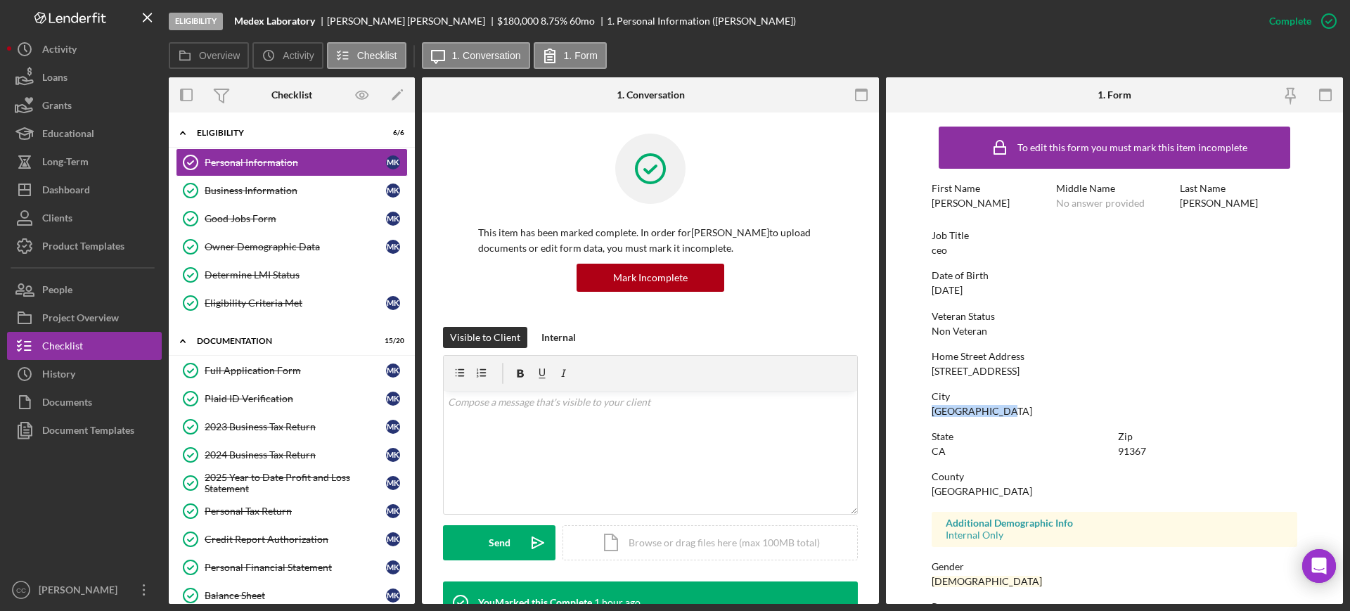
drag, startPoint x: 1013, startPoint y: 407, endPoint x: 919, endPoint y: 413, distance: 93.7
click at [919, 413] on form "To edit this form you must mark this item incomplete First Name [PERSON_NAME] M…" at bounding box center [1114, 359] width 457 height 492
copy div "[GEOGRAPHIC_DATA]"
click at [250, 186] on div "Business Information" at bounding box center [295, 190] width 181 height 11
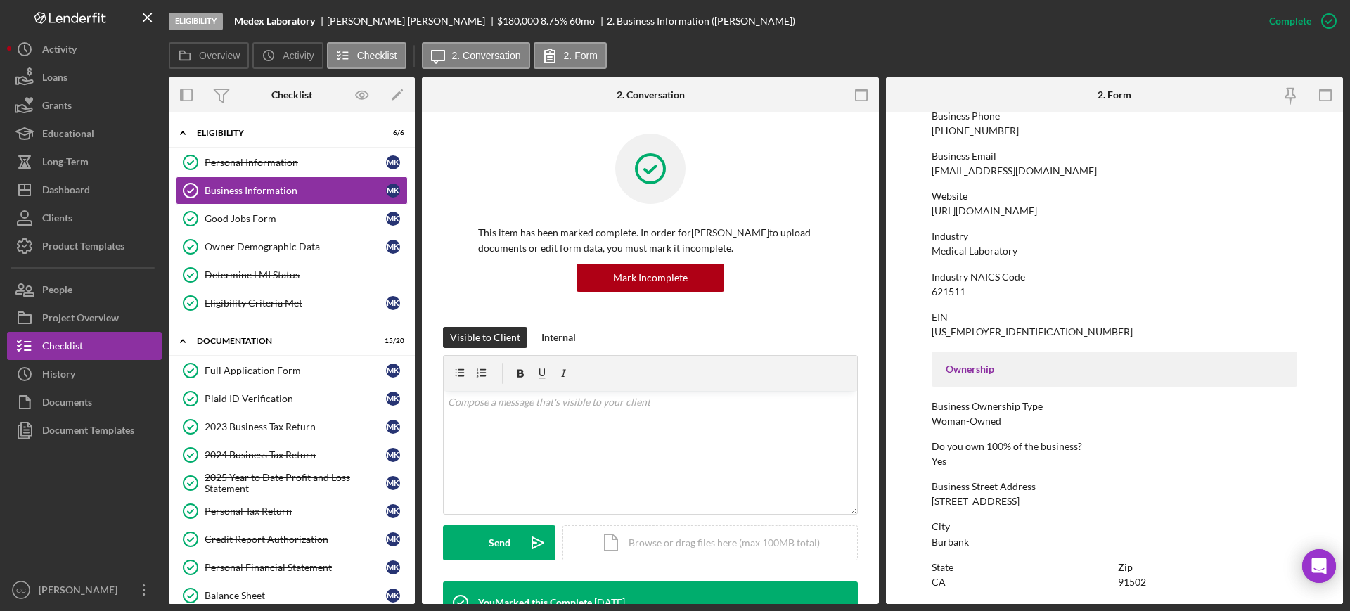
scroll to position [264, 0]
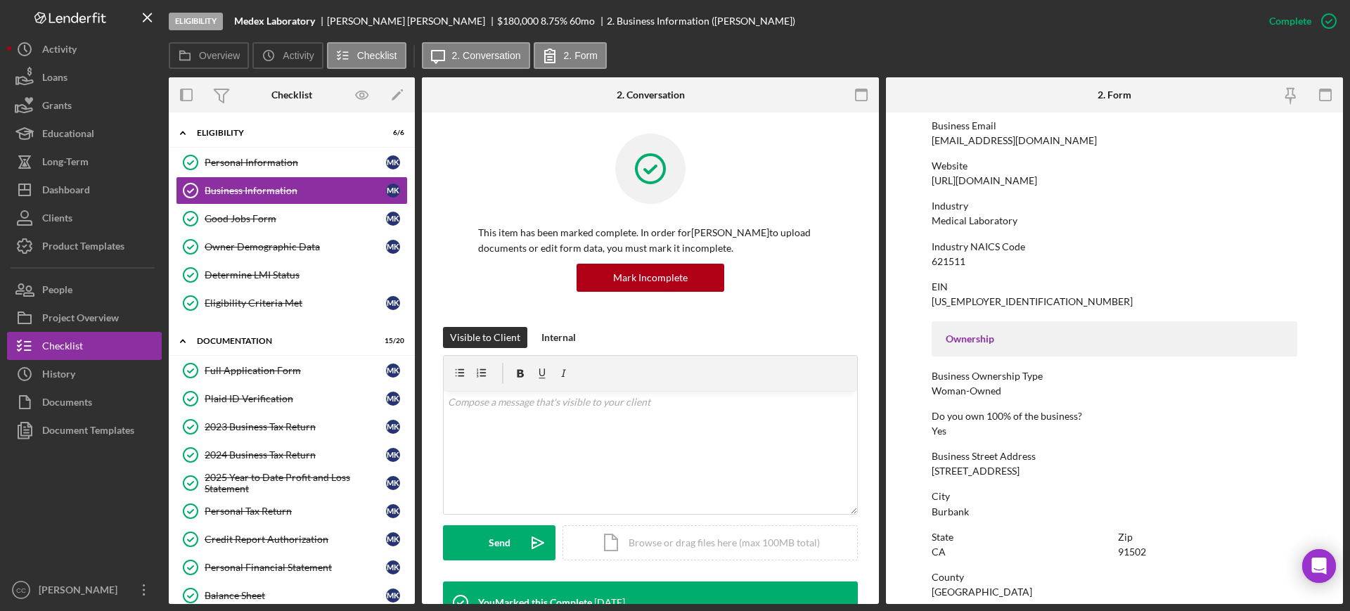
drag, startPoint x: 1060, startPoint y: 473, endPoint x: 928, endPoint y: 475, distance: 132.2
click at [928, 475] on form "To edit this form you must mark this item incomplete Business Name Medex Labora…" at bounding box center [1114, 359] width 457 height 492
copy div "[STREET_ADDRESS]"
